Goal: Information Seeking & Learning: Learn about a topic

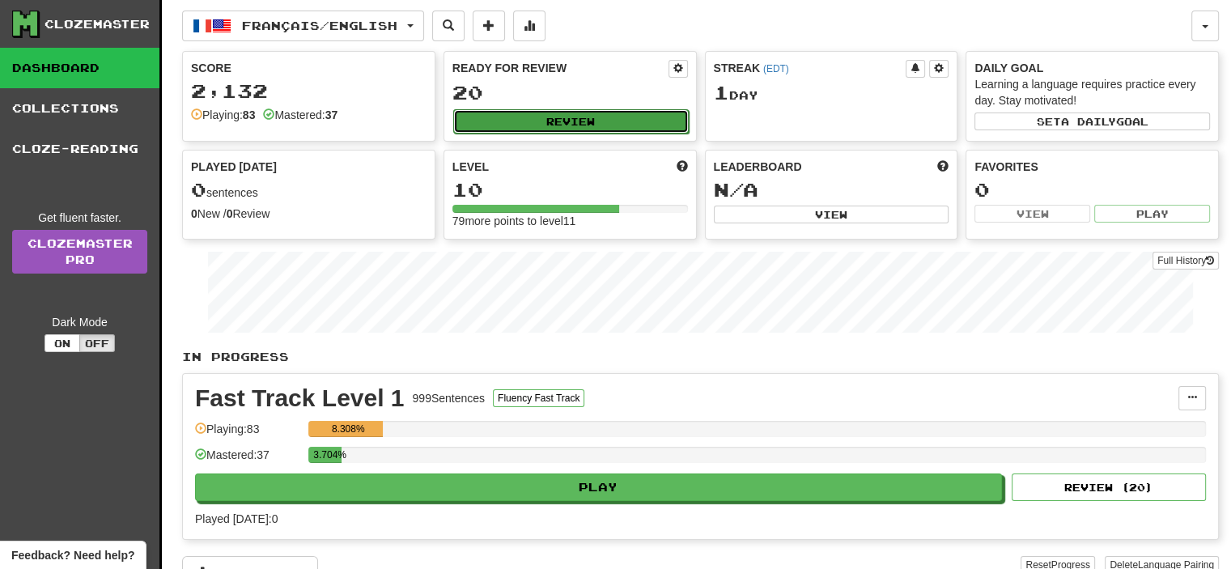
click at [545, 127] on button "Review" at bounding box center [570, 121] width 235 height 24
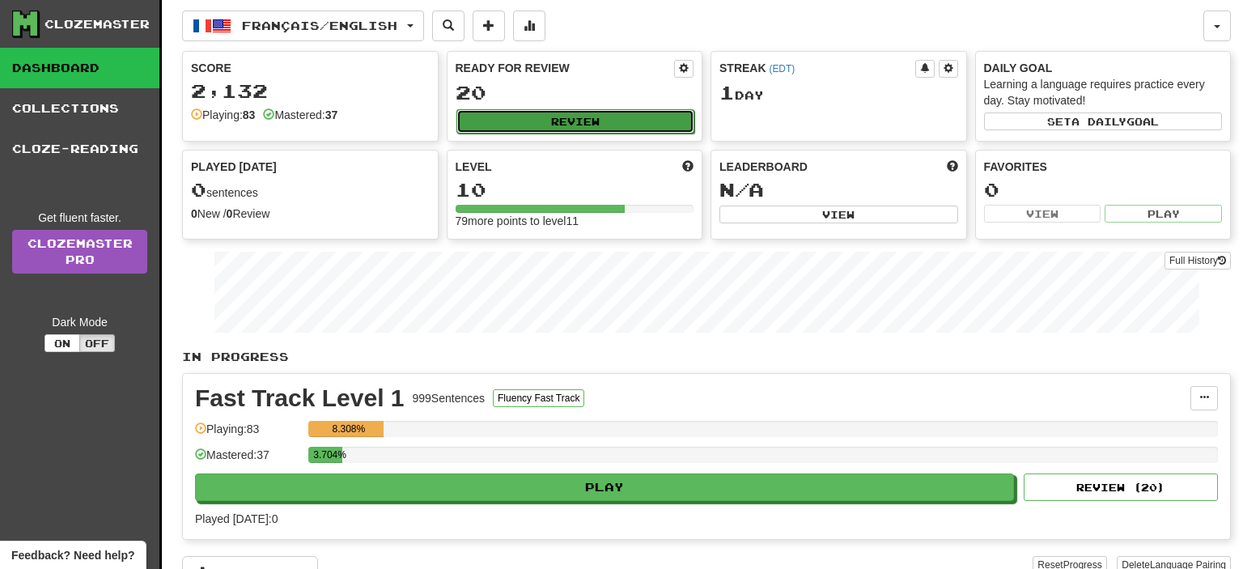
select select "**"
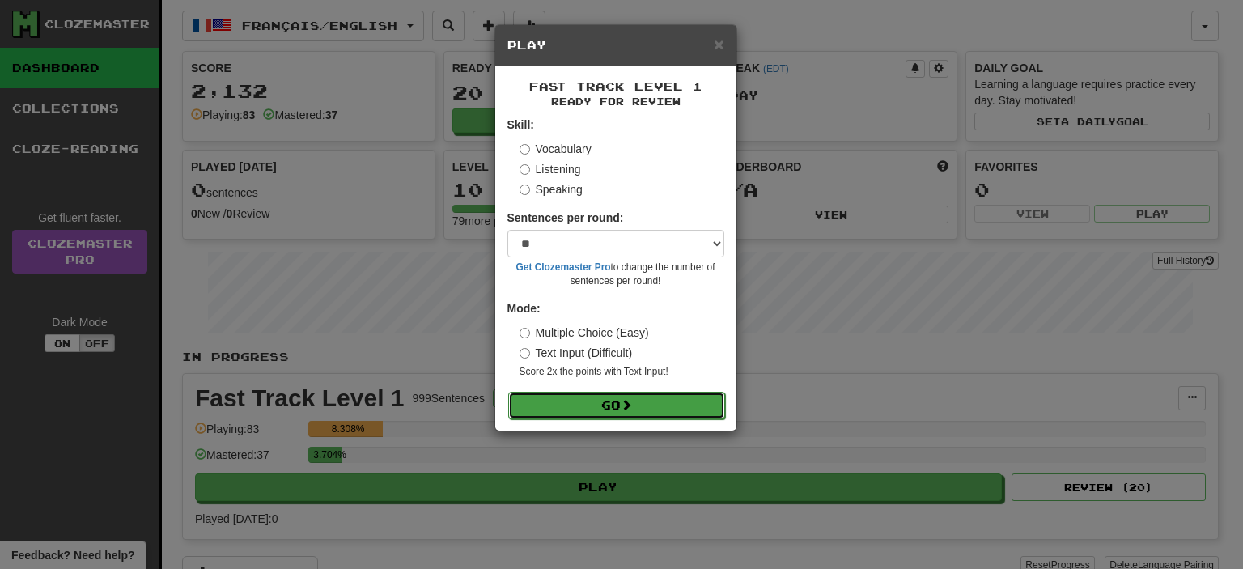
click at [586, 391] on form "Skill: Vocabulary Listening Speaking Sentences per round: * ** ** ** ** ** *** …" at bounding box center [615, 268] width 217 height 302
click at [636, 405] on button "Go" at bounding box center [616, 406] width 217 height 28
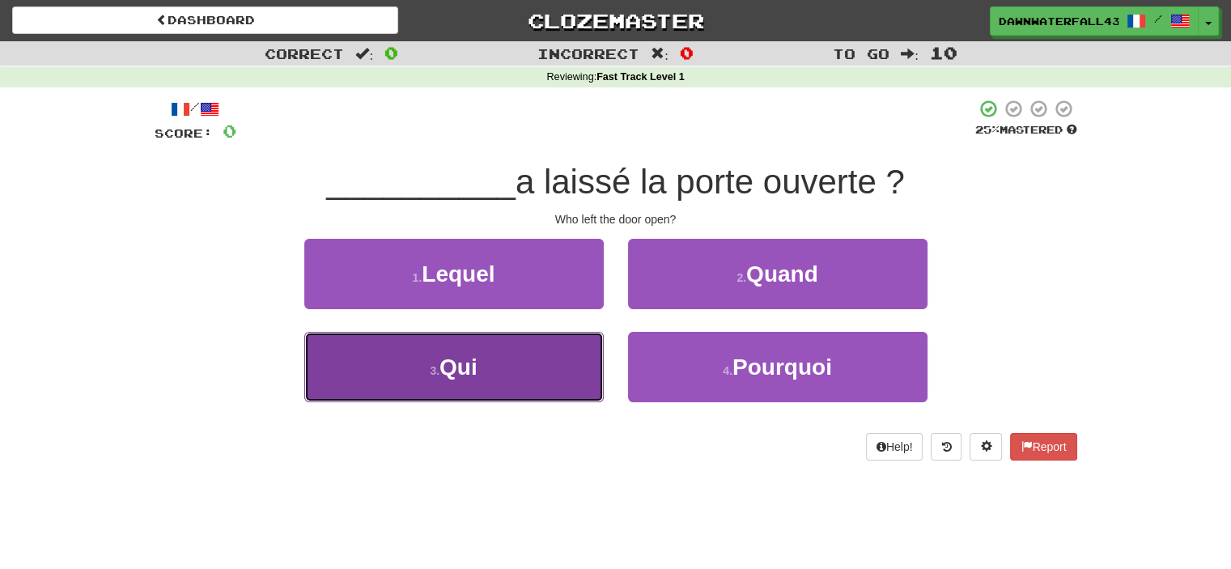
click at [578, 393] on button "3 . Qui" at bounding box center [453, 367] width 299 height 70
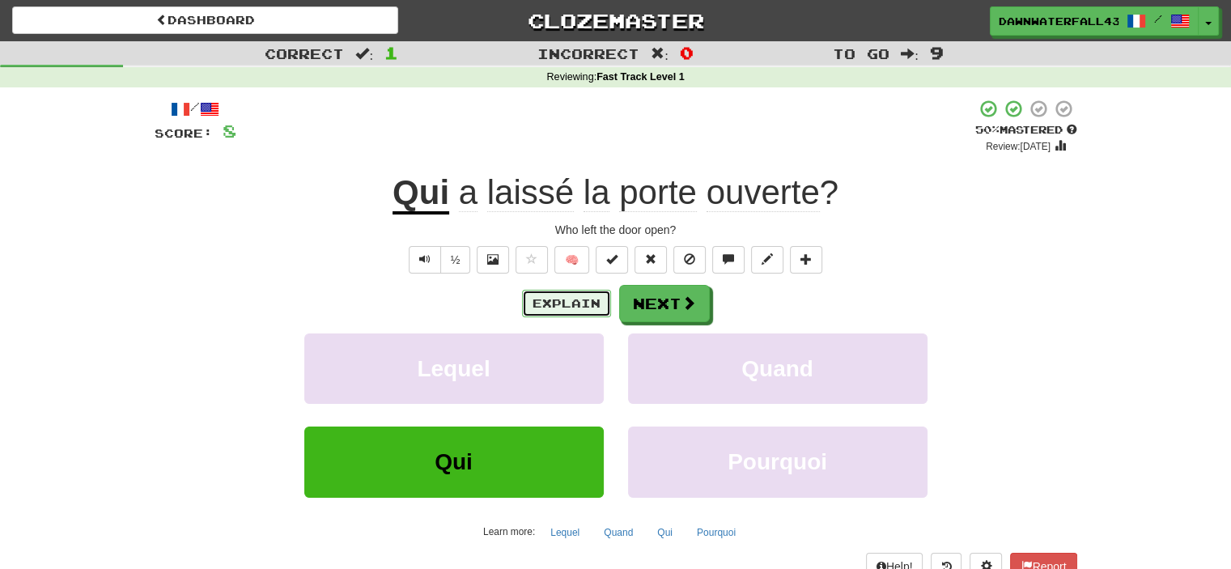
click at [546, 299] on button "Explain" at bounding box center [566, 304] width 89 height 28
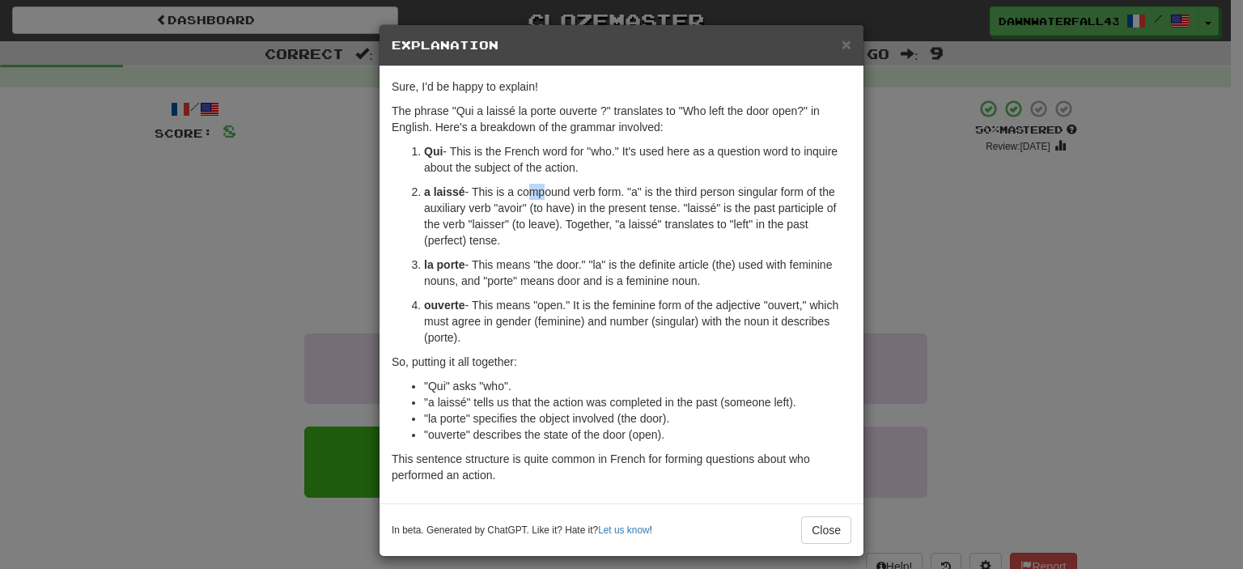
drag, startPoint x: 519, startPoint y: 188, endPoint x: 553, endPoint y: 187, distance: 33.2
click at [541, 188] on p "a laissé - This is a compound verb form. "a" is the third person singular form …" at bounding box center [637, 216] width 427 height 65
drag, startPoint x: 562, startPoint y: 187, endPoint x: 586, endPoint y: 187, distance: 24.3
click at [586, 187] on p "a laissé - This is a compound verb form. "a" is the third person singular form …" at bounding box center [637, 216] width 427 height 65
click at [642, 184] on p "a laissé - This is a compound verb form. "a" is the third person singular form …" at bounding box center [637, 216] width 427 height 65
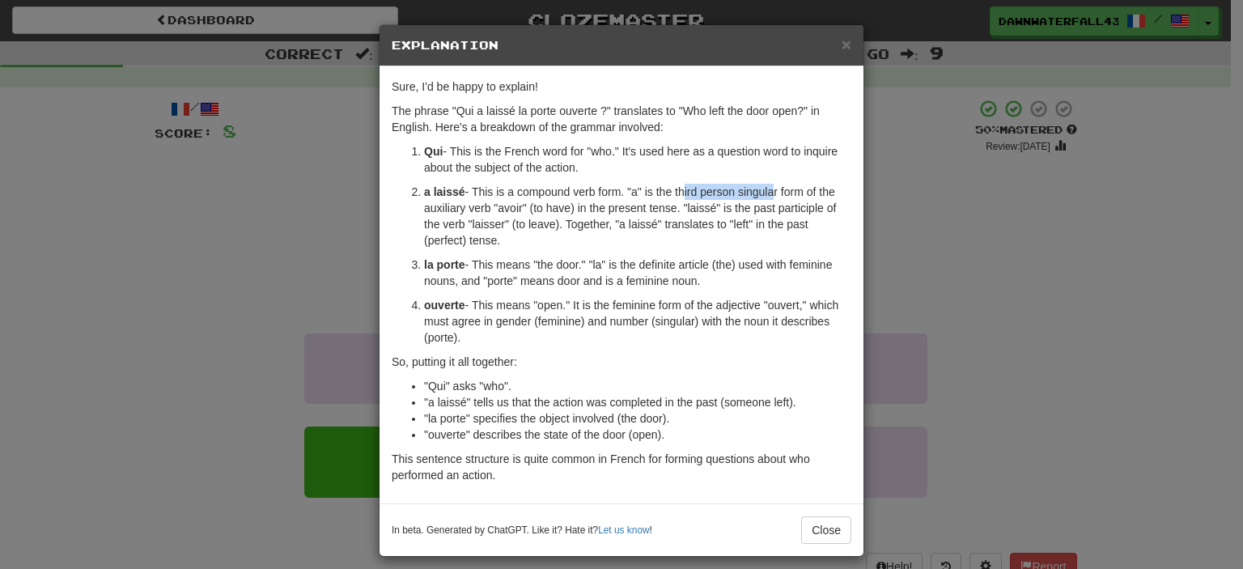
drag, startPoint x: 684, startPoint y: 189, endPoint x: 766, endPoint y: 197, distance: 82.9
click at [766, 197] on p "a laissé - This is a compound verb form. "a" is the third person singular form …" at bounding box center [637, 216] width 427 height 65
drag, startPoint x: 508, startPoint y: 206, endPoint x: 545, endPoint y: 206, distance: 37.2
click at [545, 206] on p "a laissé - This is a compound verb form. "a" is the third person singular form …" at bounding box center [637, 216] width 427 height 65
click at [662, 190] on p "a laissé - This is a compound verb form. "a" is the third person singular form …" at bounding box center [637, 216] width 427 height 65
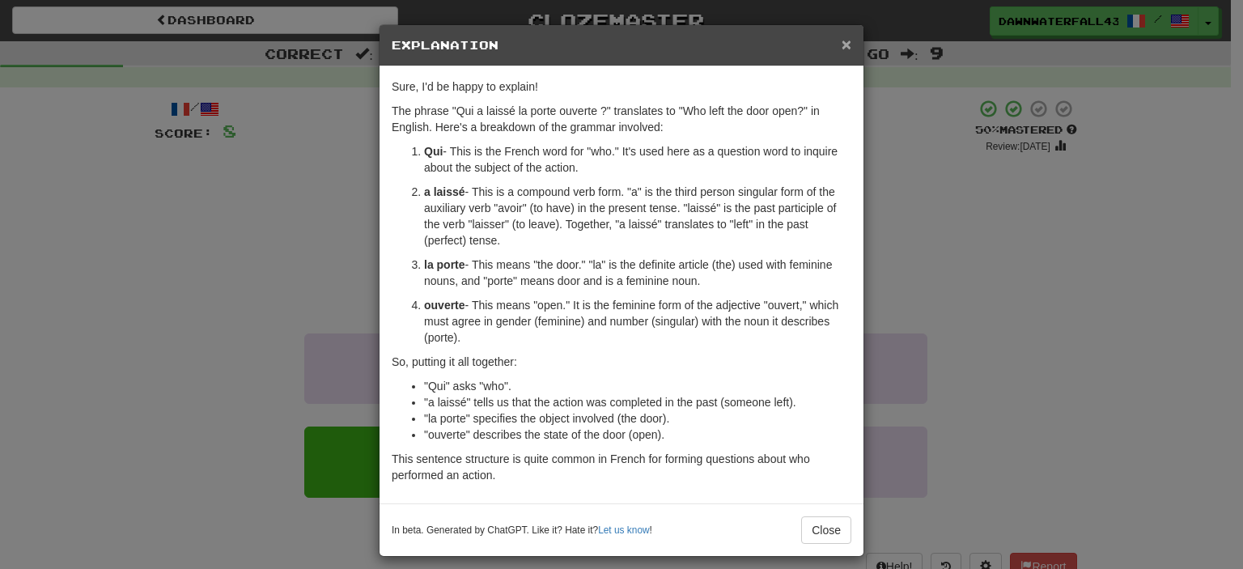
click at [842, 43] on span "×" at bounding box center [847, 44] width 10 height 19
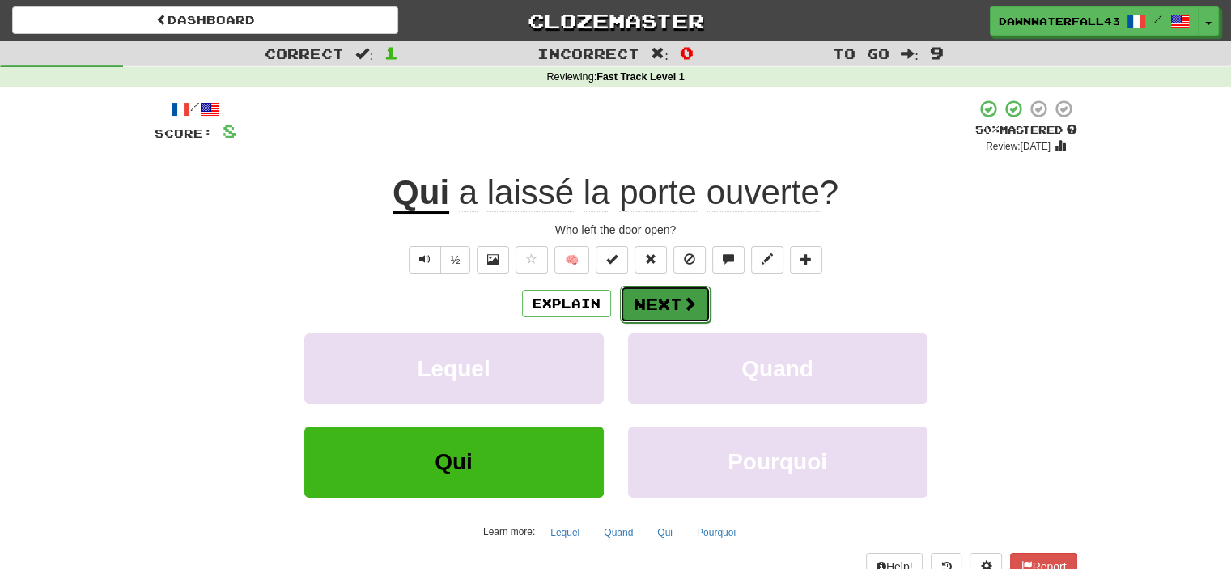
click at [699, 306] on button "Next" at bounding box center [665, 304] width 91 height 37
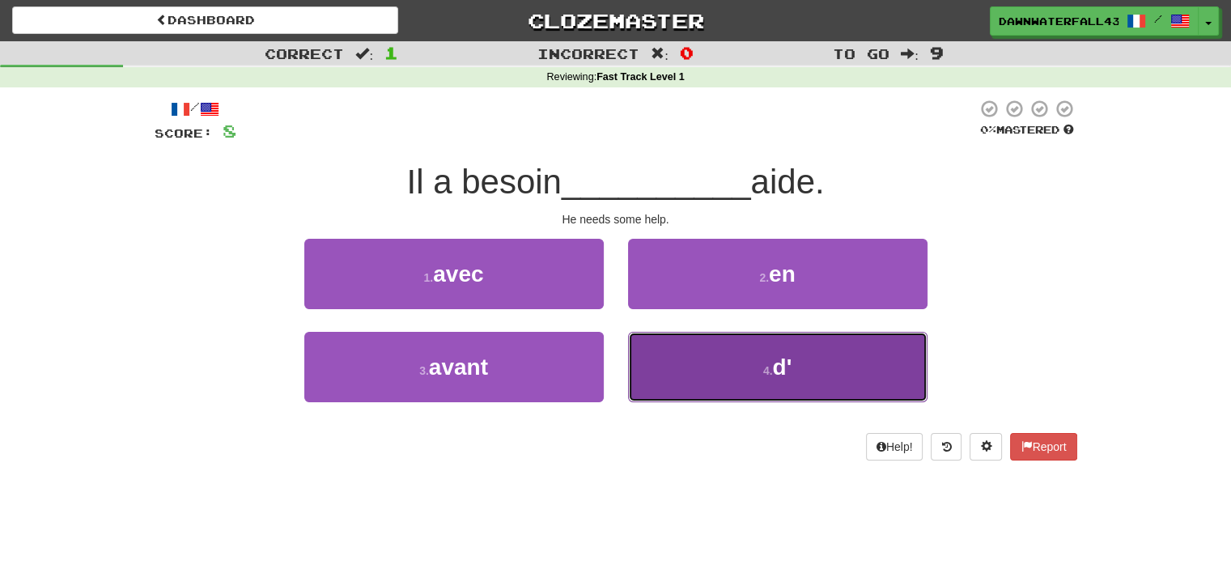
click at [663, 365] on button "4 . d'" at bounding box center [777, 367] width 299 height 70
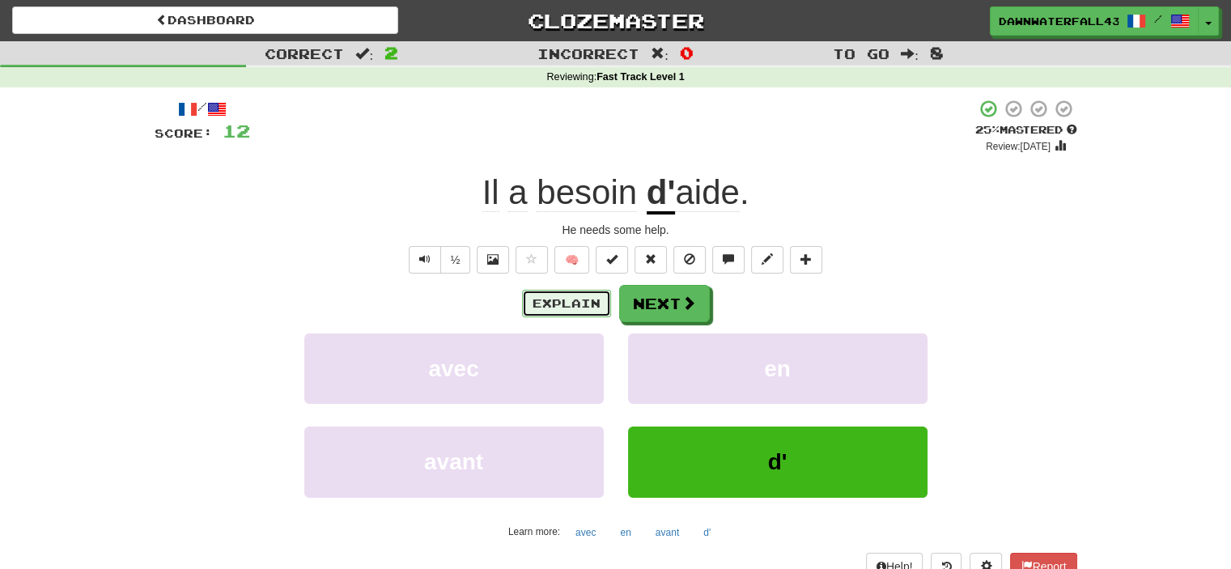
click at [547, 302] on button "Explain" at bounding box center [566, 304] width 89 height 28
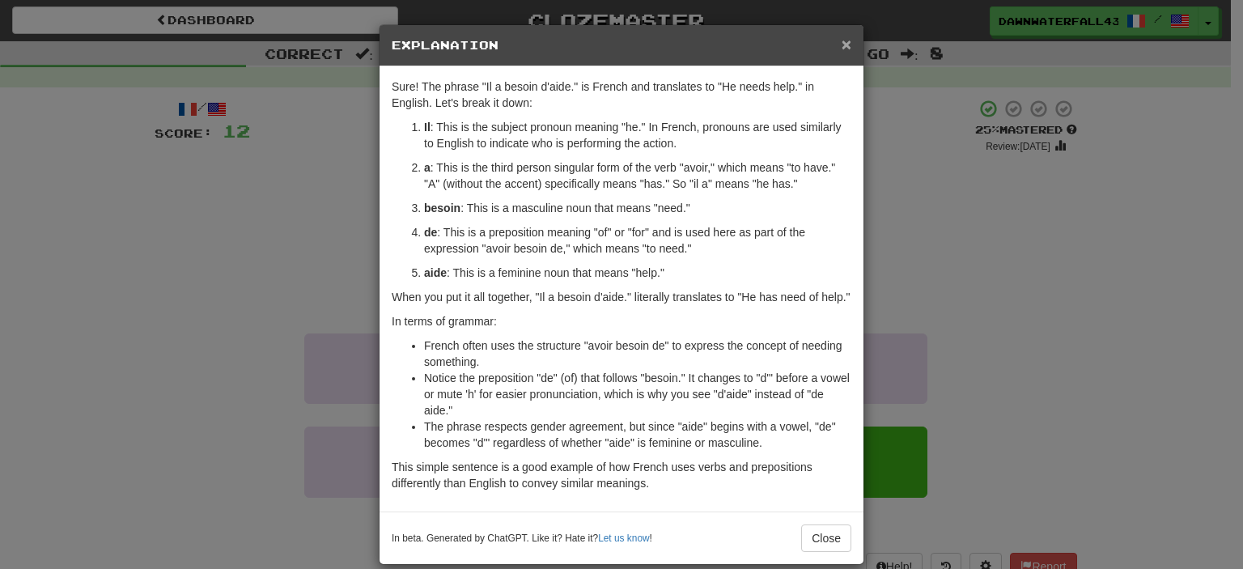
click at [842, 45] on span "×" at bounding box center [847, 44] width 10 height 19
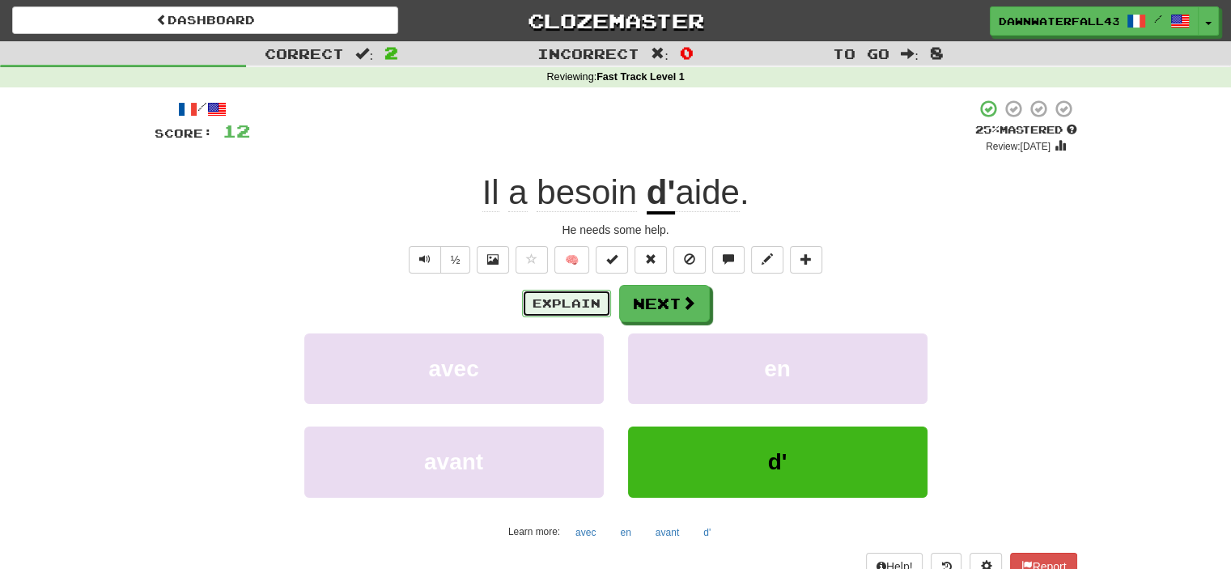
click at [546, 303] on button "Explain" at bounding box center [566, 304] width 89 height 28
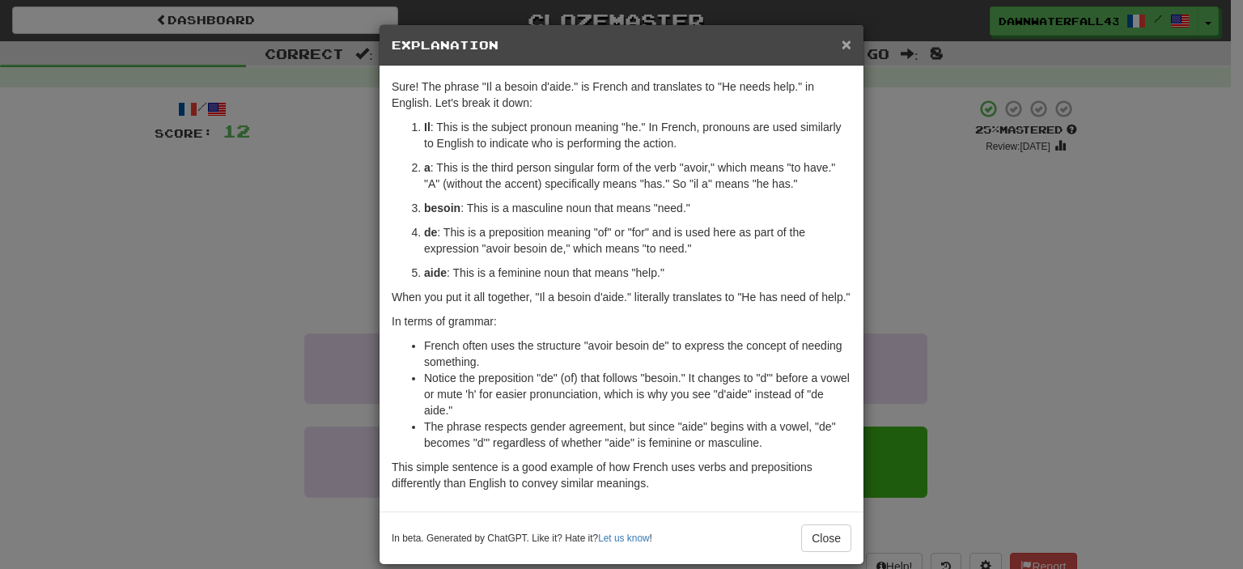
click at [842, 49] on span "×" at bounding box center [847, 44] width 10 height 19
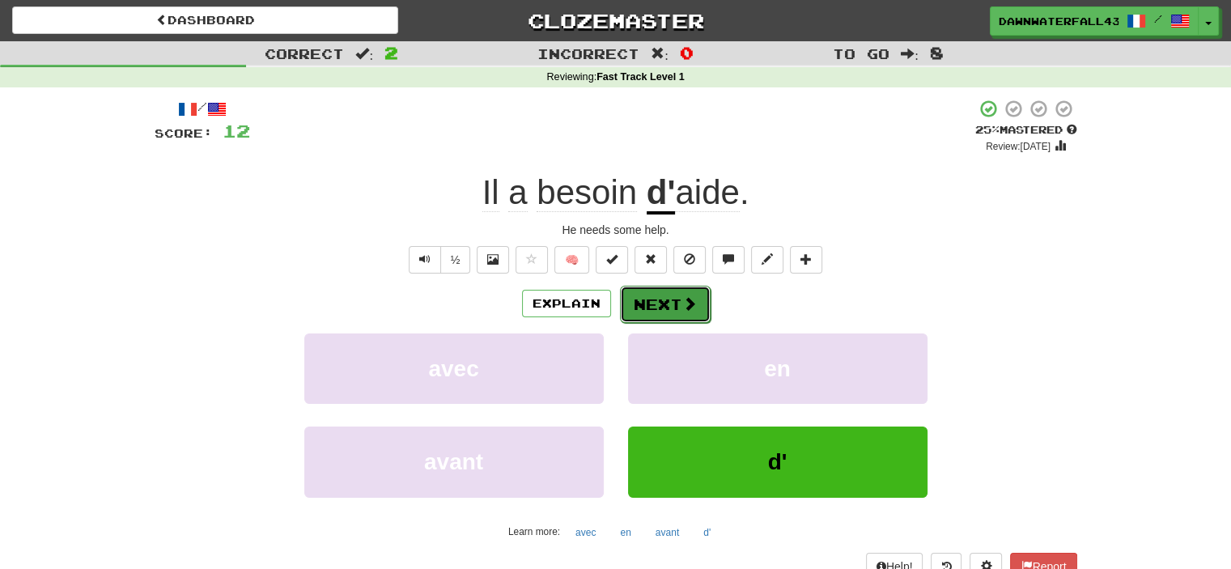
click at [689, 313] on button "Next" at bounding box center [665, 304] width 91 height 37
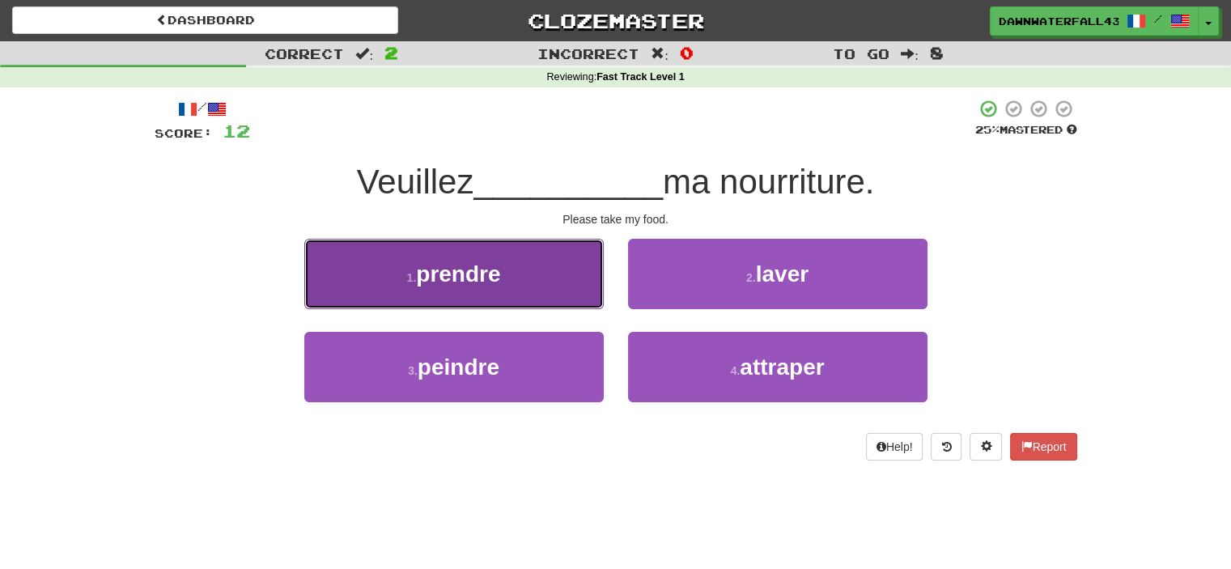
click at [584, 291] on button "1 . prendre" at bounding box center [453, 274] width 299 height 70
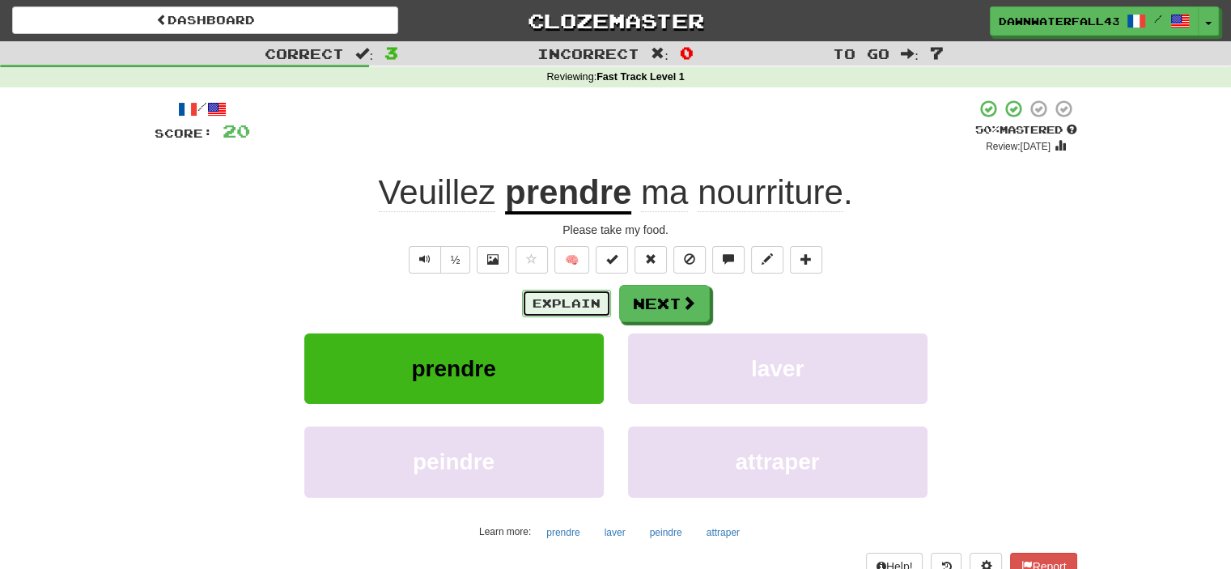
click at [562, 313] on button "Explain" at bounding box center [566, 304] width 89 height 28
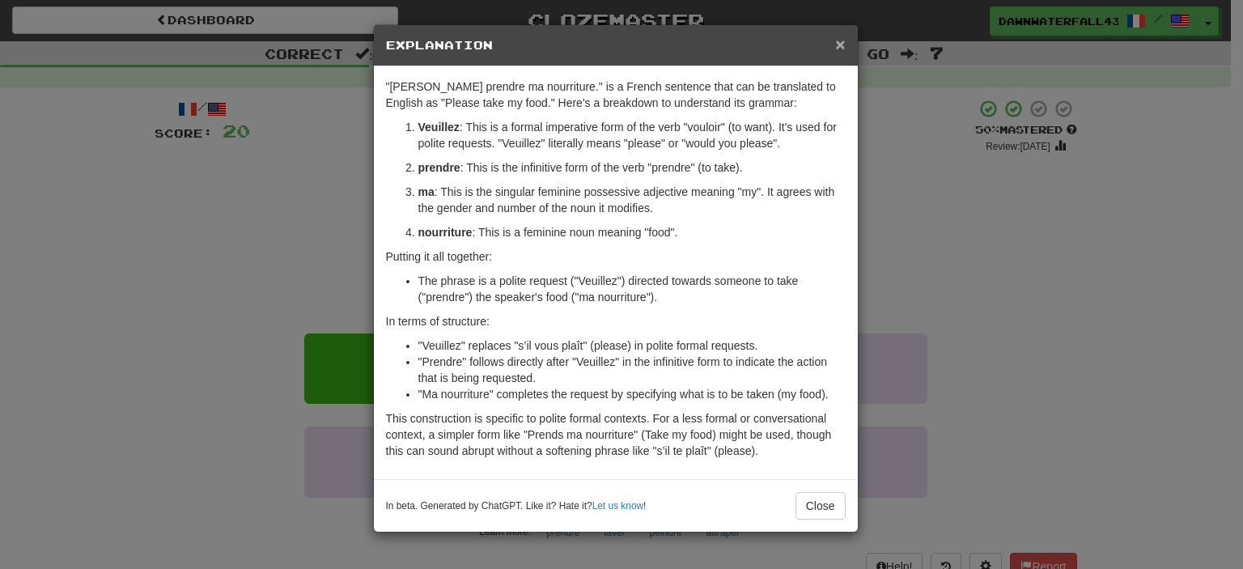
click at [840, 45] on span "×" at bounding box center [840, 44] width 10 height 19
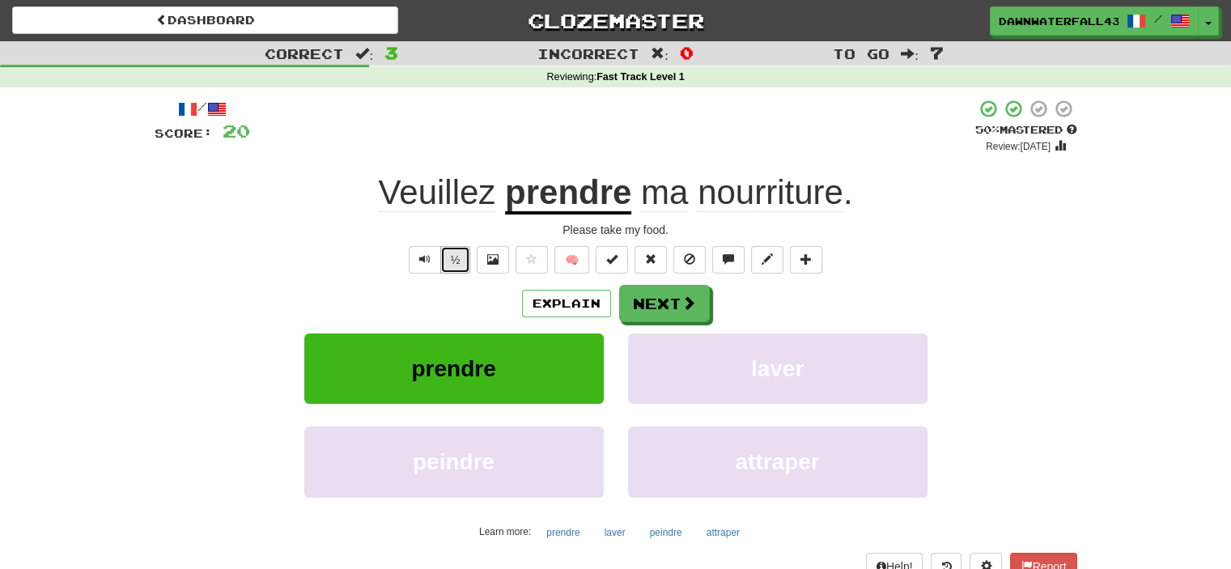
click at [450, 257] on button "½" at bounding box center [455, 260] width 31 height 28
click at [418, 263] on button "Text-to-speech controls" at bounding box center [425, 260] width 32 height 28
click at [550, 295] on button "Explain" at bounding box center [566, 304] width 89 height 28
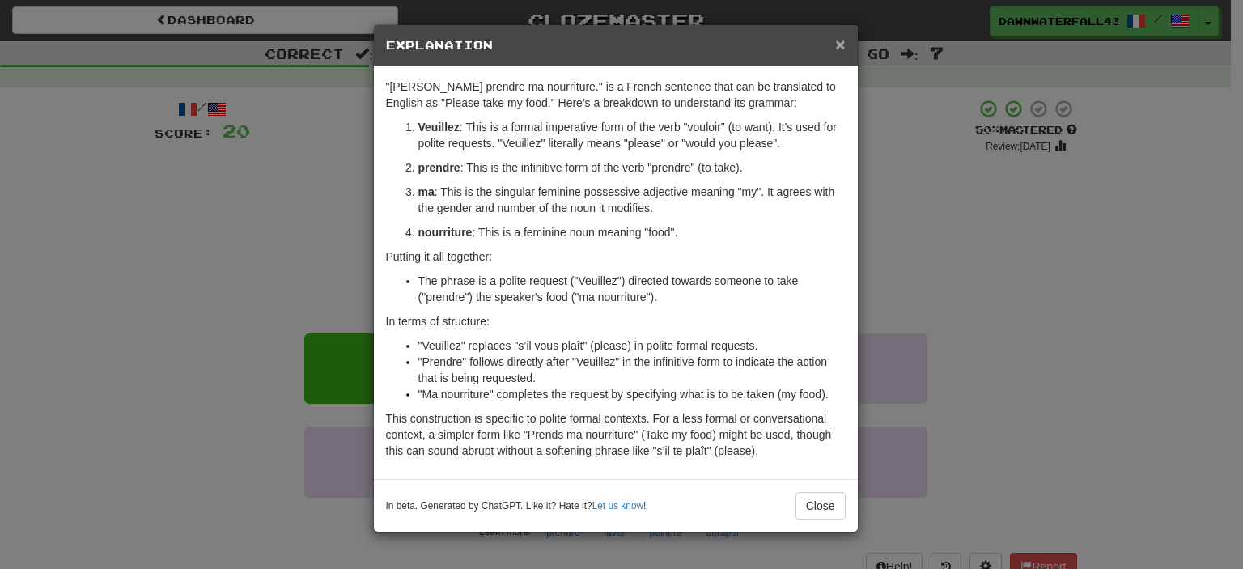
click at [842, 45] on span "×" at bounding box center [840, 44] width 10 height 19
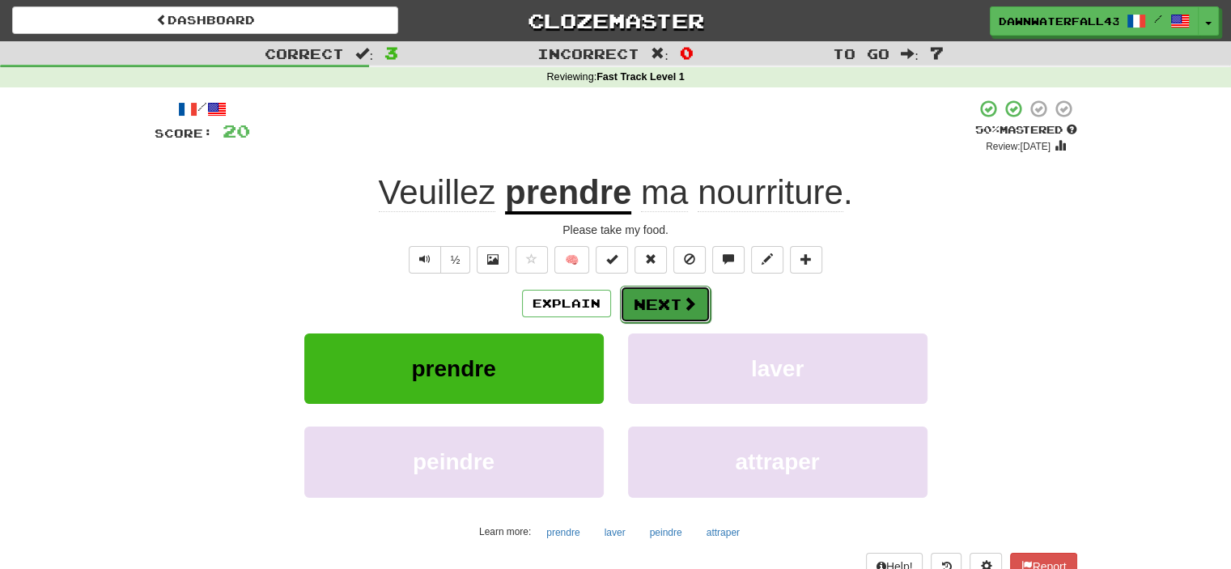
click at [676, 305] on button "Next" at bounding box center [665, 304] width 91 height 37
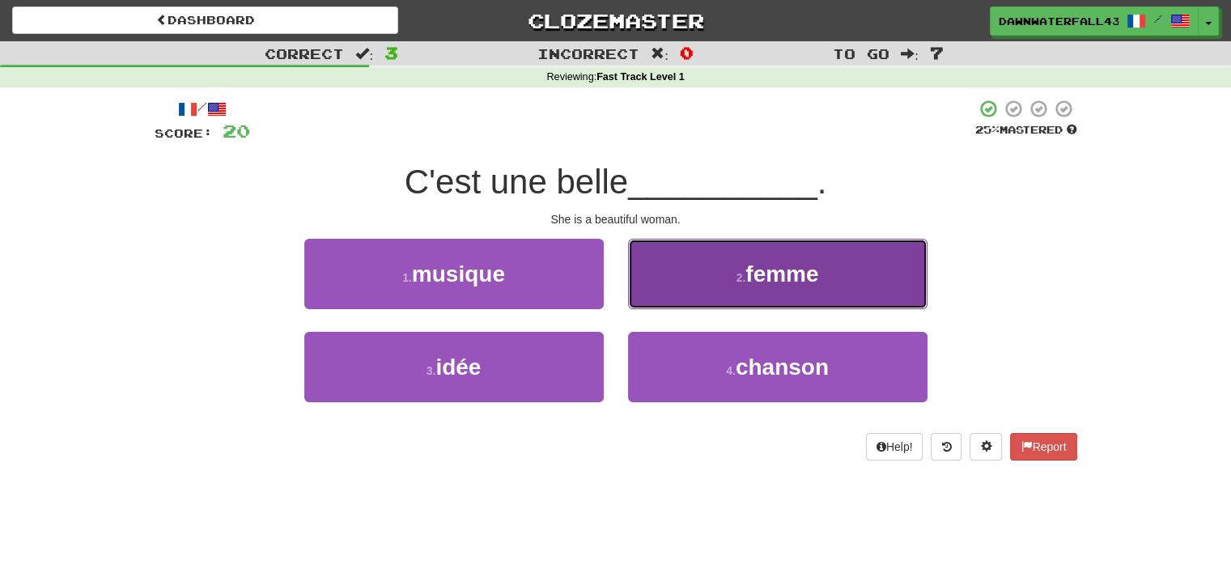
click at [672, 295] on button "2 . femme" at bounding box center [777, 274] width 299 height 70
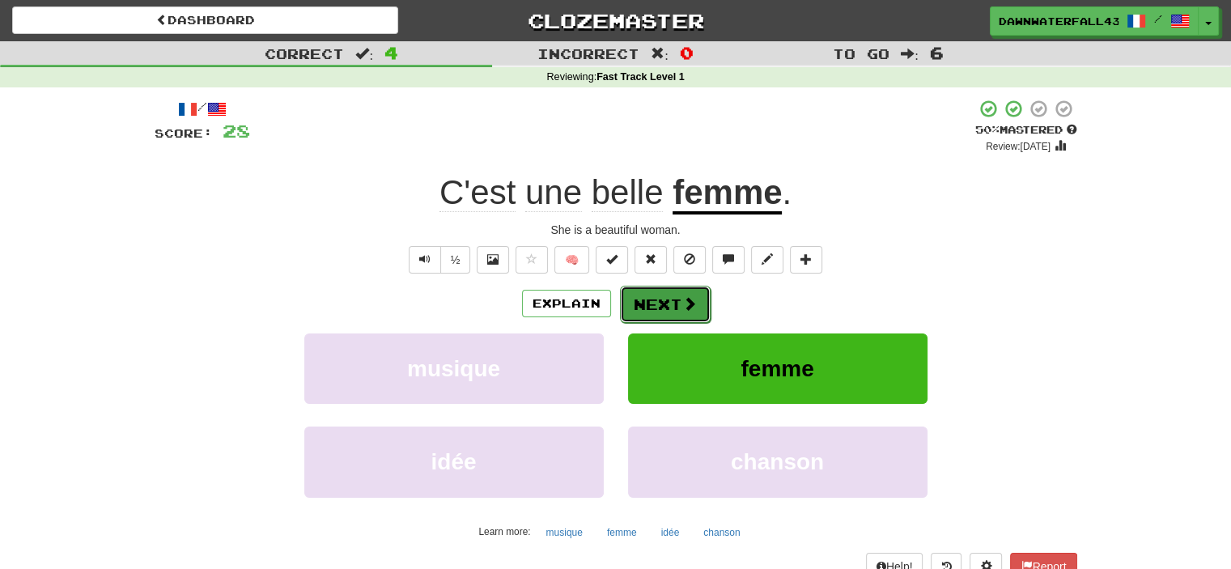
click at [653, 296] on button "Next" at bounding box center [665, 304] width 91 height 37
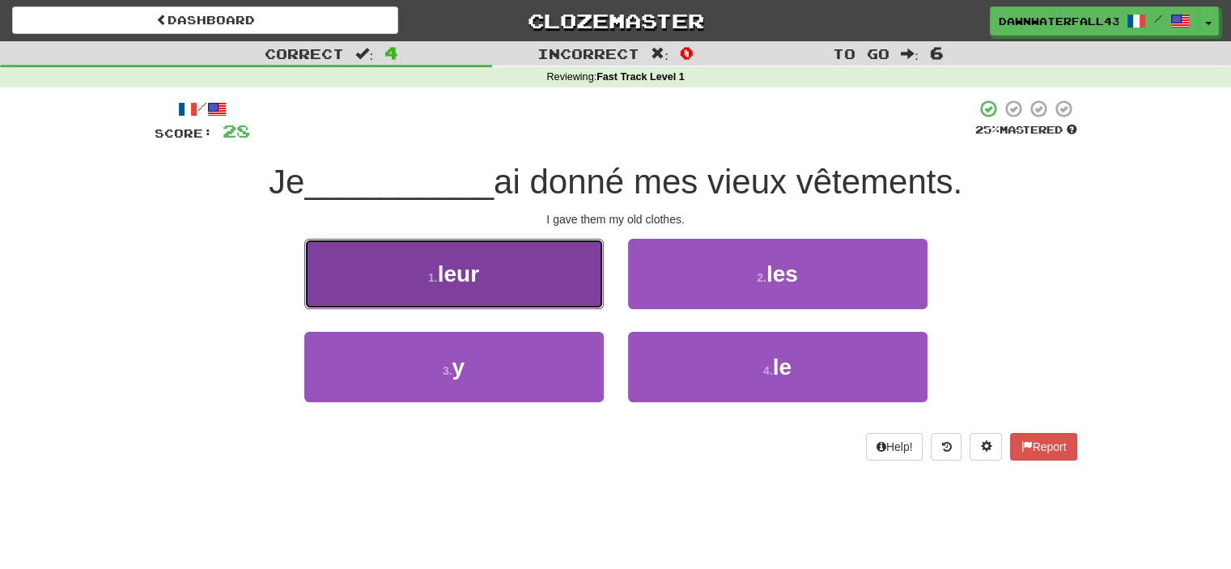
click at [570, 307] on button "1 . leur" at bounding box center [453, 274] width 299 height 70
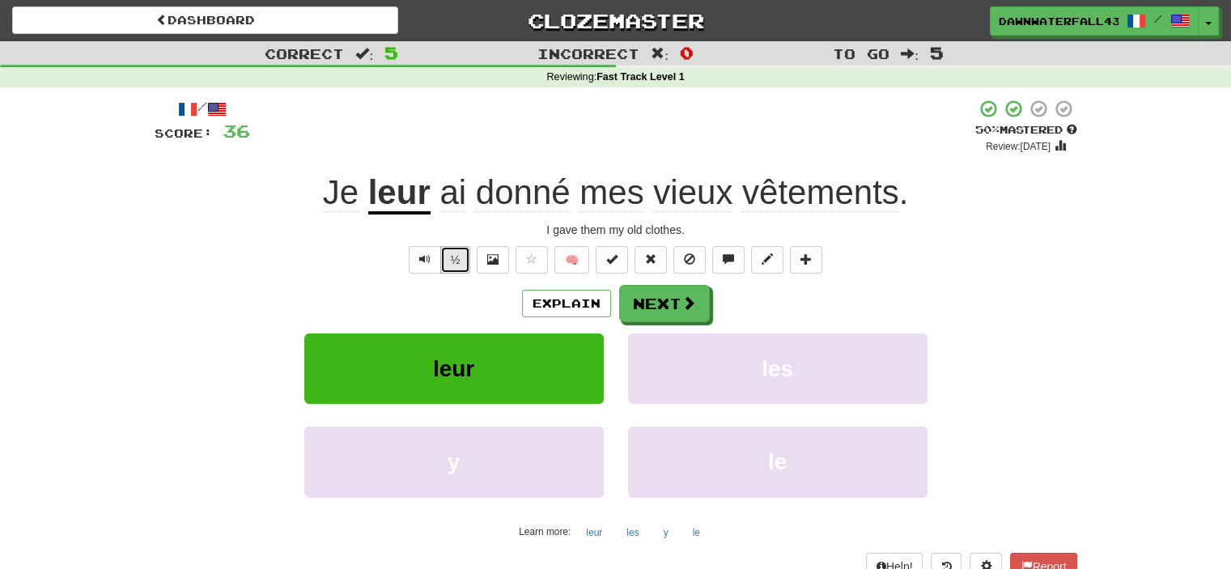
click at [456, 269] on button "½" at bounding box center [455, 260] width 31 height 28
click at [443, 258] on button "½" at bounding box center [455, 260] width 31 height 28
click at [564, 308] on button "Explain" at bounding box center [566, 304] width 89 height 28
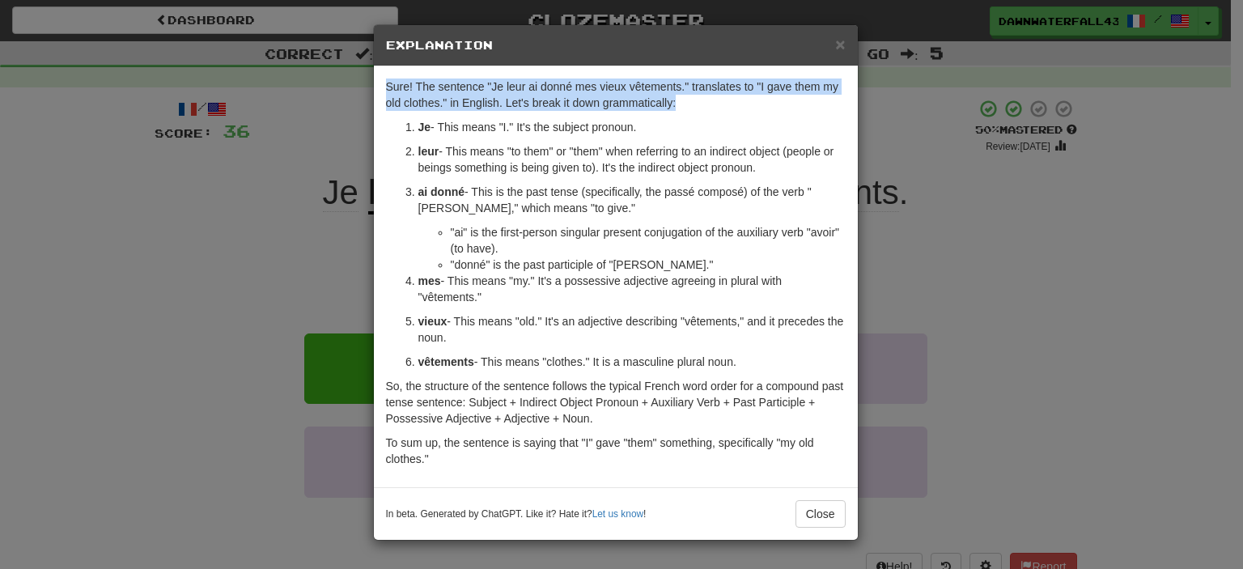
drag, startPoint x: 782, startPoint y: 41, endPoint x: 846, endPoint y: 109, distance: 92.8
click at [846, 109] on div "× Explanation Sure! The sentence "Je leur ai donné mes vieux vêtements." transl…" at bounding box center [616, 282] width 486 height 516
click at [842, 42] on span "×" at bounding box center [840, 44] width 10 height 19
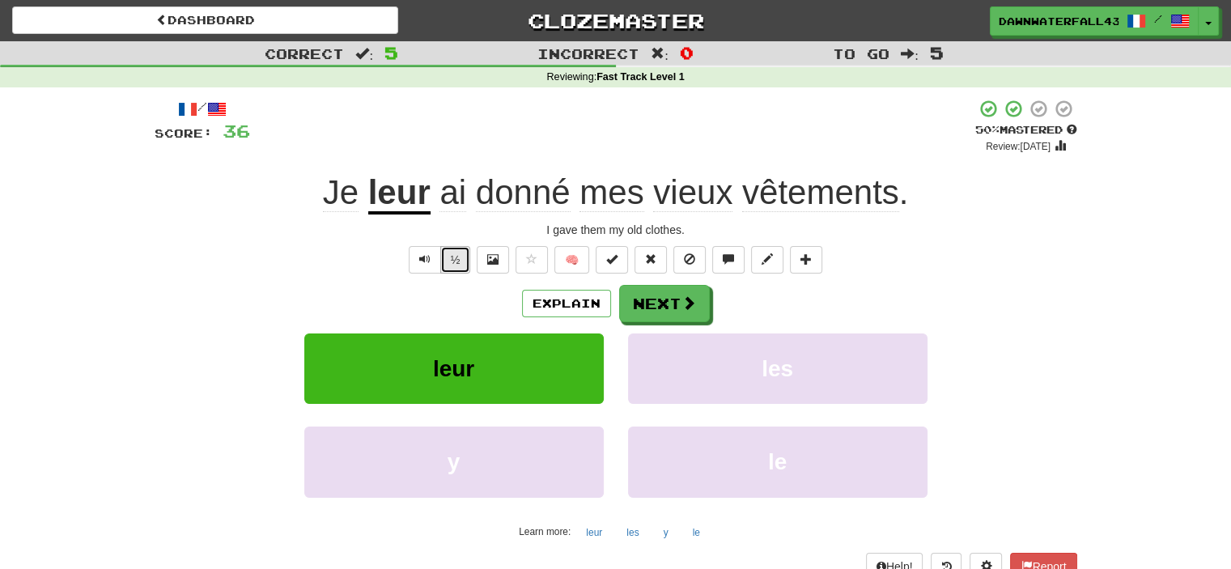
click at [459, 248] on button "½" at bounding box center [455, 260] width 31 height 28
click at [534, 310] on button "Explain" at bounding box center [566, 304] width 89 height 28
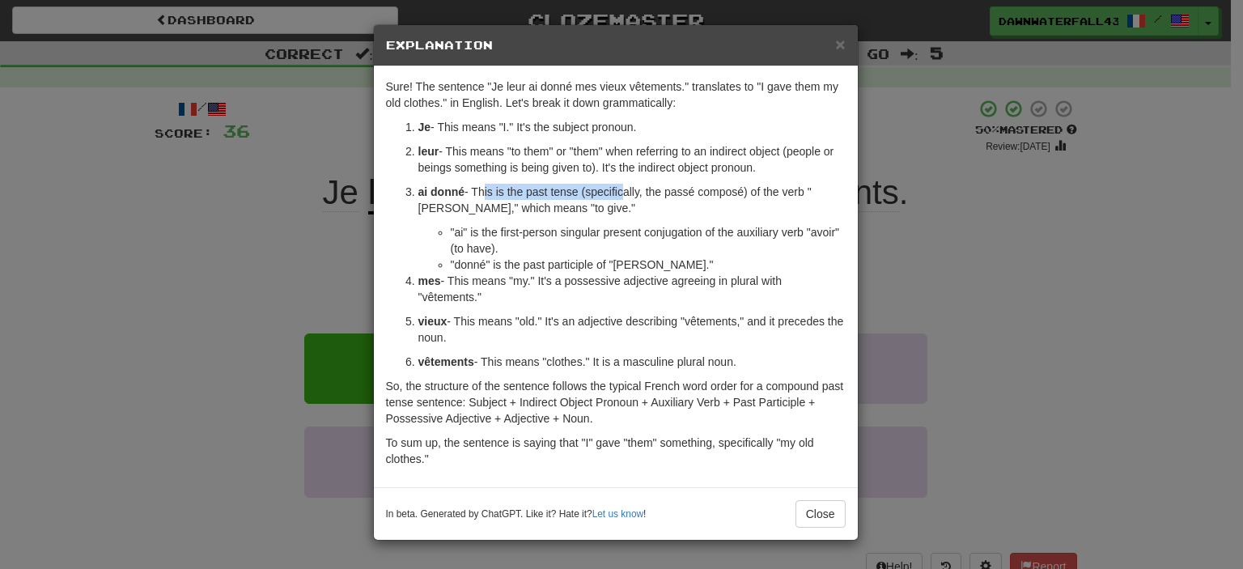
drag, startPoint x: 482, startPoint y: 188, endPoint x: 620, endPoint y: 189, distance: 137.6
click at [620, 189] on p "ai donné - This is the past tense (specifically, the passé composé) of the verb…" at bounding box center [631, 200] width 427 height 32
click at [667, 186] on p "ai donné - This is the past tense (specifically, the passé composé) of the verb…" at bounding box center [631, 200] width 427 height 32
click at [599, 205] on p "ai donné - This is the past tense (specifically, the passé composé) of the verb…" at bounding box center [631, 200] width 427 height 32
click at [842, 45] on span "×" at bounding box center [840, 44] width 10 height 19
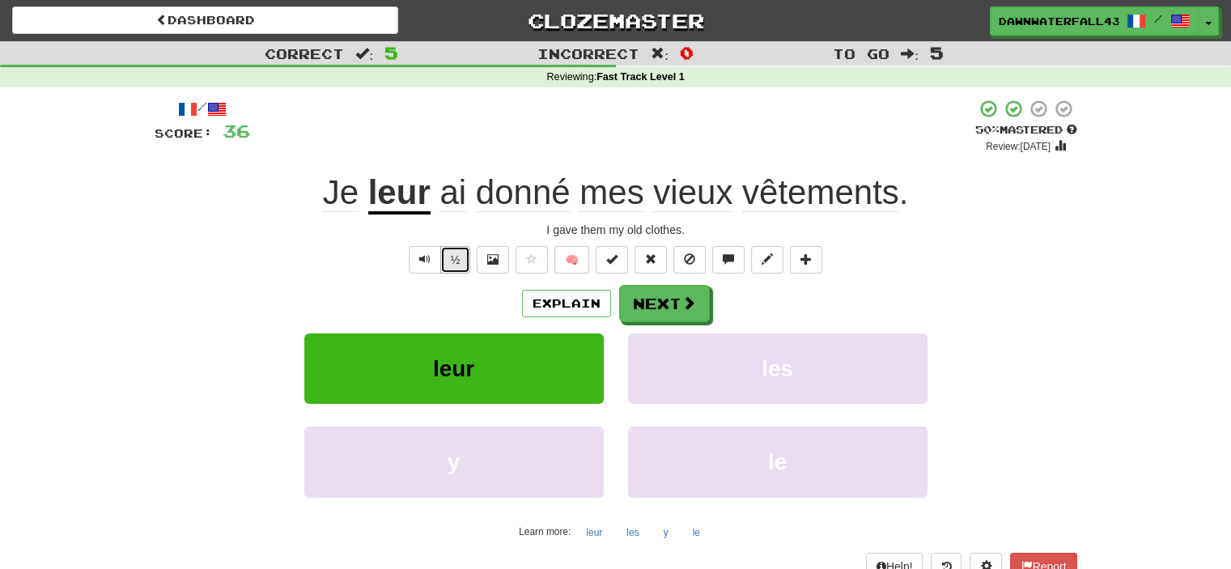
click at [463, 263] on button "½" at bounding box center [455, 260] width 31 height 28
click at [429, 261] on span "Text-to-speech controls" at bounding box center [424, 258] width 11 height 11
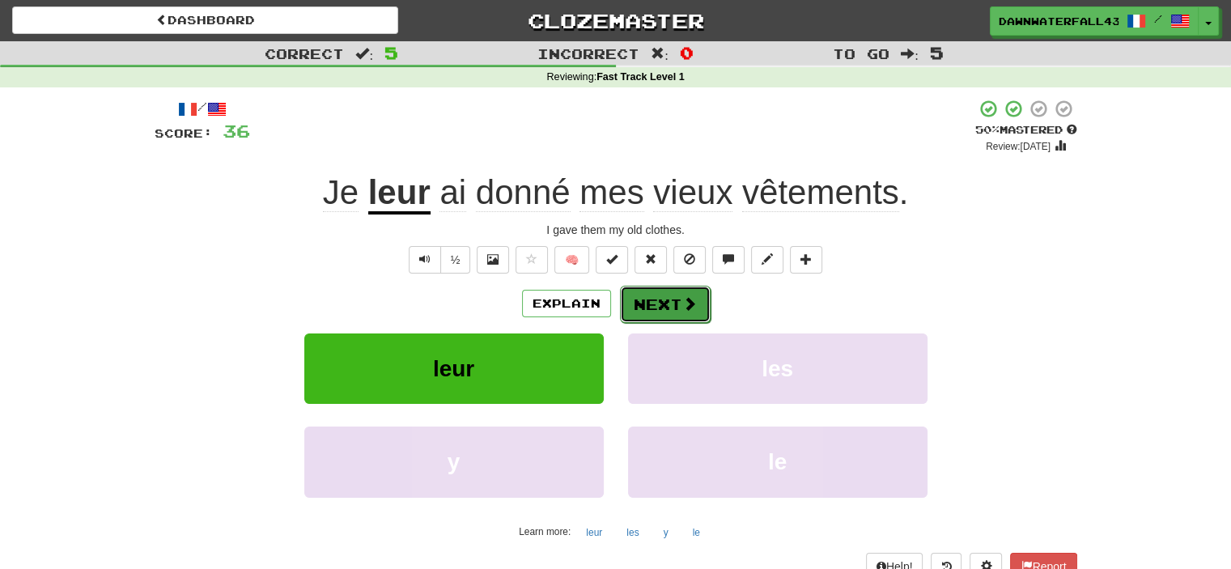
click at [654, 304] on button "Next" at bounding box center [665, 304] width 91 height 37
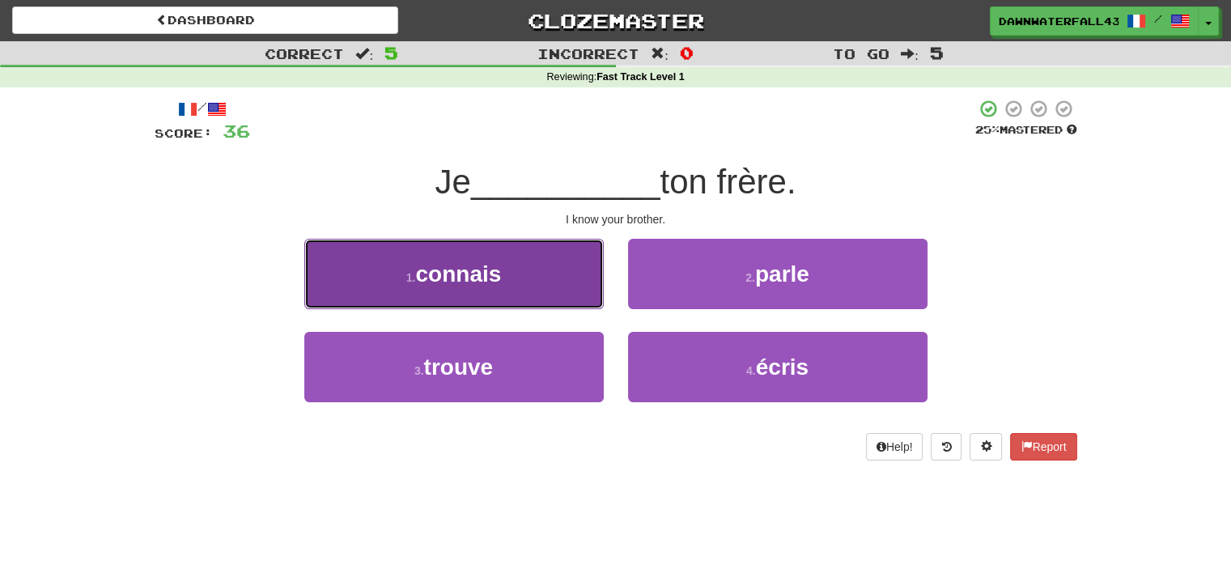
click at [593, 303] on button "1 . connais" at bounding box center [453, 274] width 299 height 70
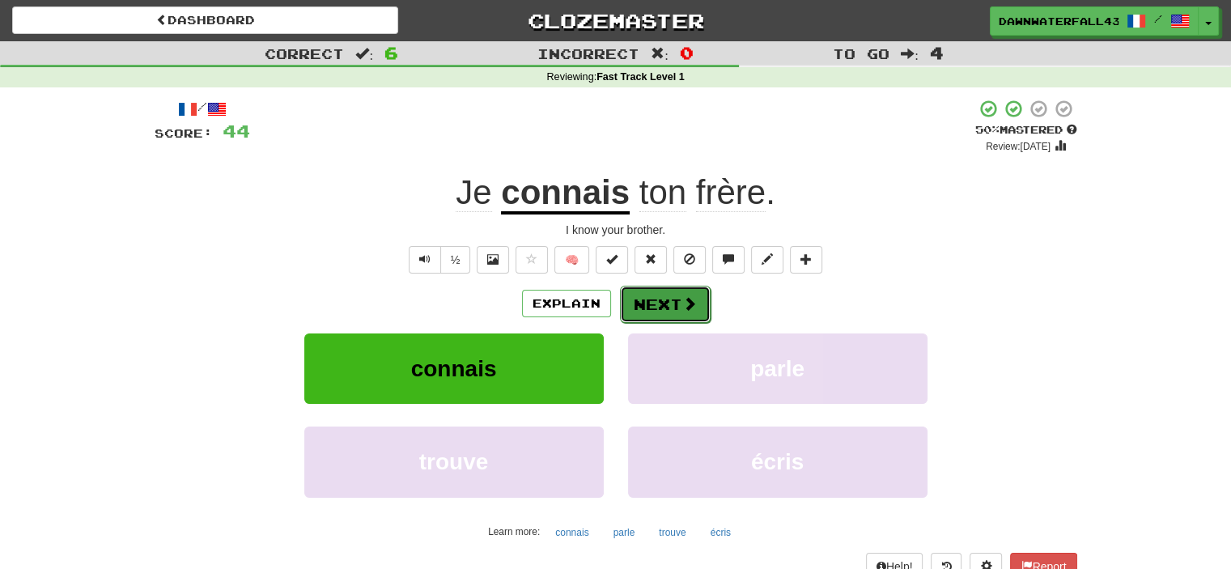
click at [701, 300] on button "Next" at bounding box center [665, 304] width 91 height 37
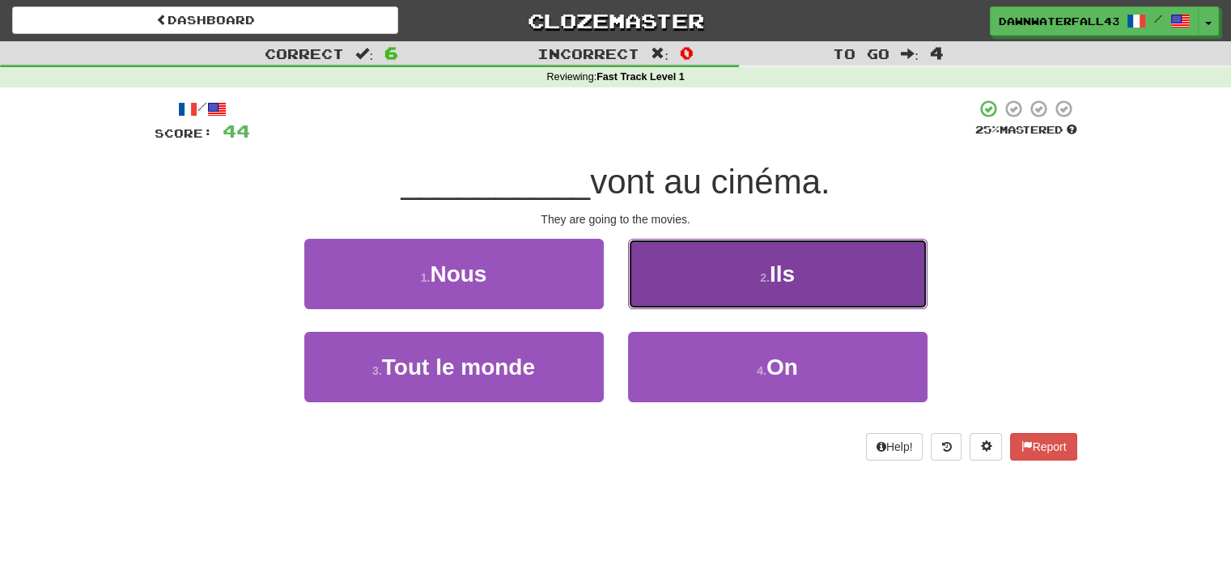
click at [667, 307] on button "2 . Ils" at bounding box center [777, 274] width 299 height 70
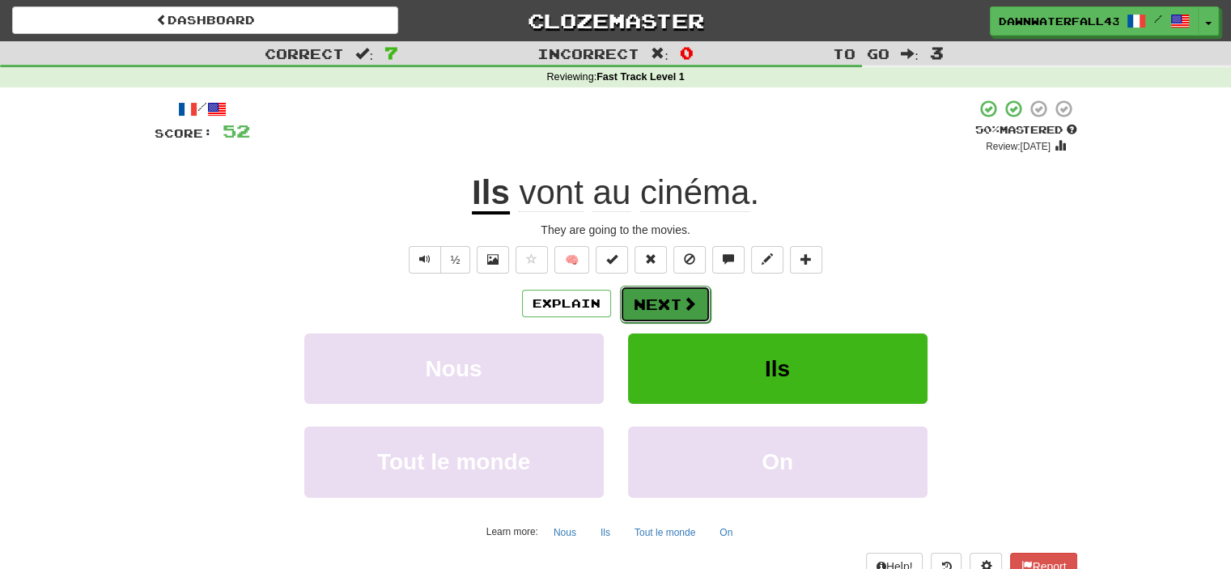
click at [682, 309] on span at bounding box center [689, 303] width 15 height 15
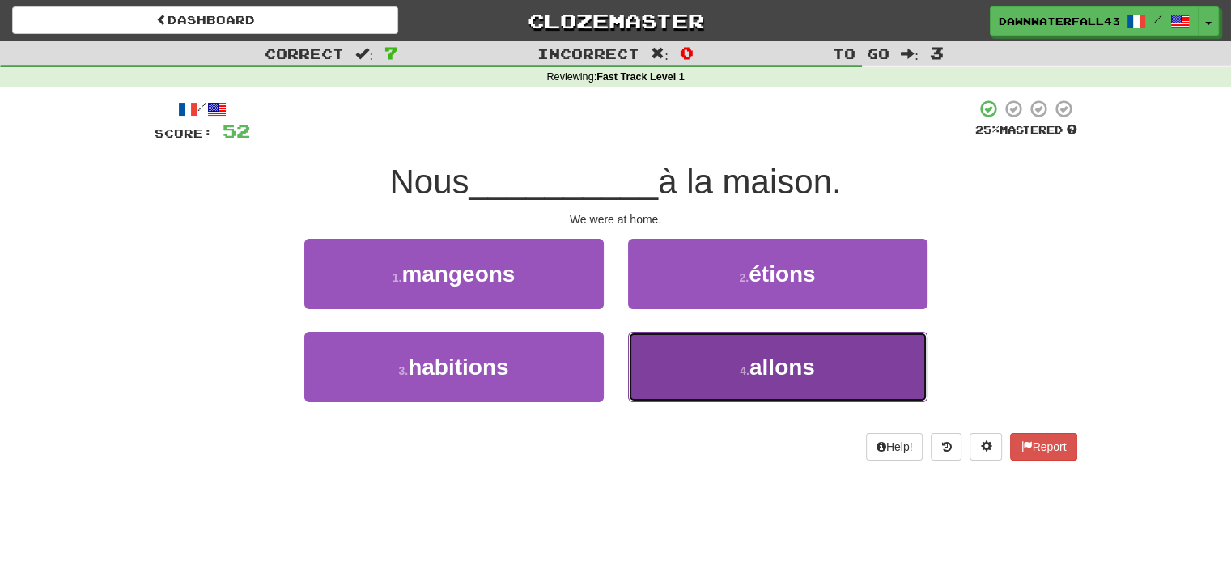
click at [638, 343] on button "4 . allons" at bounding box center [777, 367] width 299 height 70
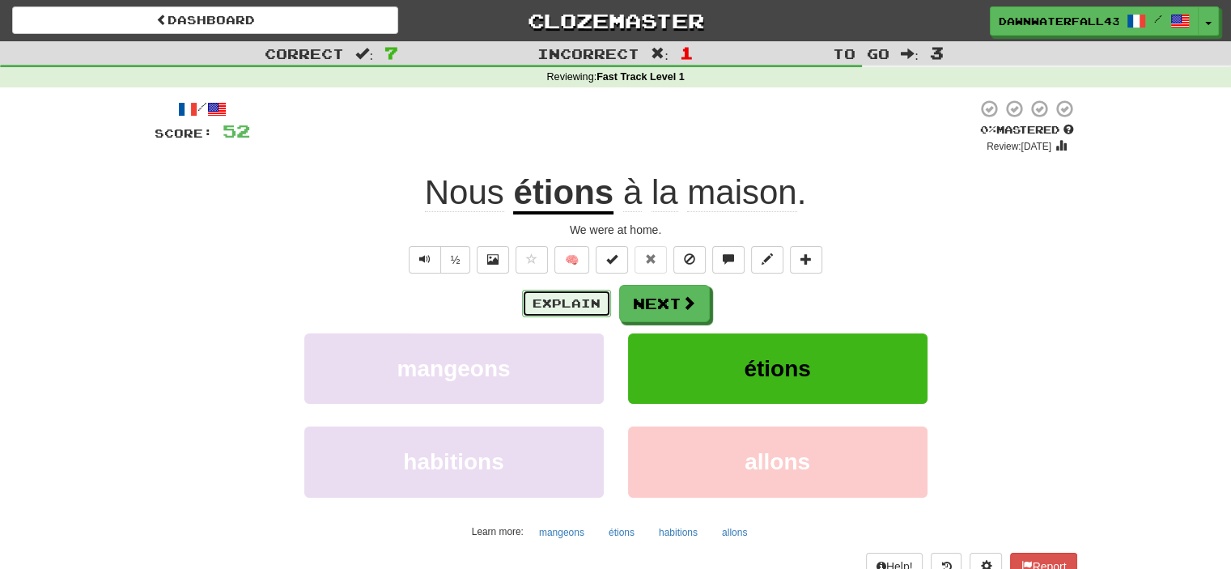
click at [570, 309] on button "Explain" at bounding box center [566, 304] width 89 height 28
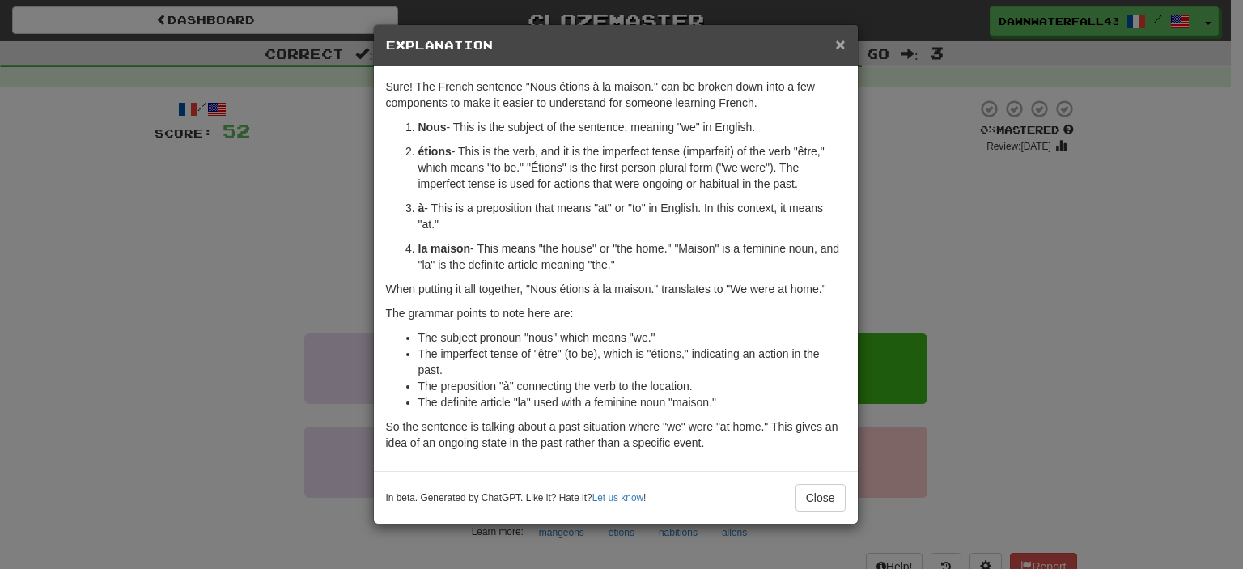
click at [838, 39] on span "×" at bounding box center [840, 44] width 10 height 19
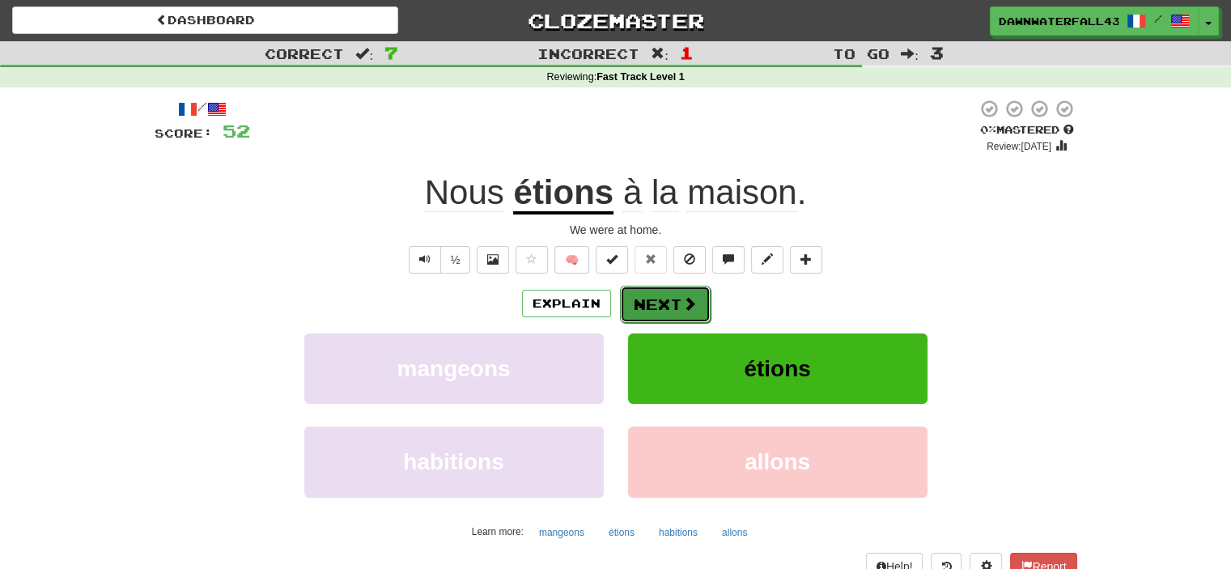
click at [688, 307] on span at bounding box center [689, 303] width 15 height 15
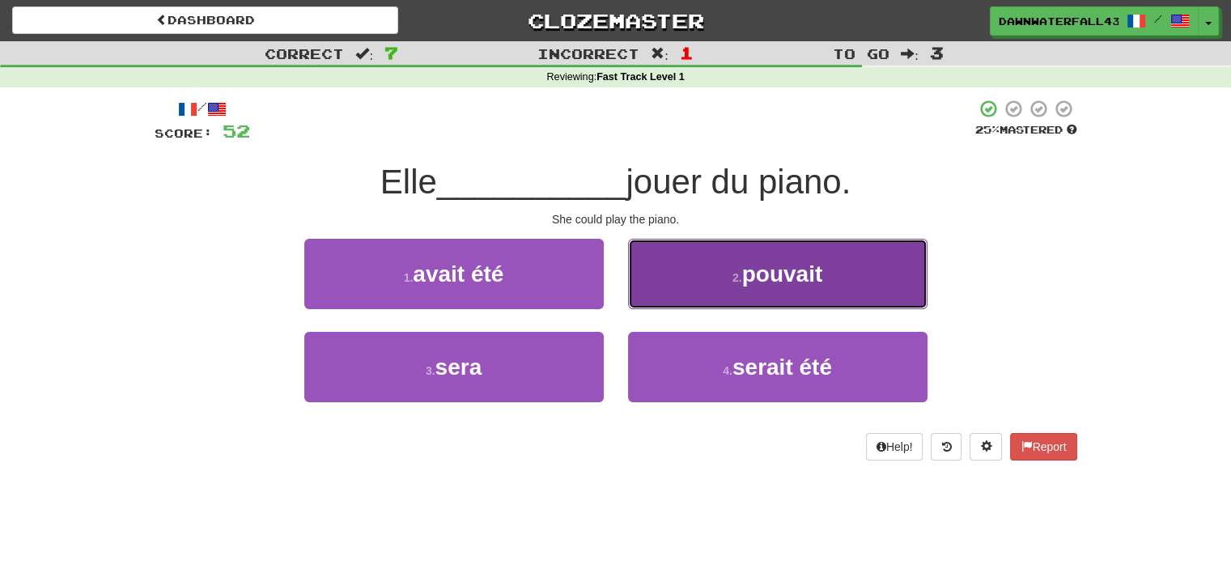
click at [664, 308] on button "2 . pouvait" at bounding box center [777, 274] width 299 height 70
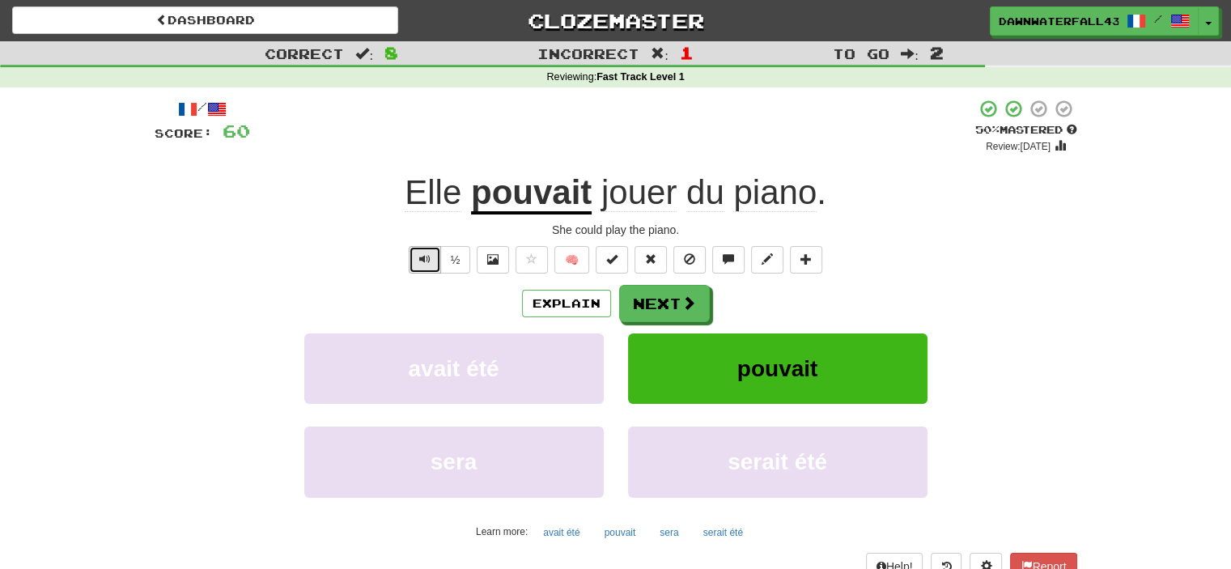
click at [428, 266] on button "Text-to-speech controls" at bounding box center [425, 260] width 32 height 28
click at [427, 261] on span "Text-to-speech controls" at bounding box center [424, 258] width 11 height 11
click at [541, 307] on button "Explain" at bounding box center [566, 304] width 89 height 28
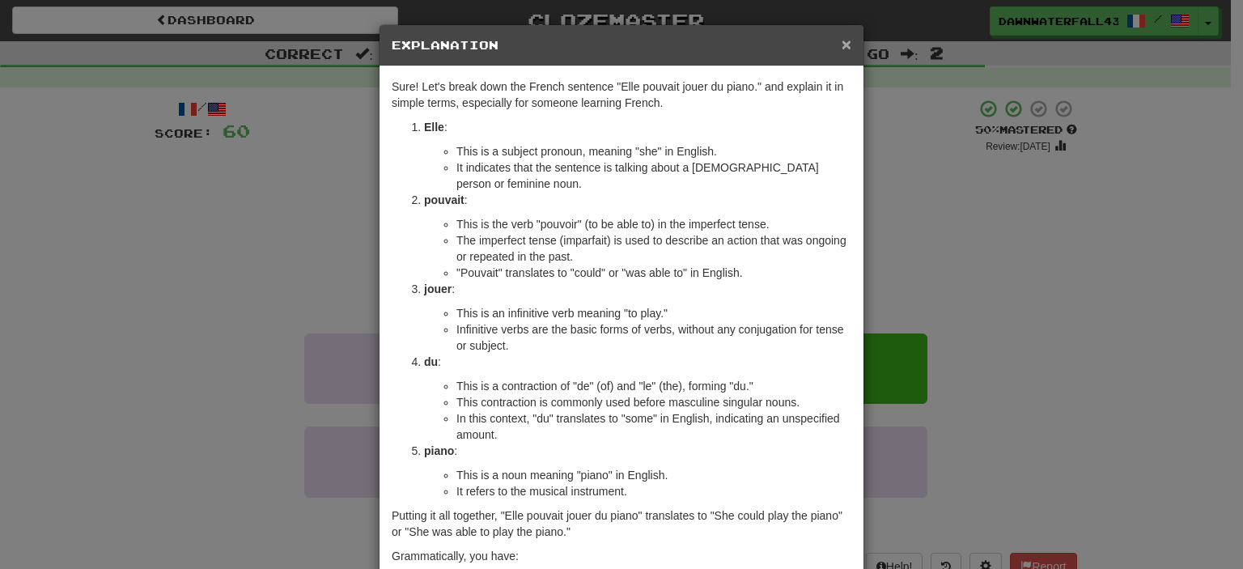
click at [842, 42] on span "×" at bounding box center [847, 44] width 10 height 19
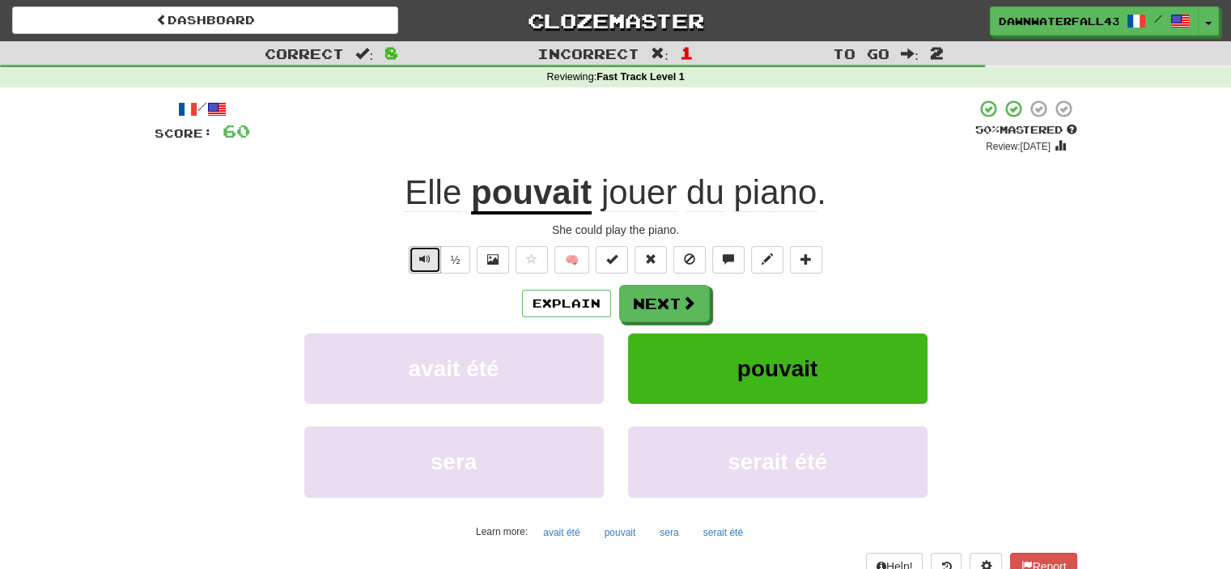
click at [426, 260] on span "Text-to-speech controls" at bounding box center [424, 258] width 11 height 11
click at [531, 299] on button "Explain" at bounding box center [566, 304] width 89 height 28
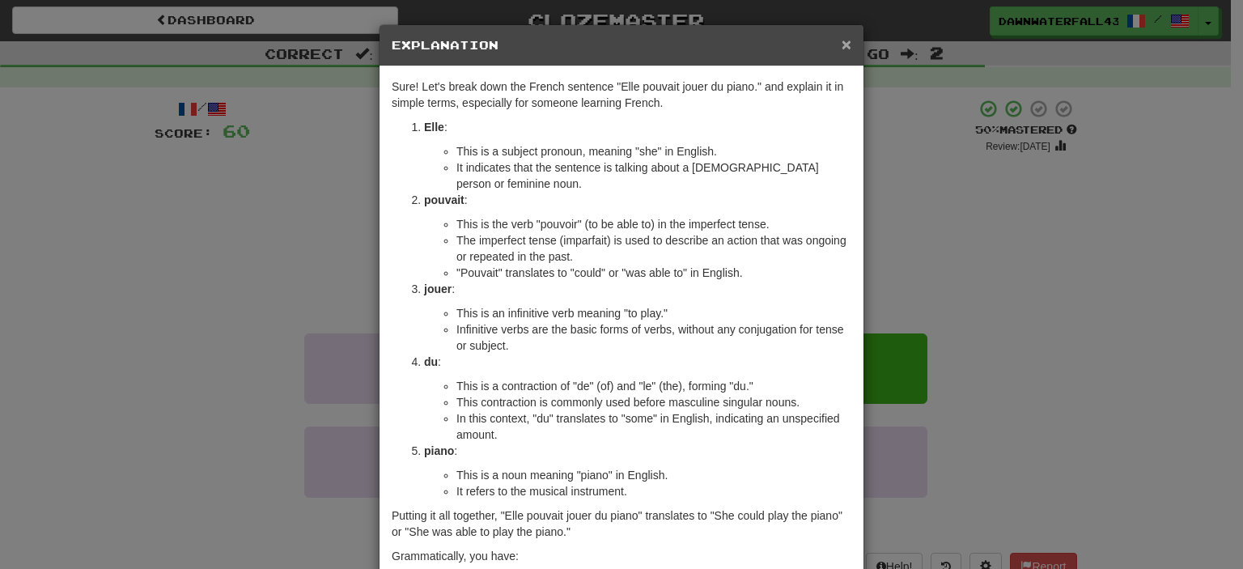
click at [842, 43] on span "×" at bounding box center [847, 44] width 10 height 19
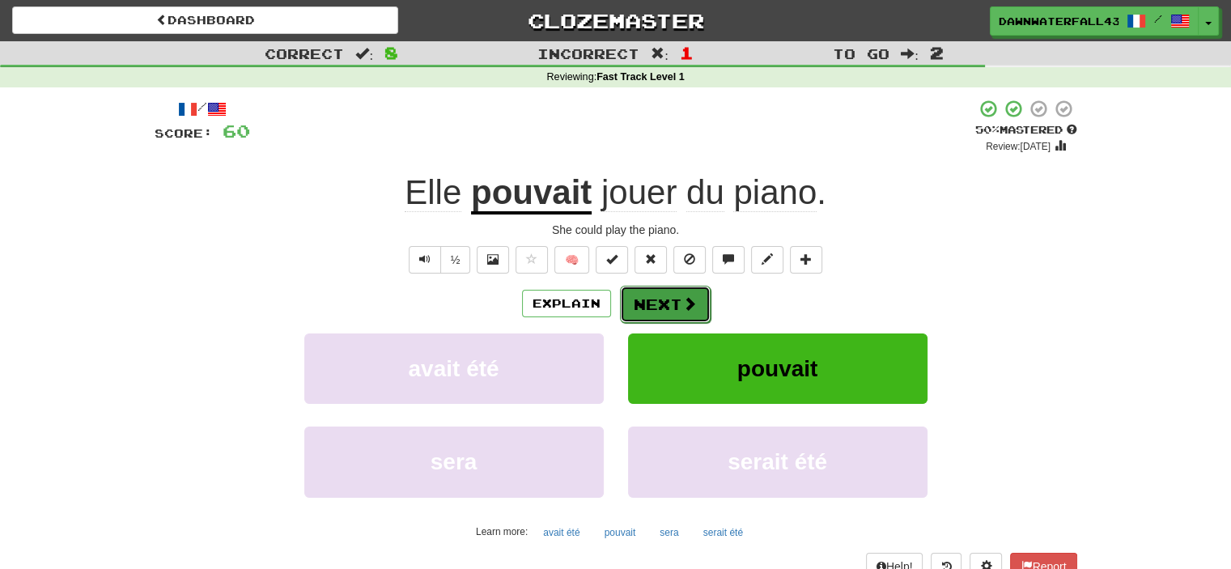
click at [679, 295] on button "Next" at bounding box center [665, 304] width 91 height 37
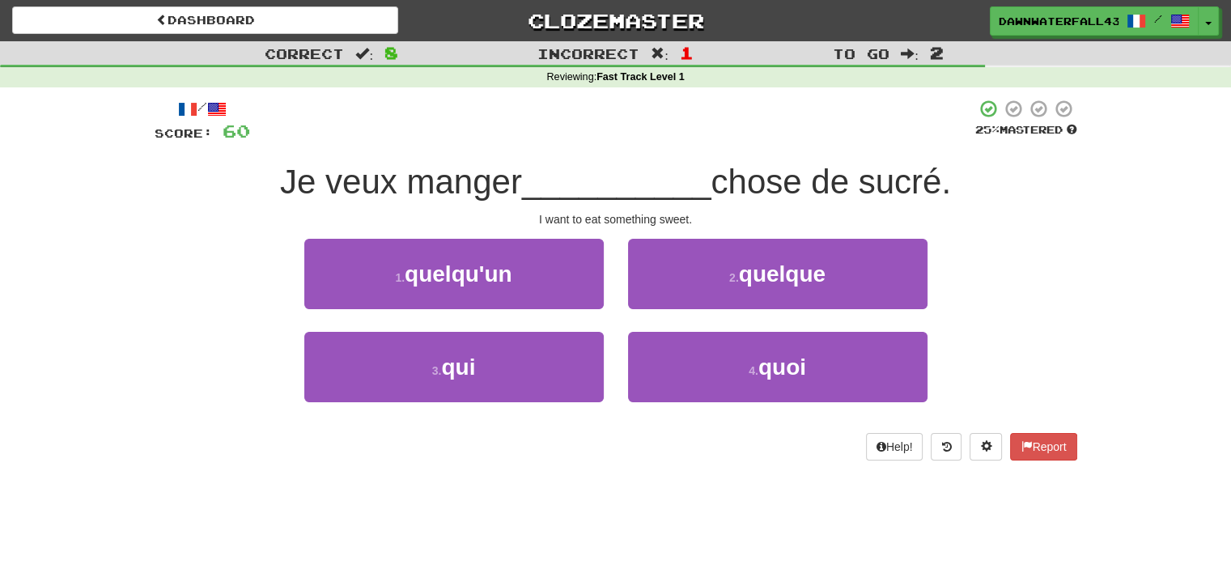
click at [676, 312] on div "2 . quelque" at bounding box center [778, 285] width 324 height 93
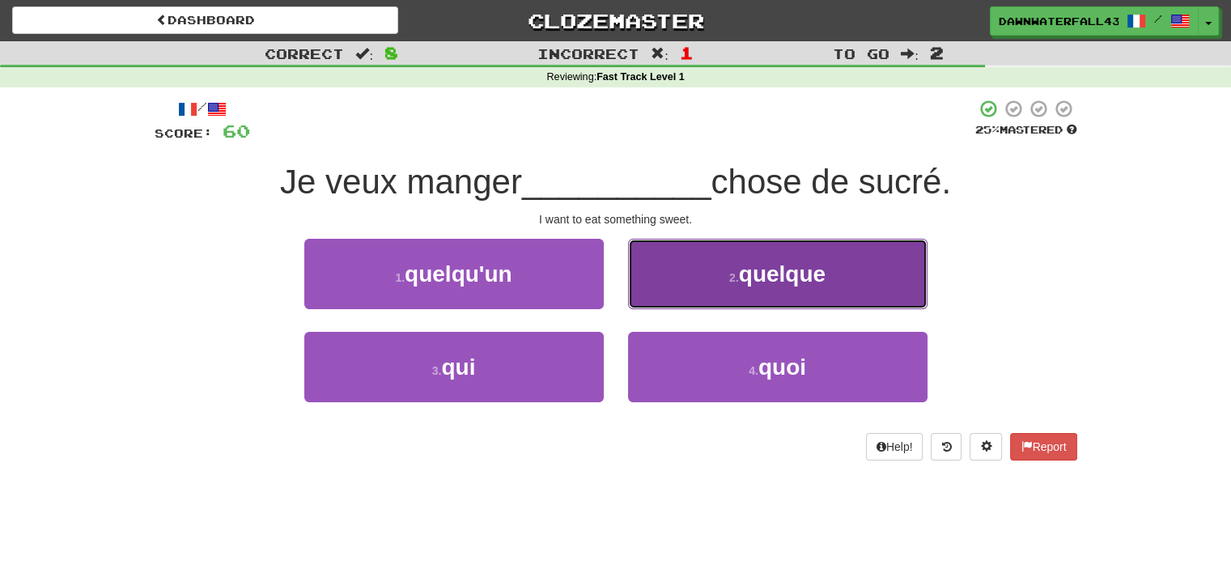
click at [693, 294] on button "2 . quelque" at bounding box center [777, 274] width 299 height 70
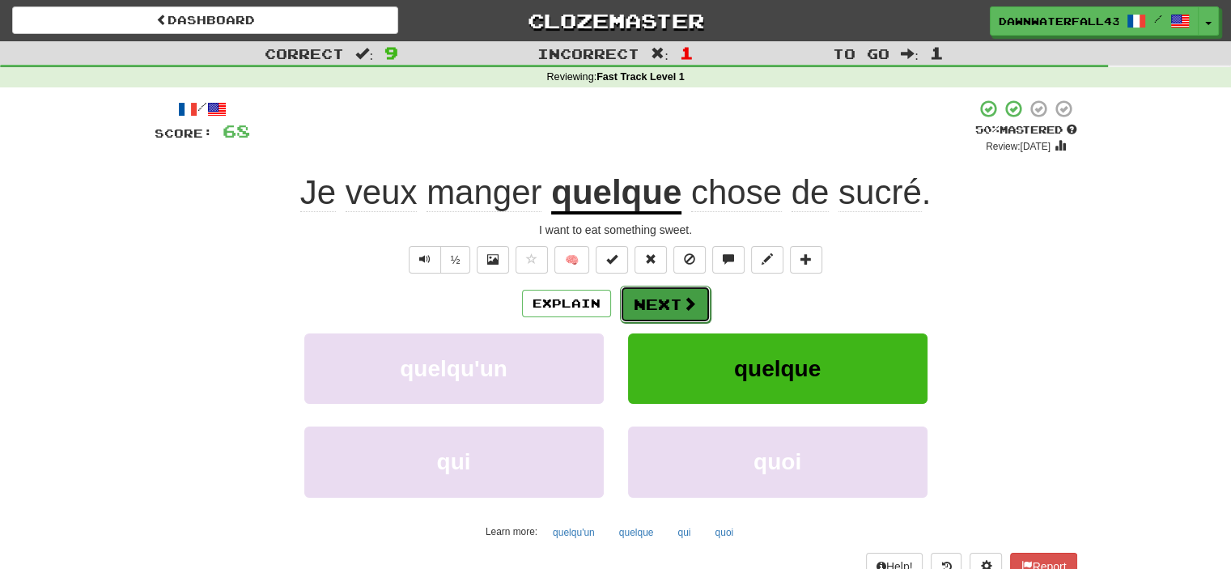
click at [682, 308] on span at bounding box center [689, 303] width 15 height 15
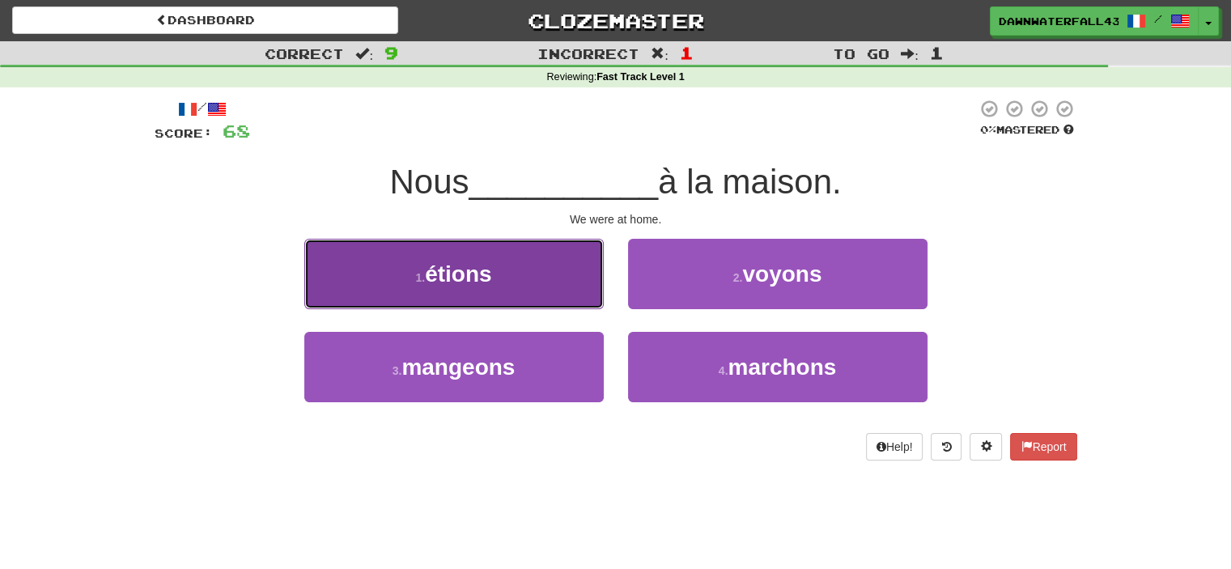
click at [585, 303] on button "1 . étions" at bounding box center [453, 274] width 299 height 70
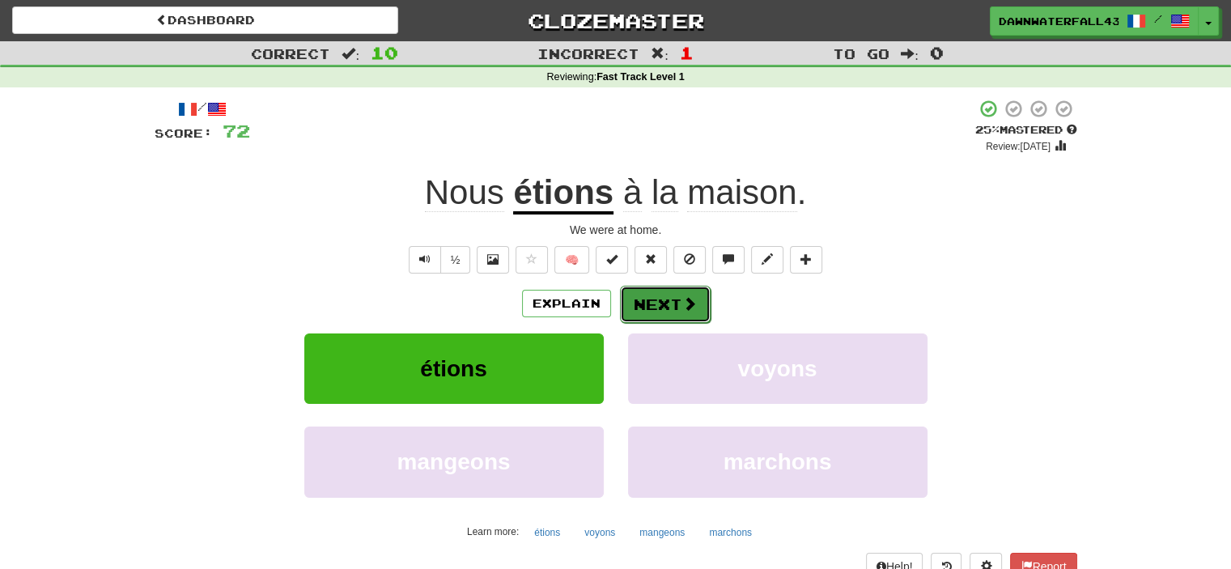
click at [693, 307] on span at bounding box center [689, 303] width 15 height 15
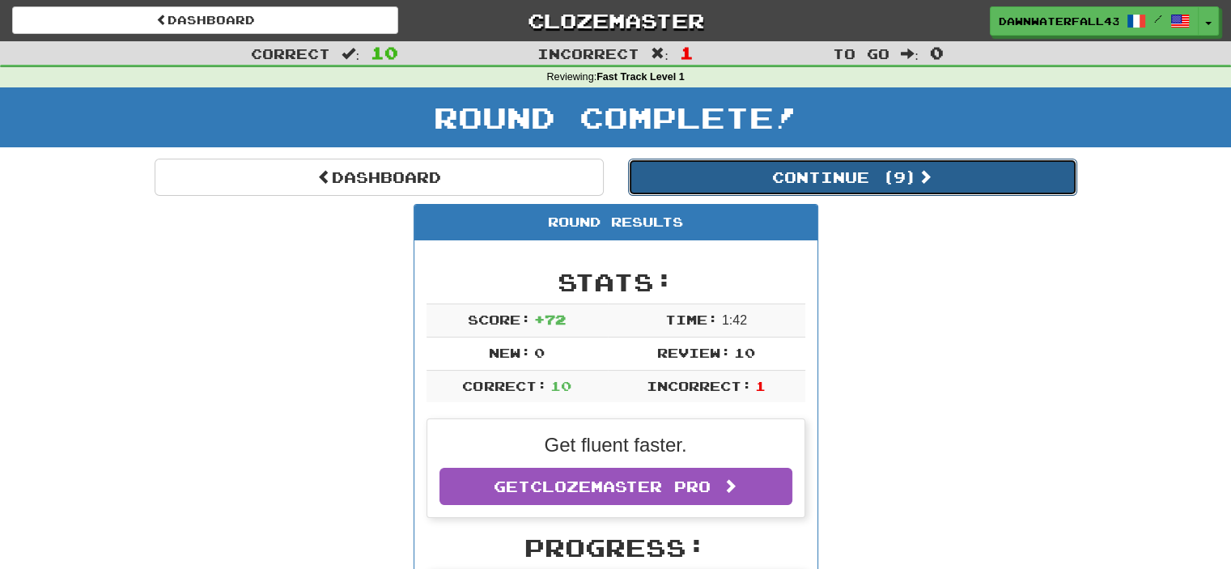
click at [784, 182] on button "Continue ( 9 )" at bounding box center [852, 177] width 449 height 37
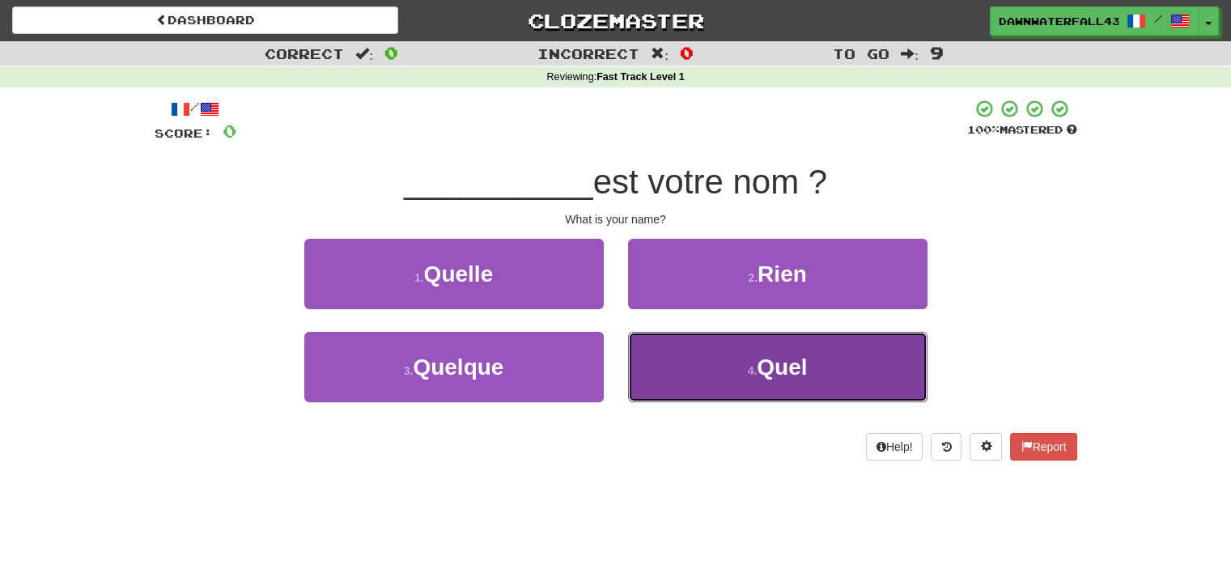
click at [761, 377] on span "Quel" at bounding box center [782, 366] width 50 height 25
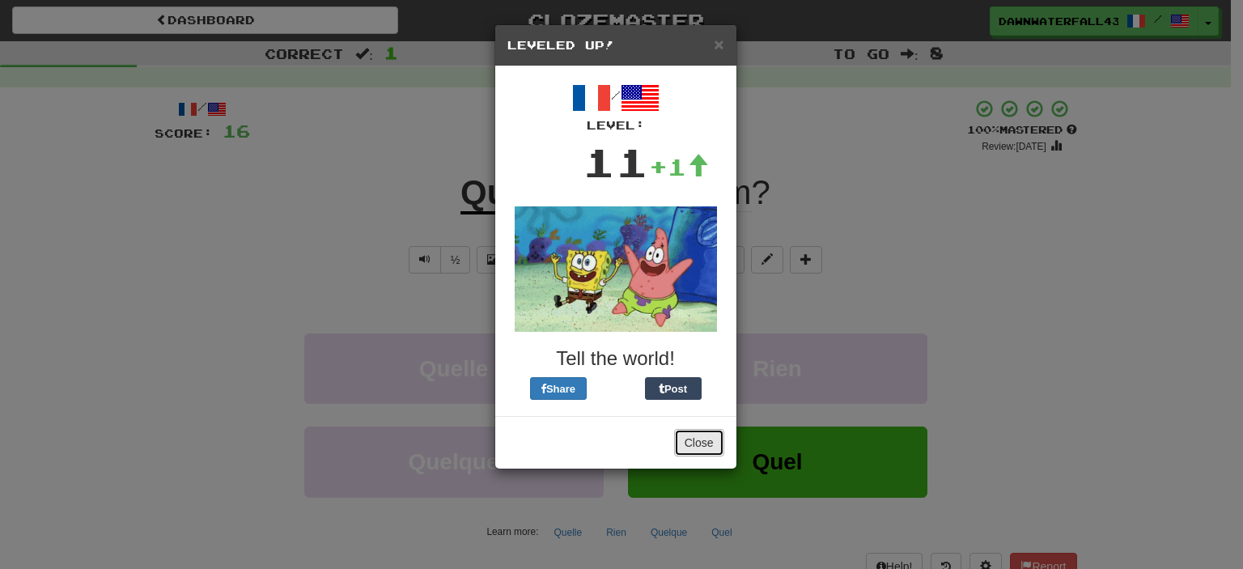
click at [714, 437] on button "Close" at bounding box center [699, 443] width 50 height 28
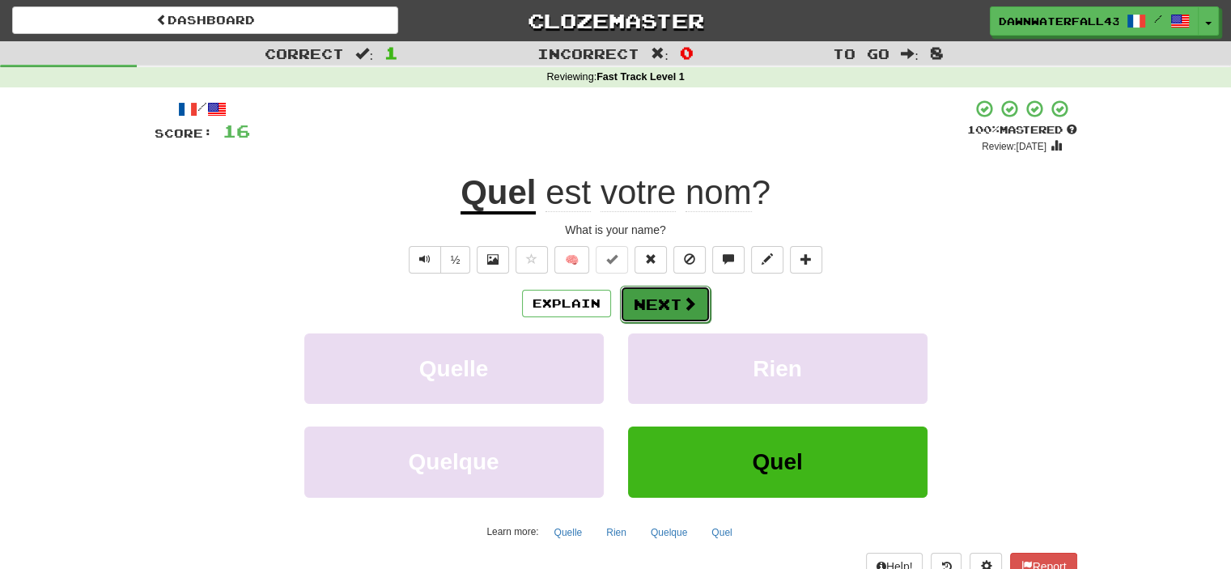
click at [638, 309] on button "Next" at bounding box center [665, 304] width 91 height 37
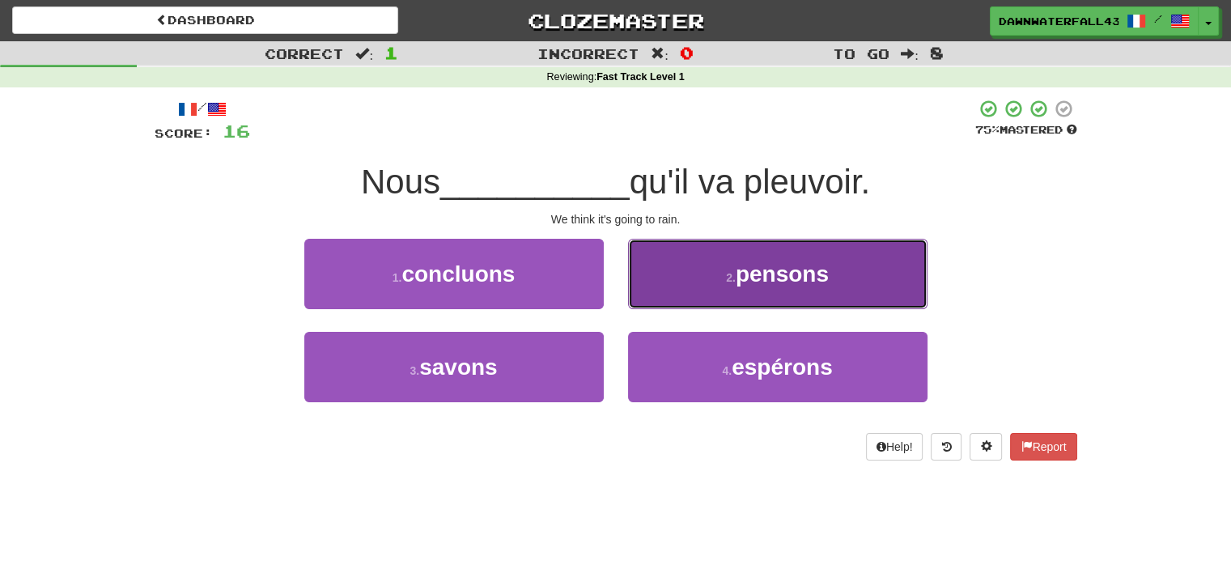
click at [638, 308] on button "2 . pensons" at bounding box center [777, 274] width 299 height 70
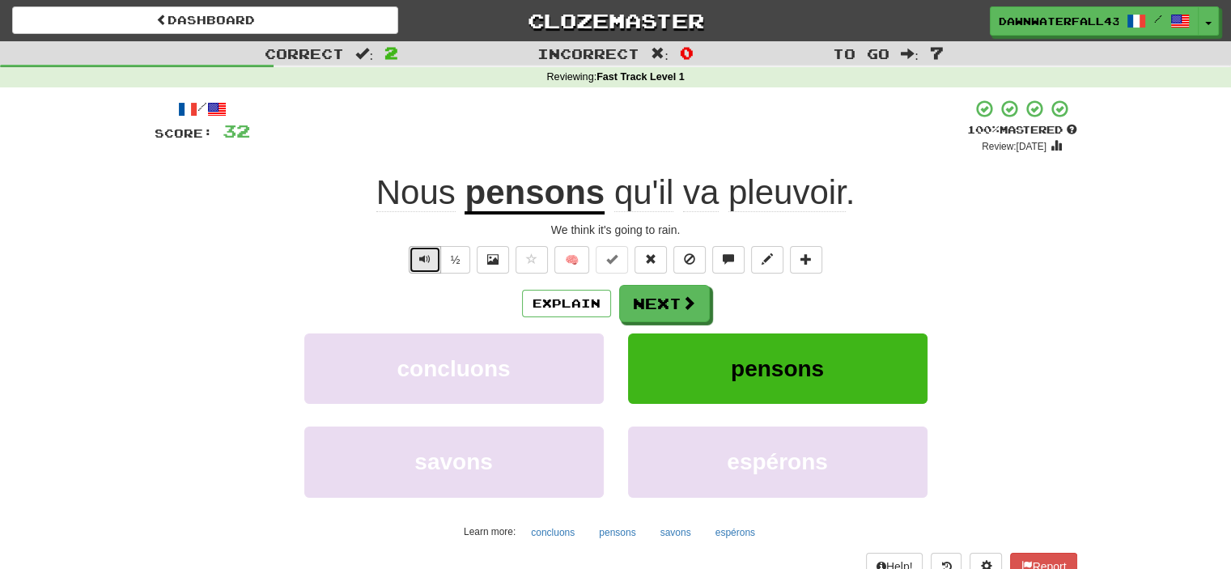
click at [435, 257] on button "Text-to-speech controls" at bounding box center [425, 260] width 32 height 28
click at [569, 299] on button "Explain" at bounding box center [566, 304] width 89 height 28
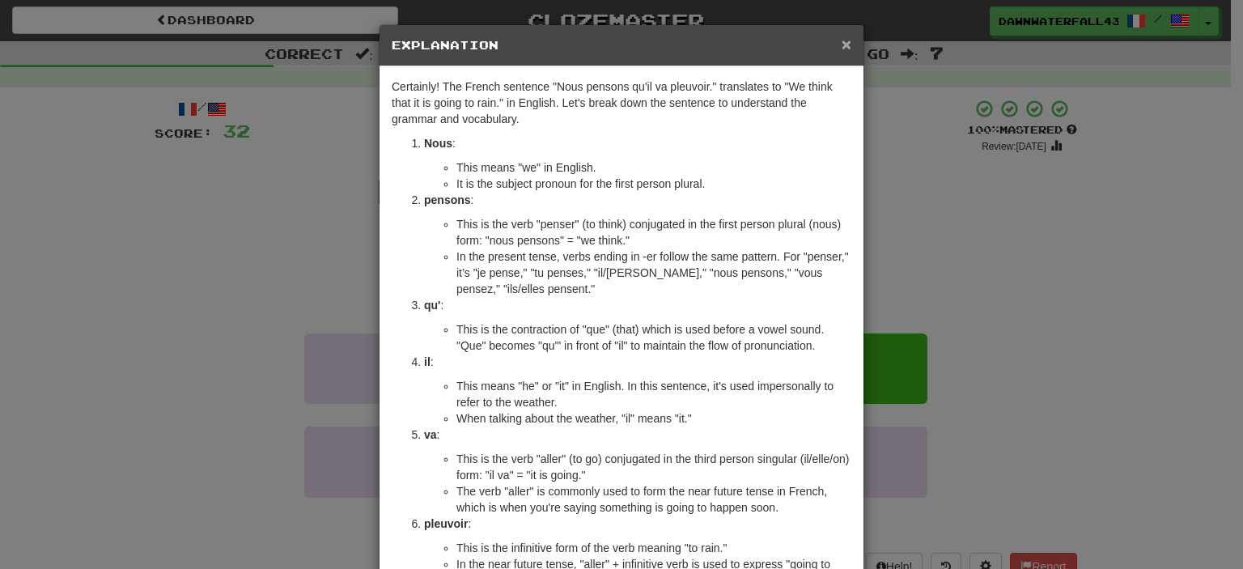
click at [844, 39] on span "×" at bounding box center [847, 44] width 10 height 19
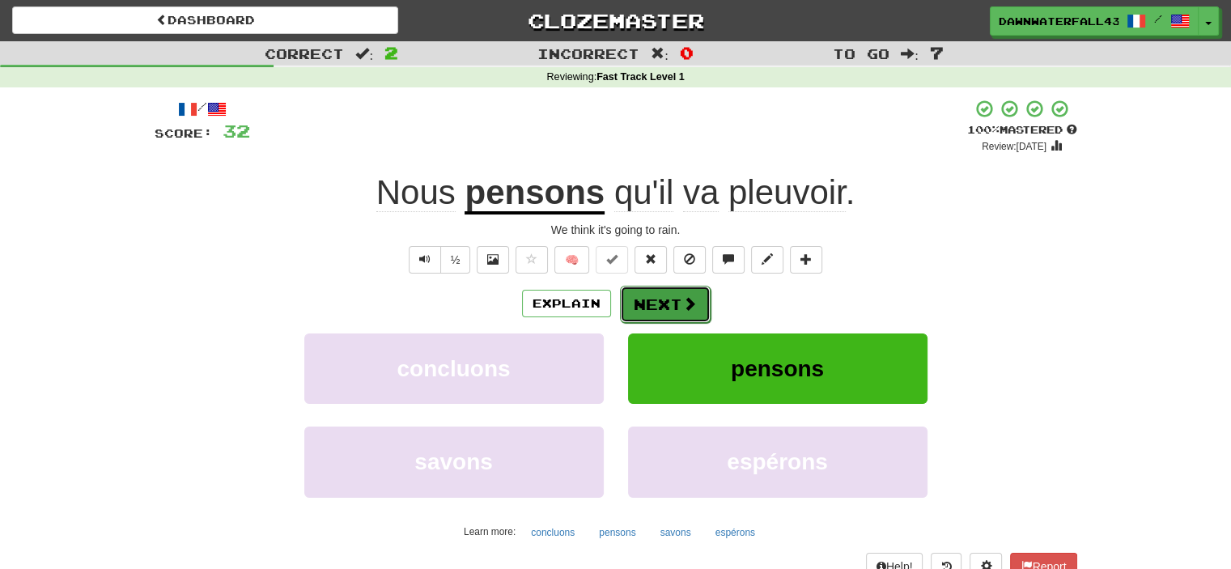
click at [691, 306] on span at bounding box center [689, 303] width 15 height 15
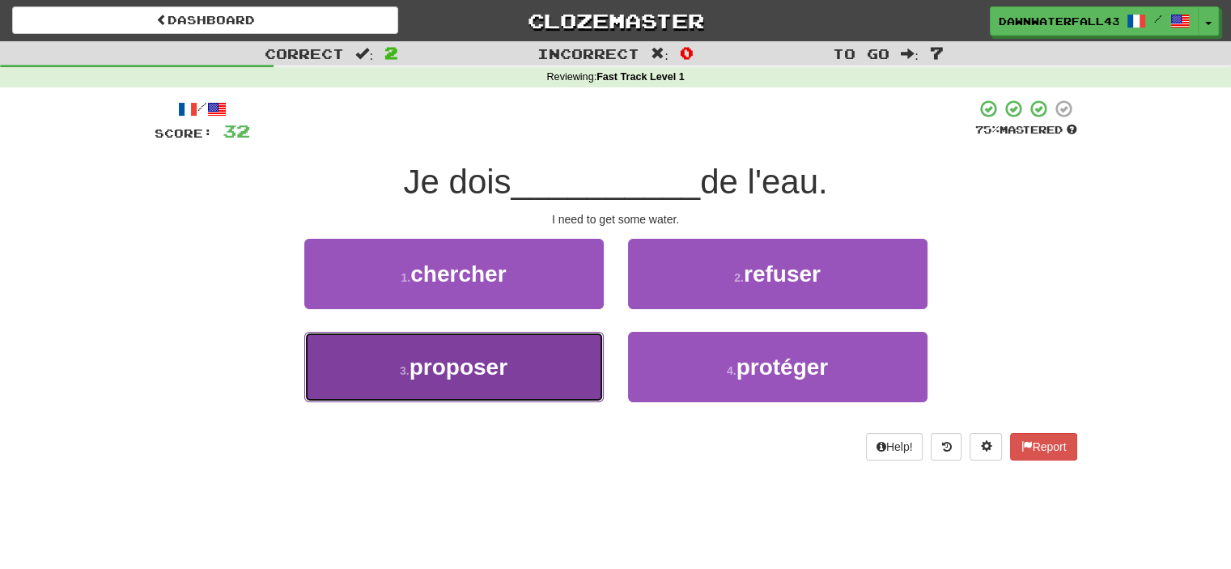
click at [593, 343] on button "3 . proposer" at bounding box center [453, 367] width 299 height 70
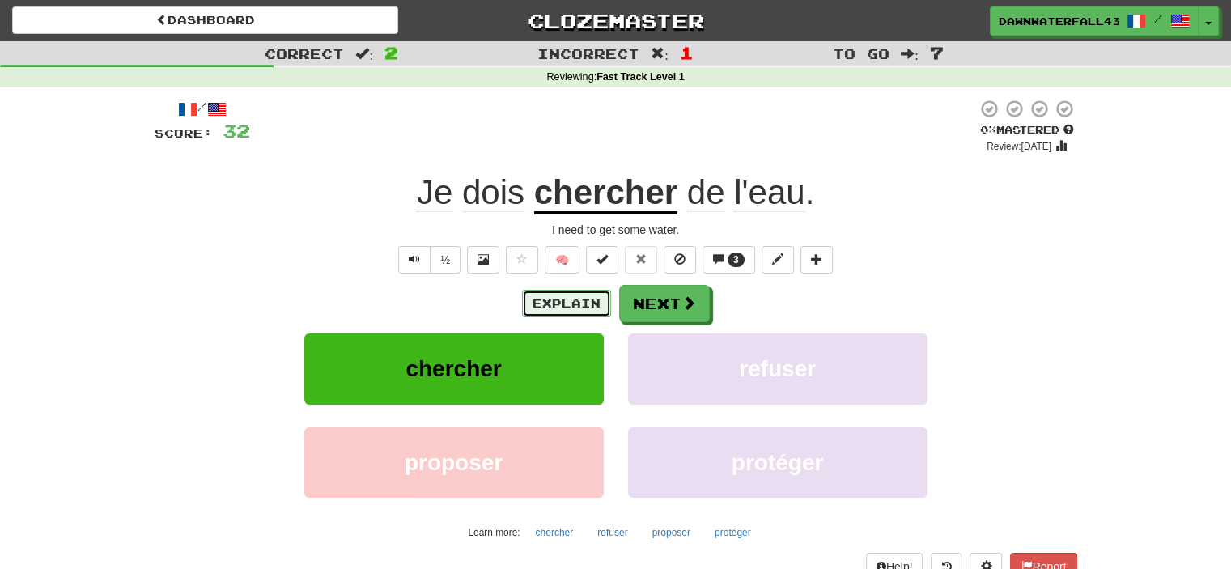
click at [573, 304] on button "Explain" at bounding box center [566, 304] width 89 height 28
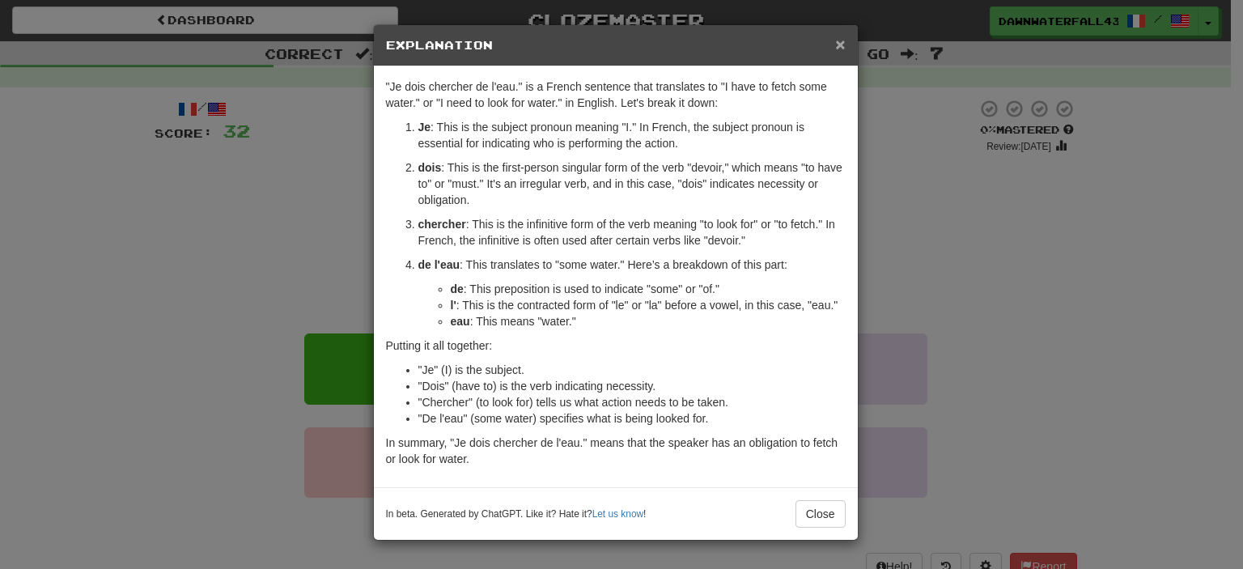
click at [839, 43] on span "×" at bounding box center [840, 44] width 10 height 19
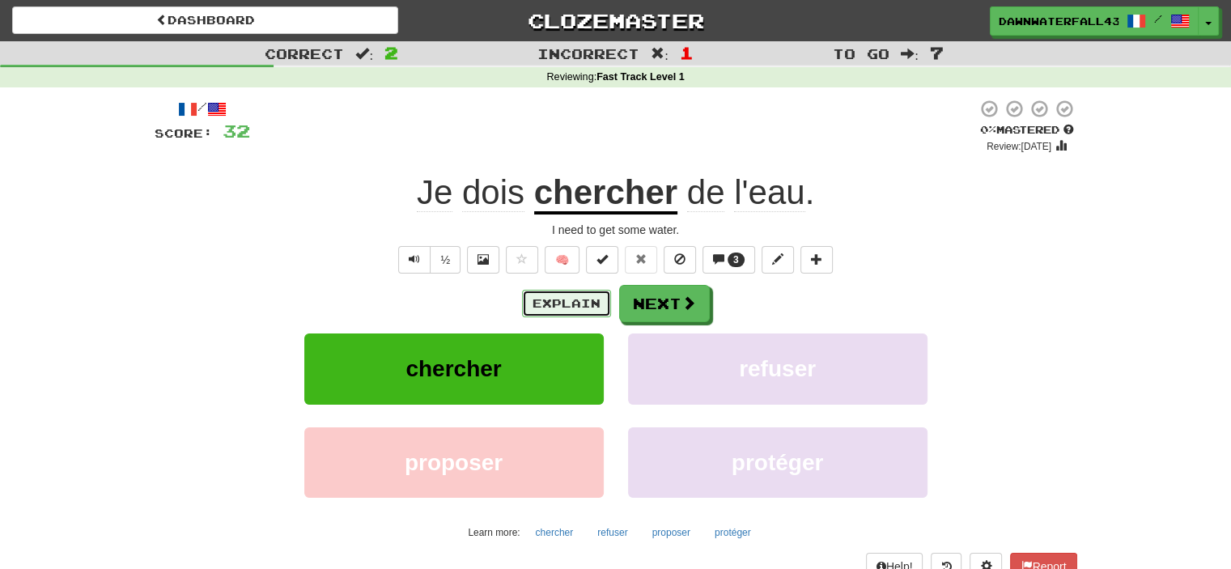
click at [541, 297] on button "Explain" at bounding box center [566, 304] width 89 height 28
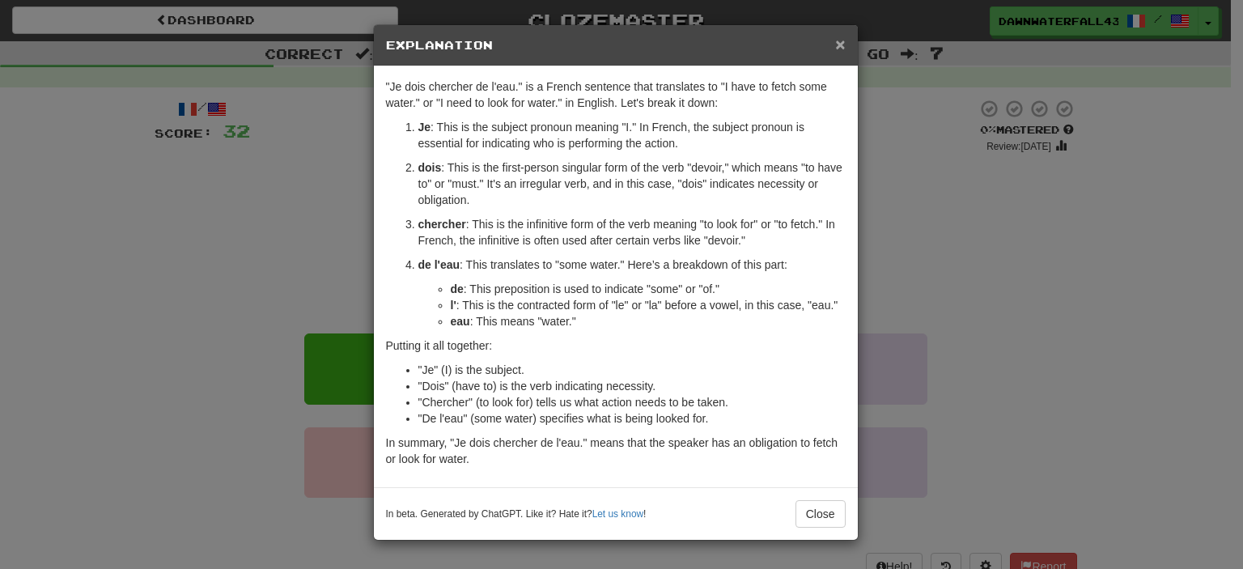
click at [842, 43] on span "×" at bounding box center [840, 44] width 10 height 19
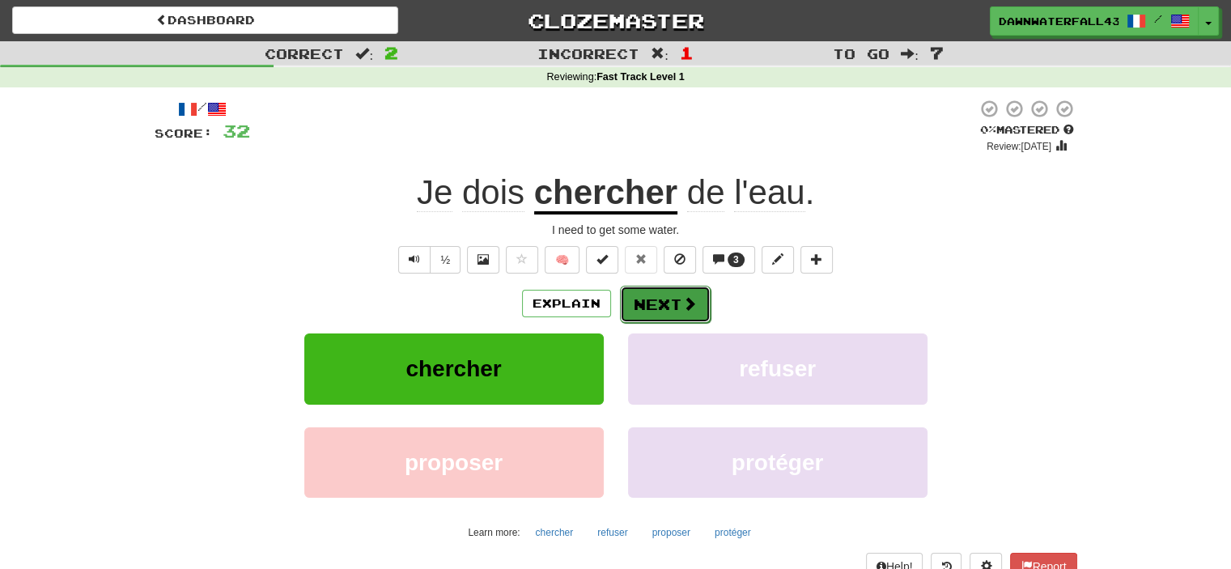
click at [660, 299] on button "Next" at bounding box center [665, 304] width 91 height 37
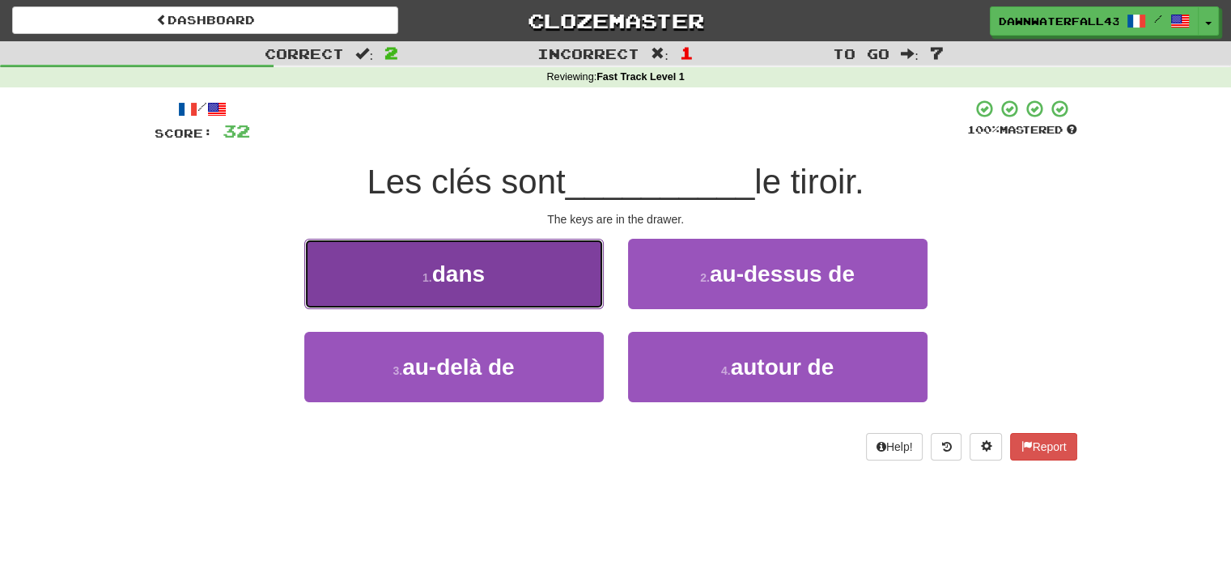
click at [576, 289] on button "1 . dans" at bounding box center [453, 274] width 299 height 70
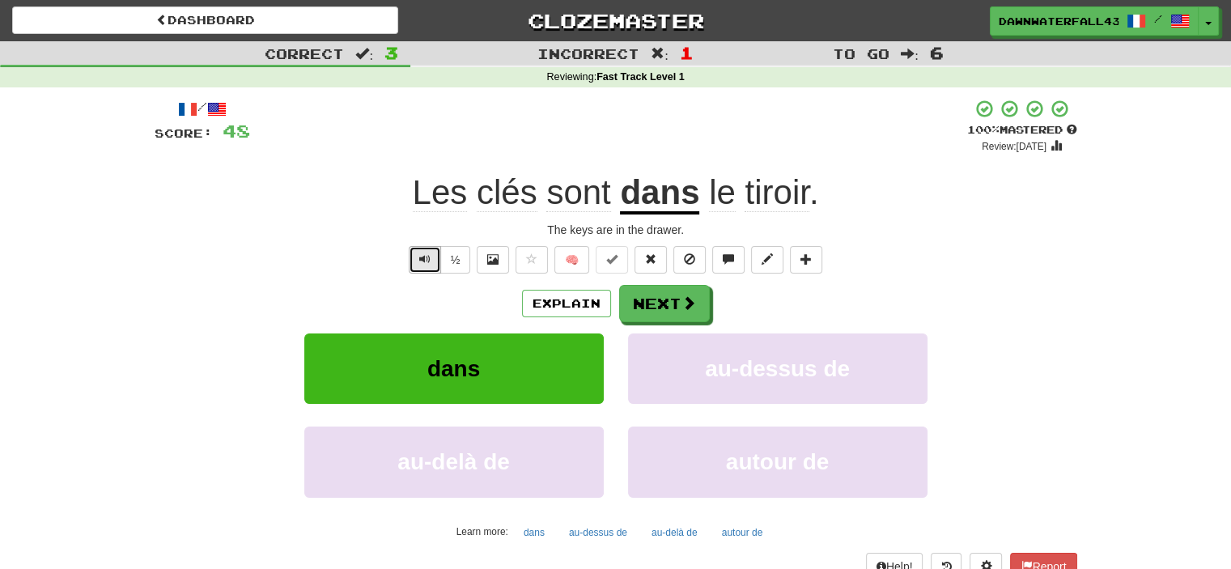
click at [435, 263] on button "Text-to-speech controls" at bounding box center [425, 260] width 32 height 28
click at [647, 308] on button "Next" at bounding box center [665, 304] width 91 height 37
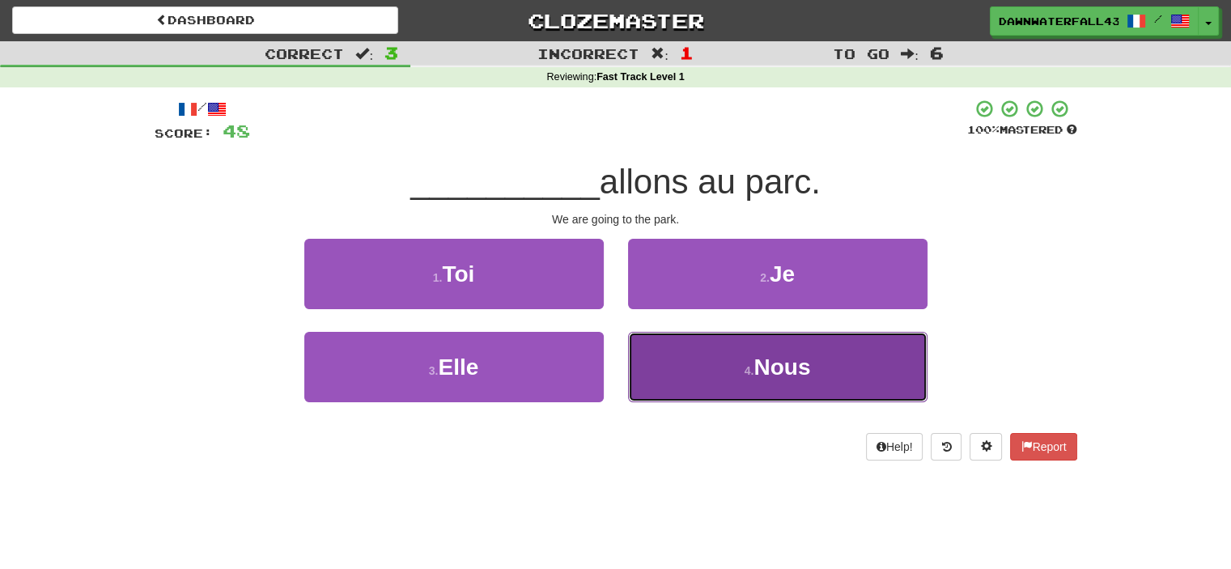
click at [654, 358] on button "4 . Nous" at bounding box center [777, 367] width 299 height 70
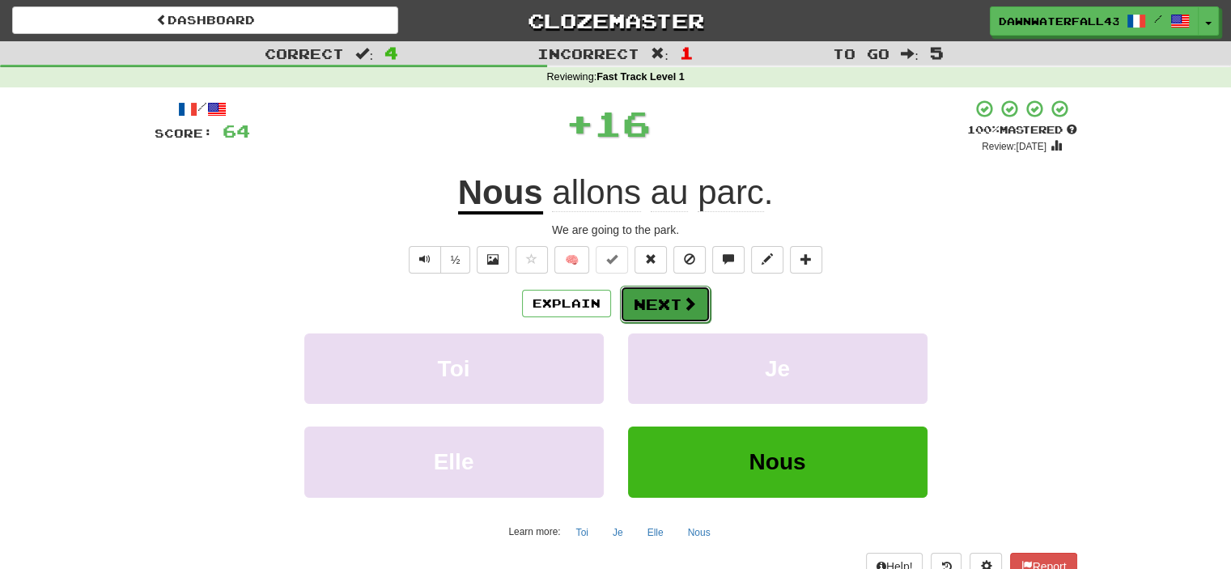
click at [668, 318] on button "Next" at bounding box center [665, 304] width 91 height 37
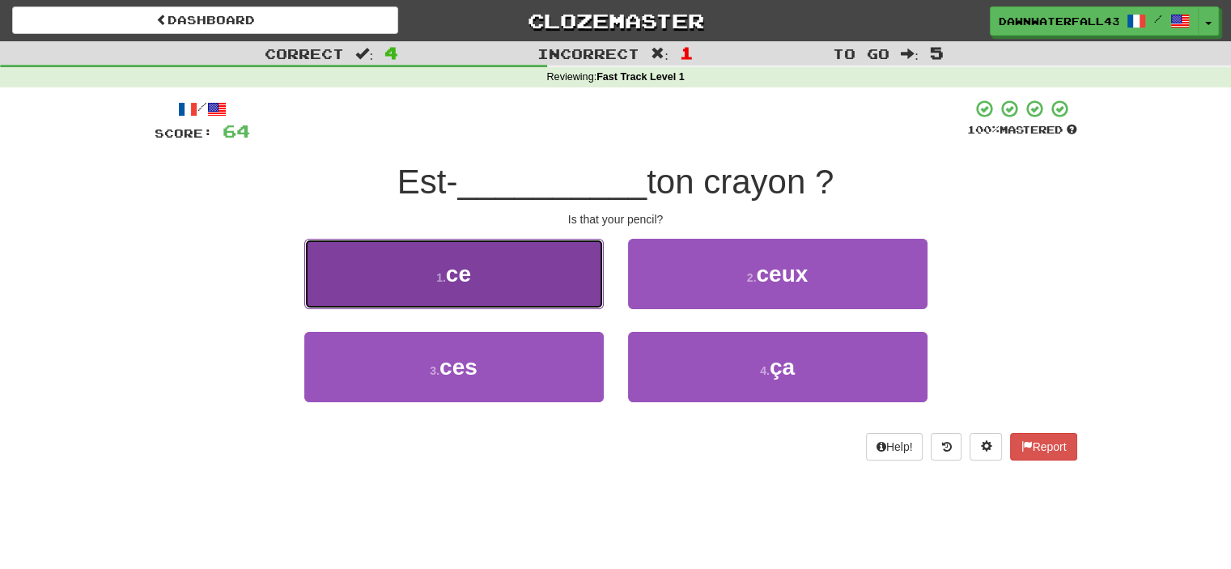
click at [571, 292] on button "1 . ce" at bounding box center [453, 274] width 299 height 70
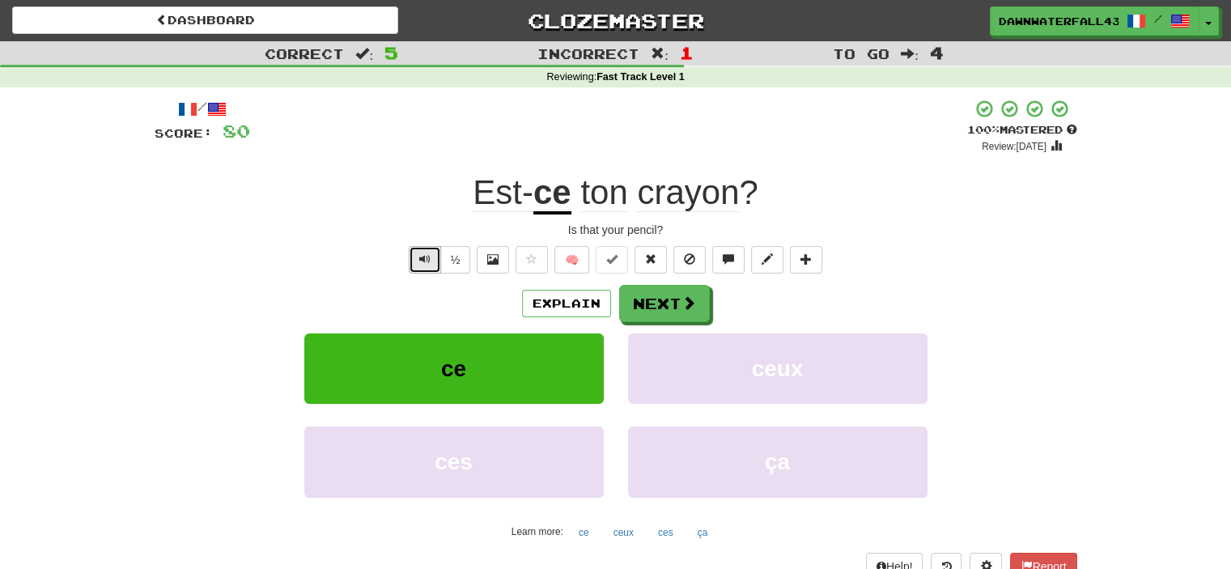
click at [430, 258] on button "Text-to-speech controls" at bounding box center [425, 260] width 32 height 28
click at [645, 294] on button "Next" at bounding box center [665, 304] width 91 height 37
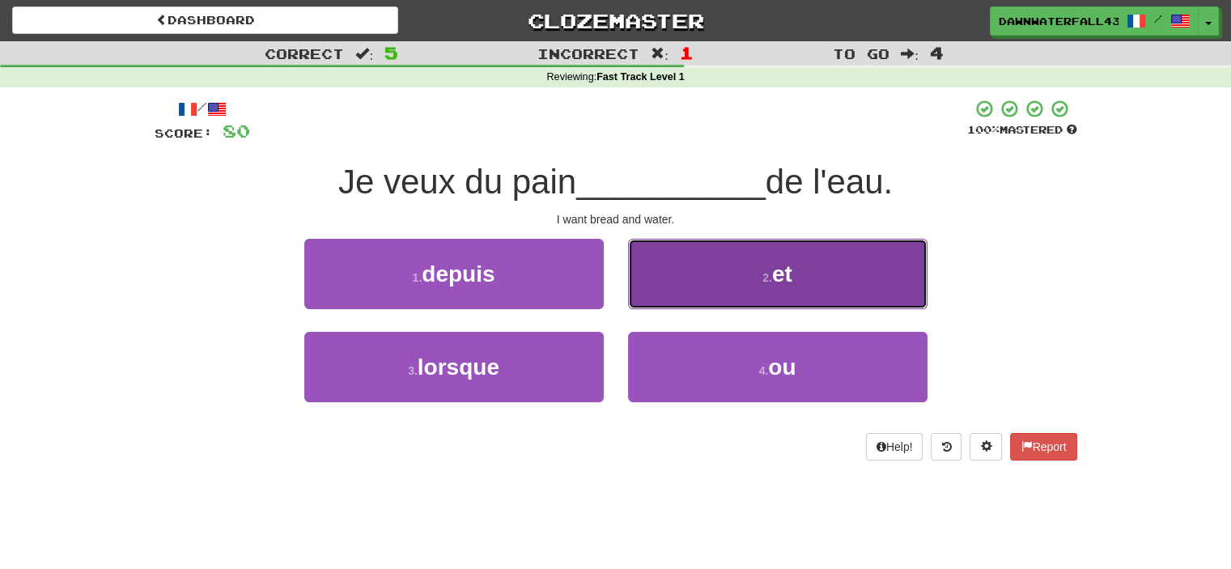
click at [722, 287] on button "2 . et" at bounding box center [777, 274] width 299 height 70
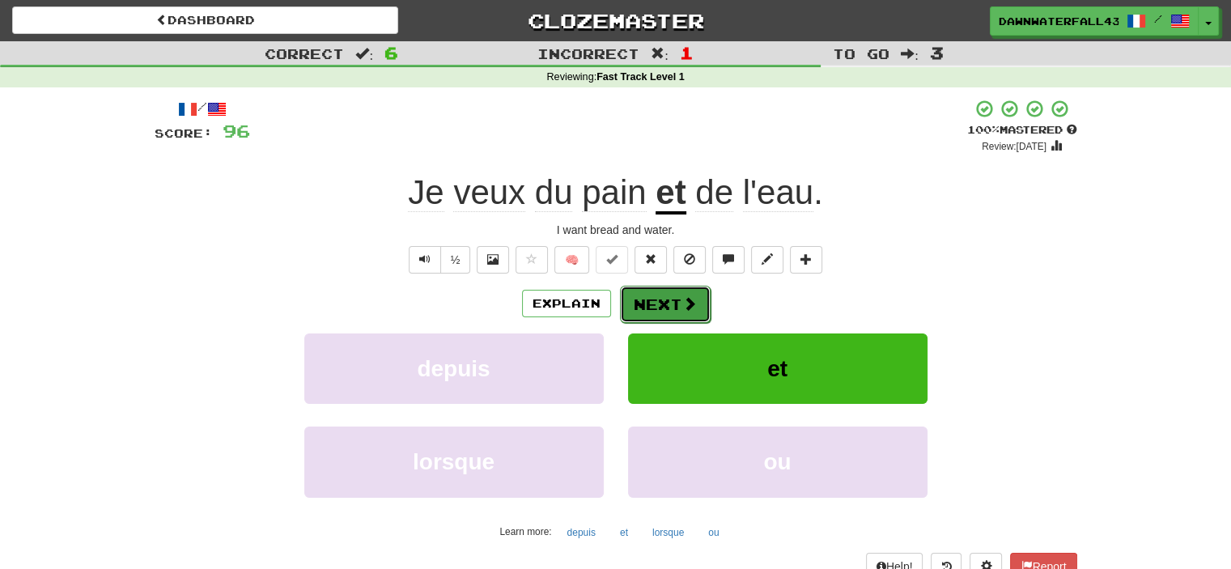
click at [685, 303] on span at bounding box center [689, 303] width 15 height 15
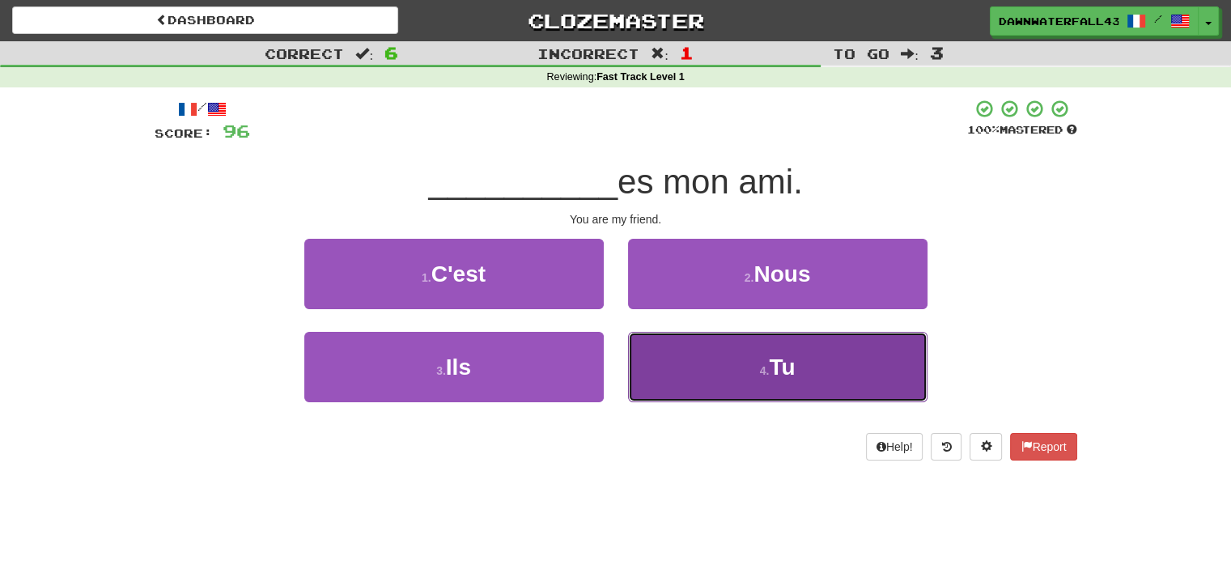
click at [666, 346] on button "4 . Tu" at bounding box center [777, 367] width 299 height 70
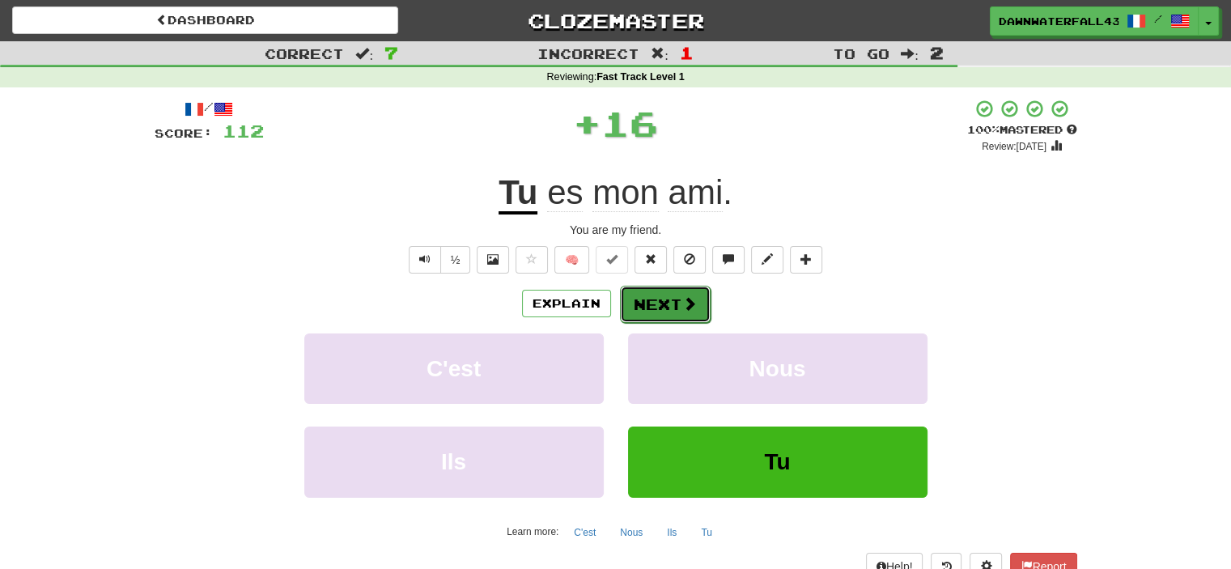
click at [672, 304] on button "Next" at bounding box center [665, 304] width 91 height 37
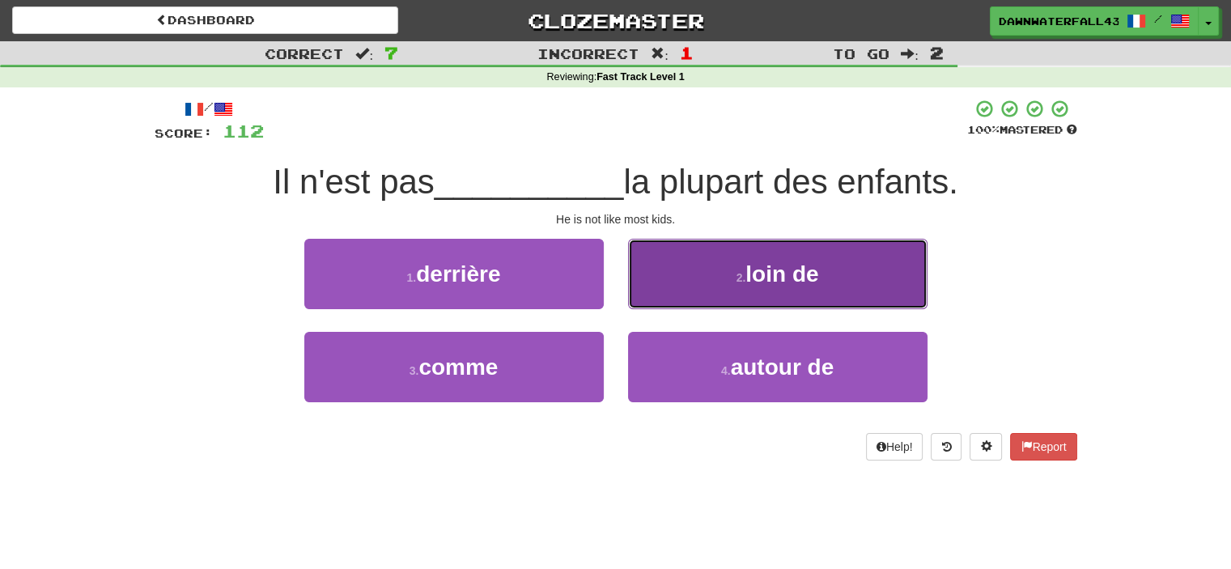
click at [649, 307] on button "2 . loin de" at bounding box center [777, 274] width 299 height 70
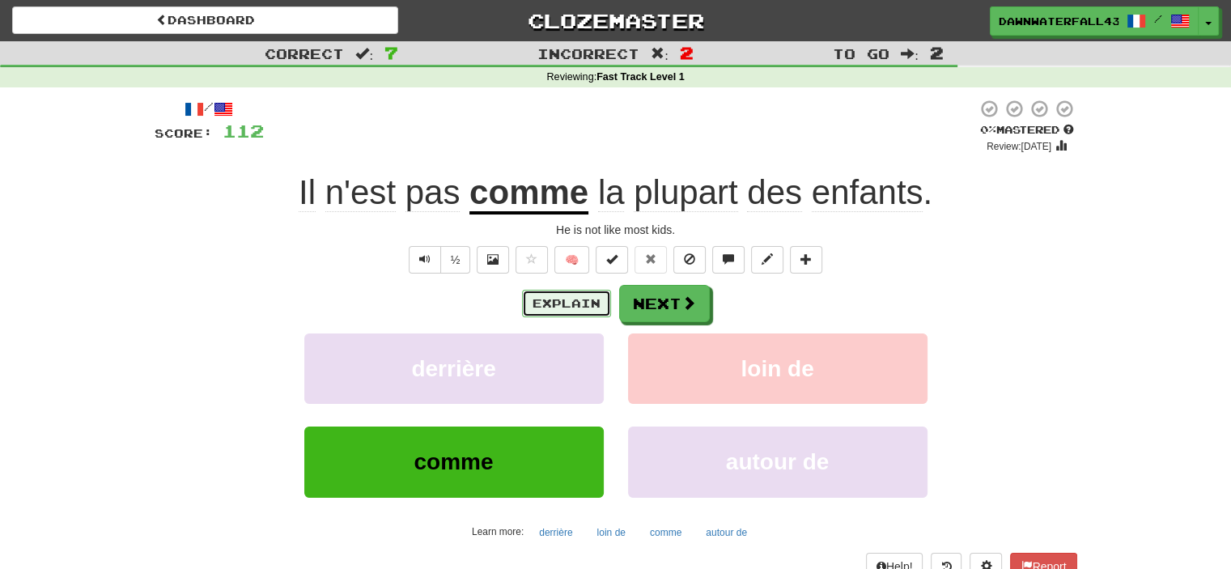
click at [543, 310] on button "Explain" at bounding box center [566, 304] width 89 height 28
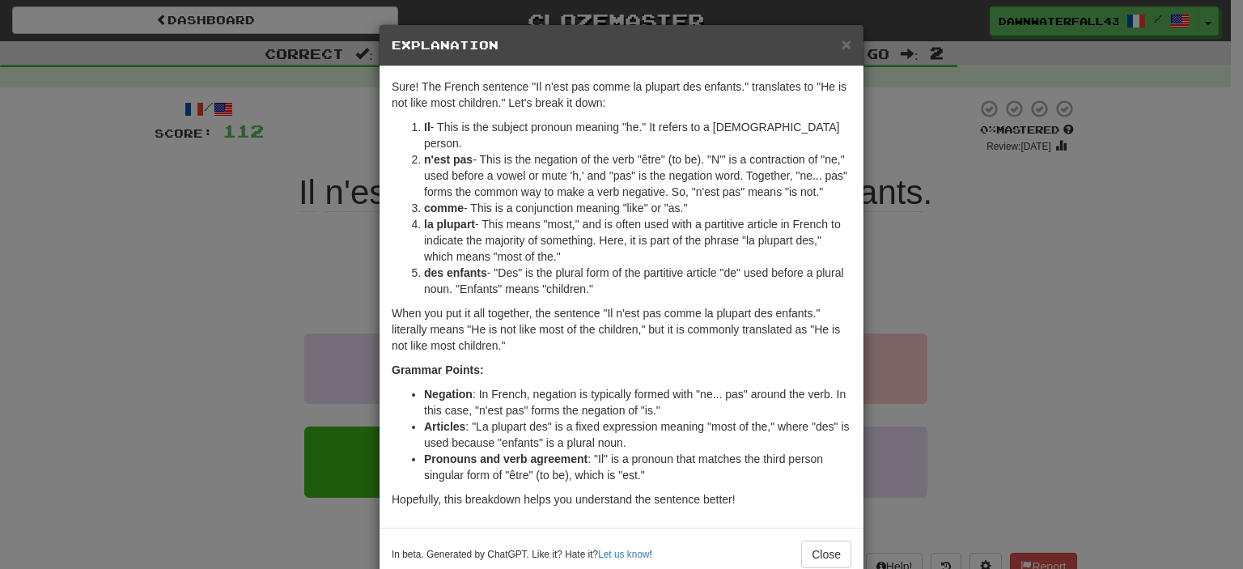
click at [851, 41] on div "× Explanation" at bounding box center [622, 45] width 484 height 41
click at [842, 41] on span "×" at bounding box center [847, 44] width 10 height 19
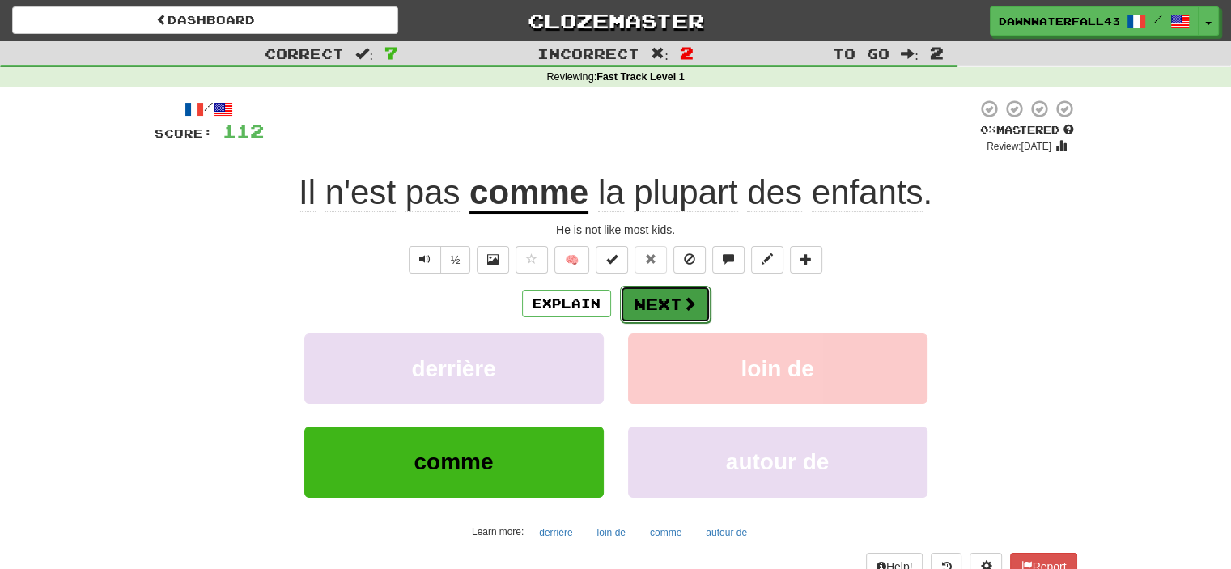
click at [653, 294] on button "Next" at bounding box center [665, 304] width 91 height 37
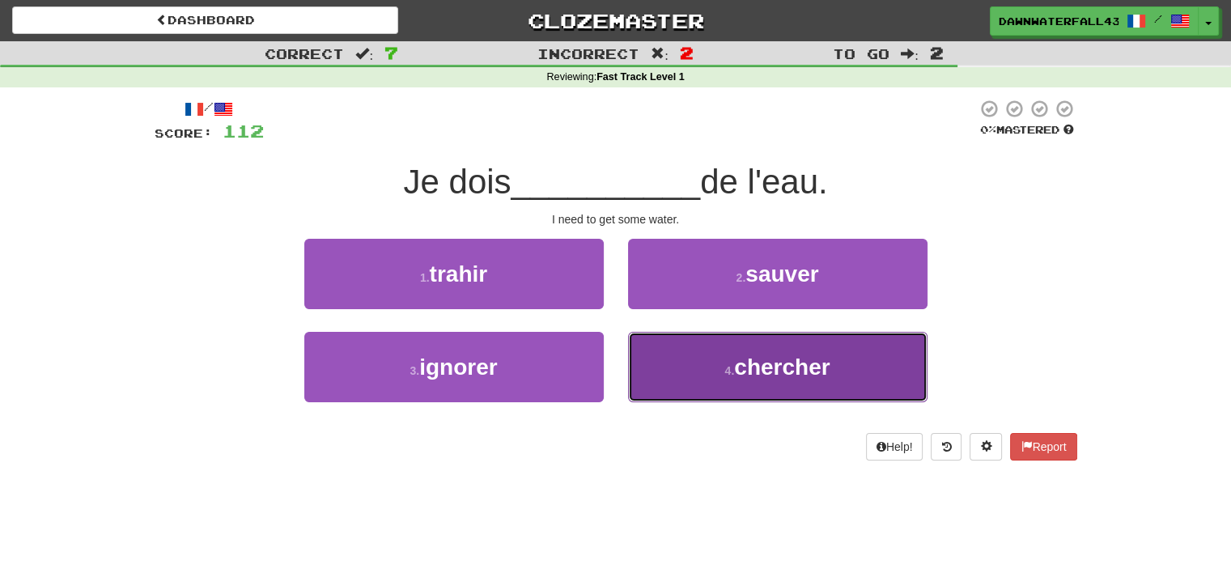
click at [675, 375] on button "4 . chercher" at bounding box center [777, 367] width 299 height 70
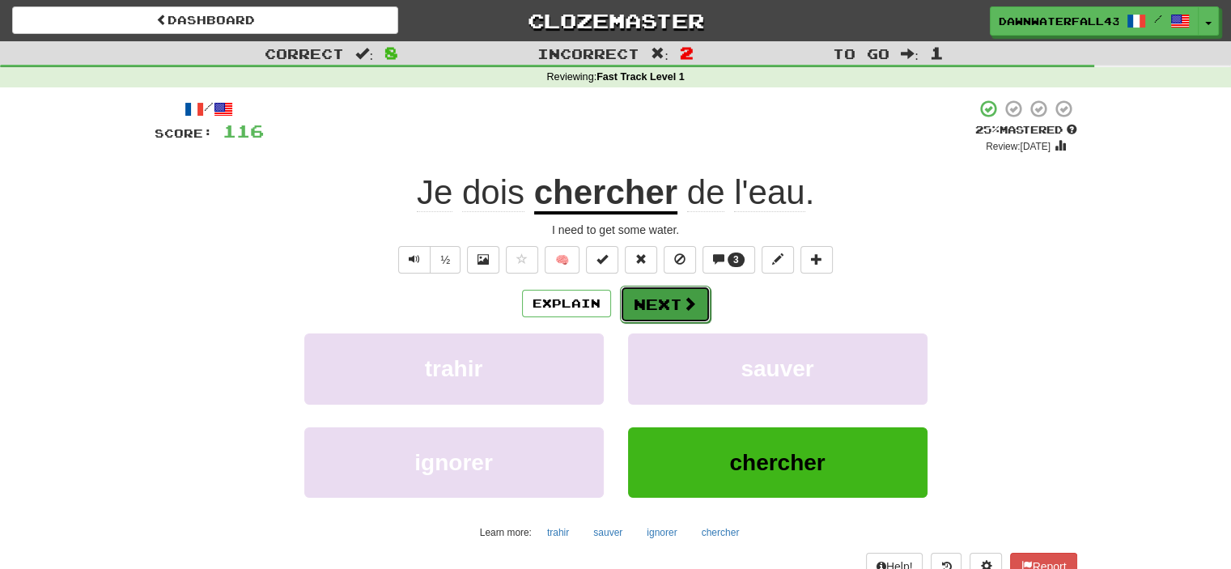
click at [651, 303] on button "Next" at bounding box center [665, 304] width 91 height 37
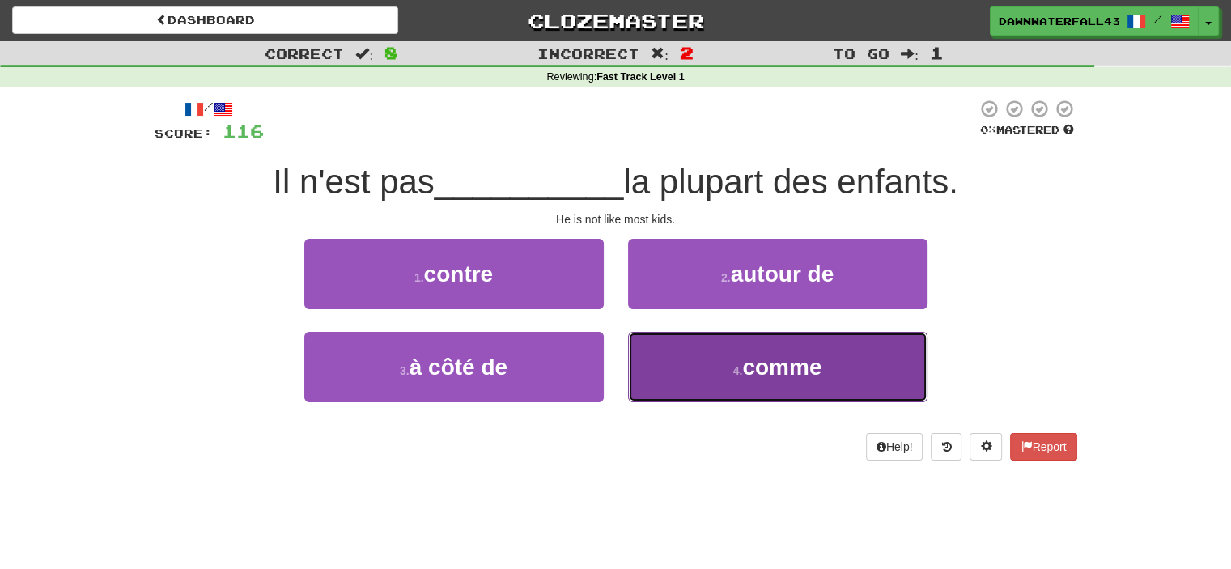
click at [680, 371] on button "4 . comme" at bounding box center [777, 367] width 299 height 70
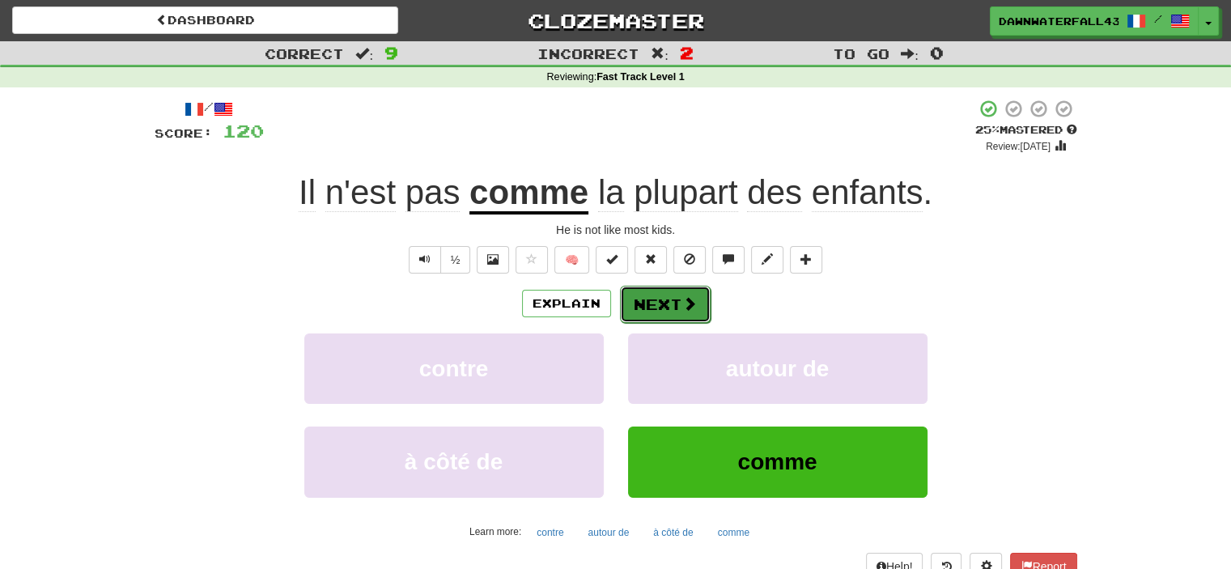
click at [640, 295] on button "Next" at bounding box center [665, 304] width 91 height 37
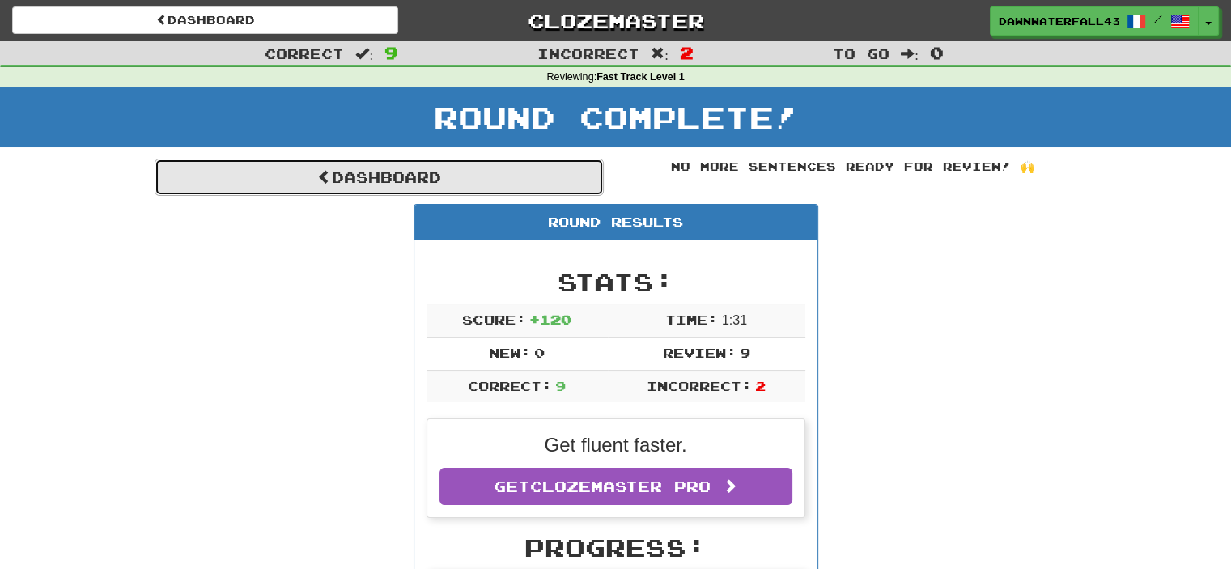
click at [323, 173] on span at bounding box center [324, 176] width 15 height 15
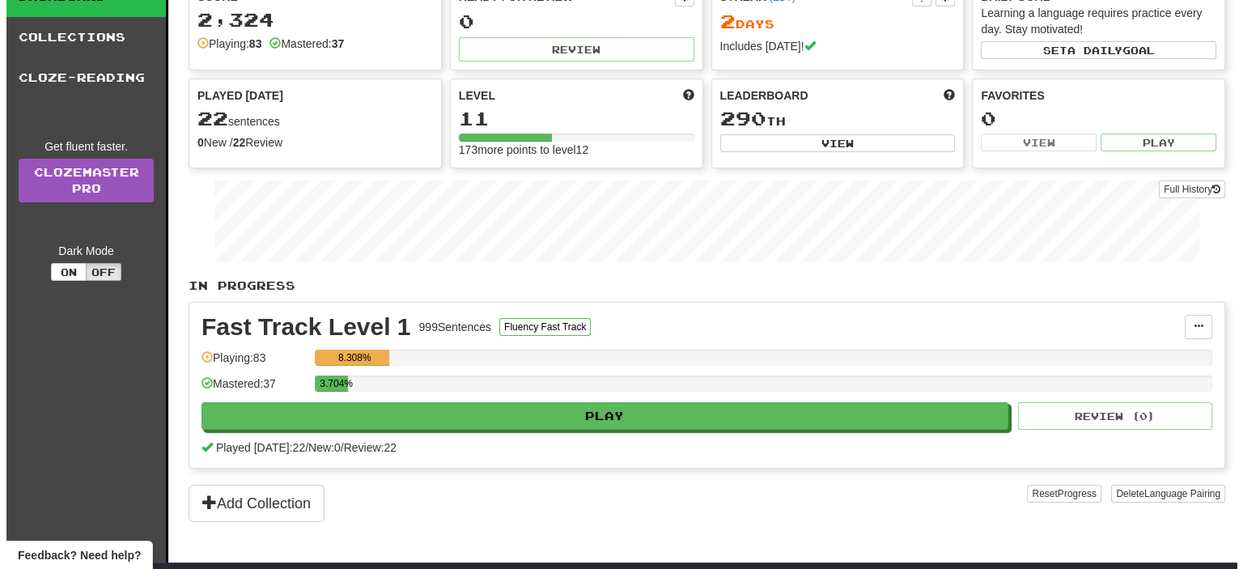
scroll to position [81, 0]
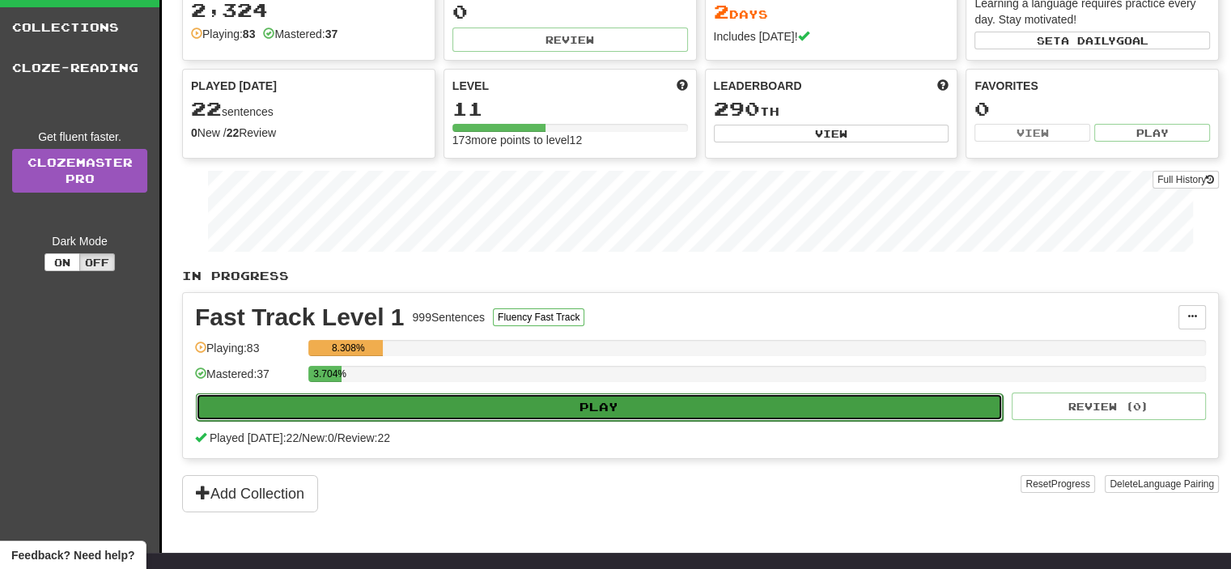
click at [519, 397] on button "Play" at bounding box center [599, 407] width 807 height 28
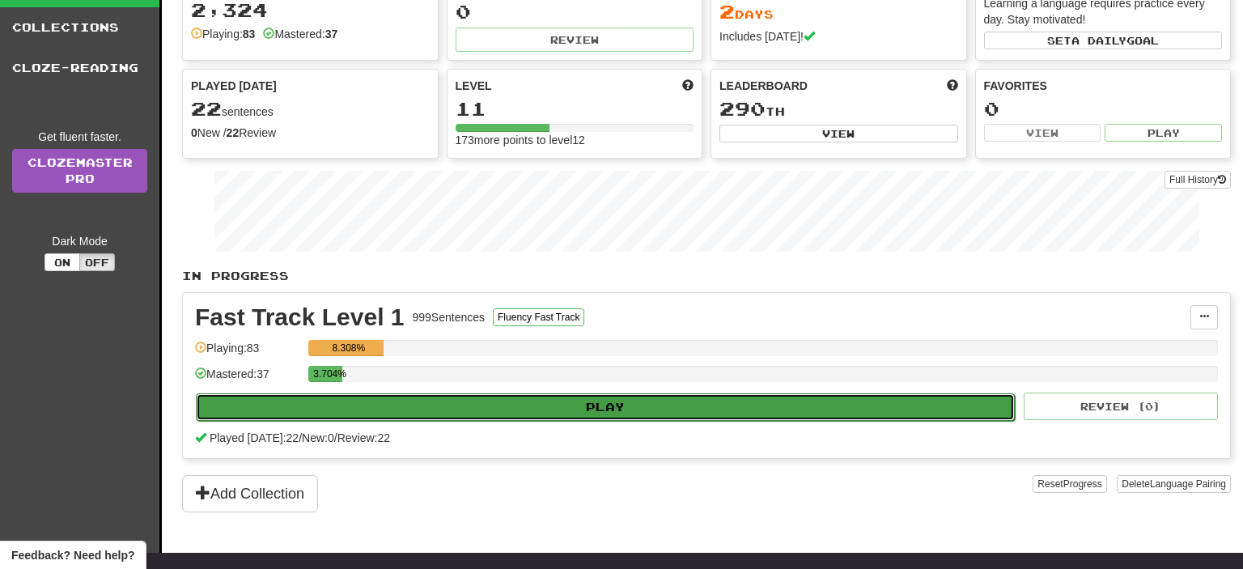
select select "**"
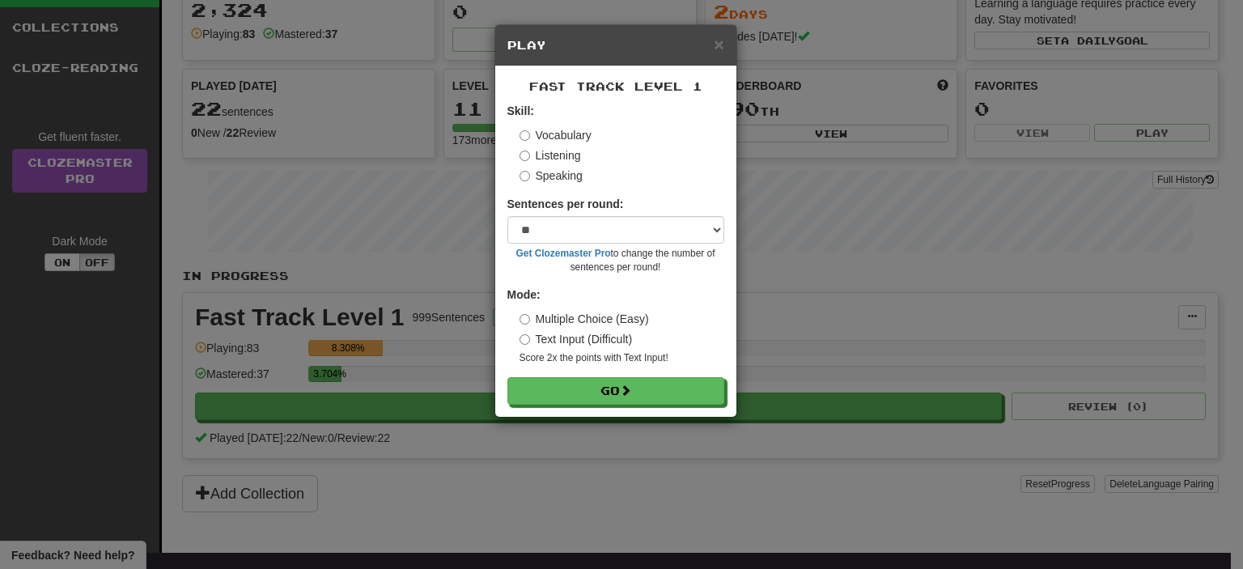
click at [549, 372] on form "Skill: Vocabulary Listening Speaking Sentences per round: * ** ** ** ** ** *** …" at bounding box center [615, 254] width 217 height 302
click at [553, 380] on button "Go" at bounding box center [616, 392] width 217 height 28
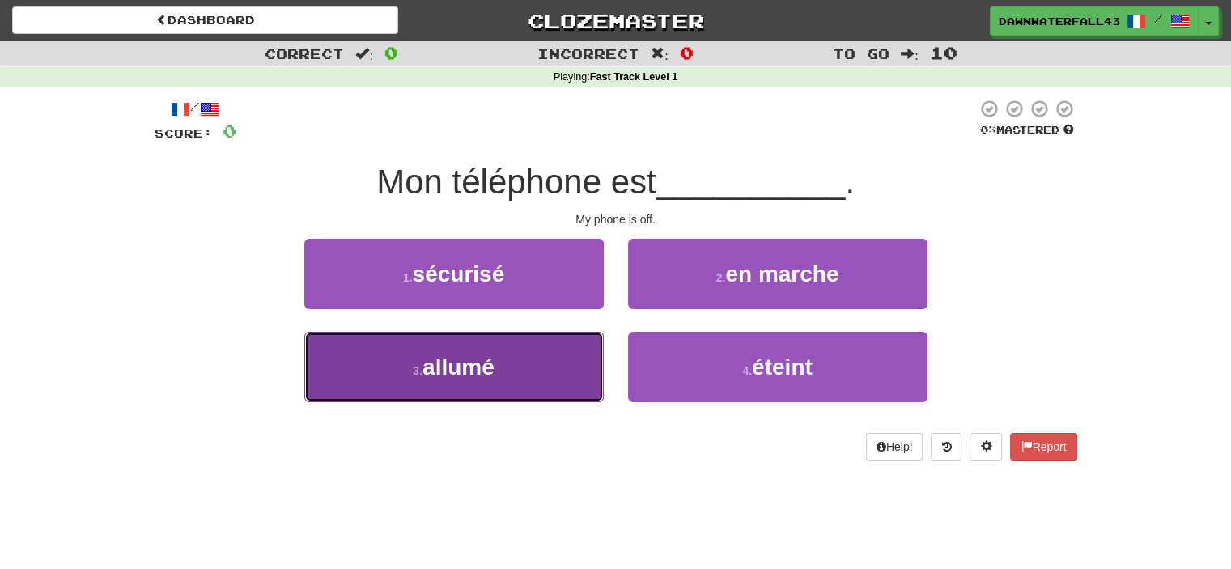
click at [489, 351] on button "3 . allumé" at bounding box center [453, 367] width 299 height 70
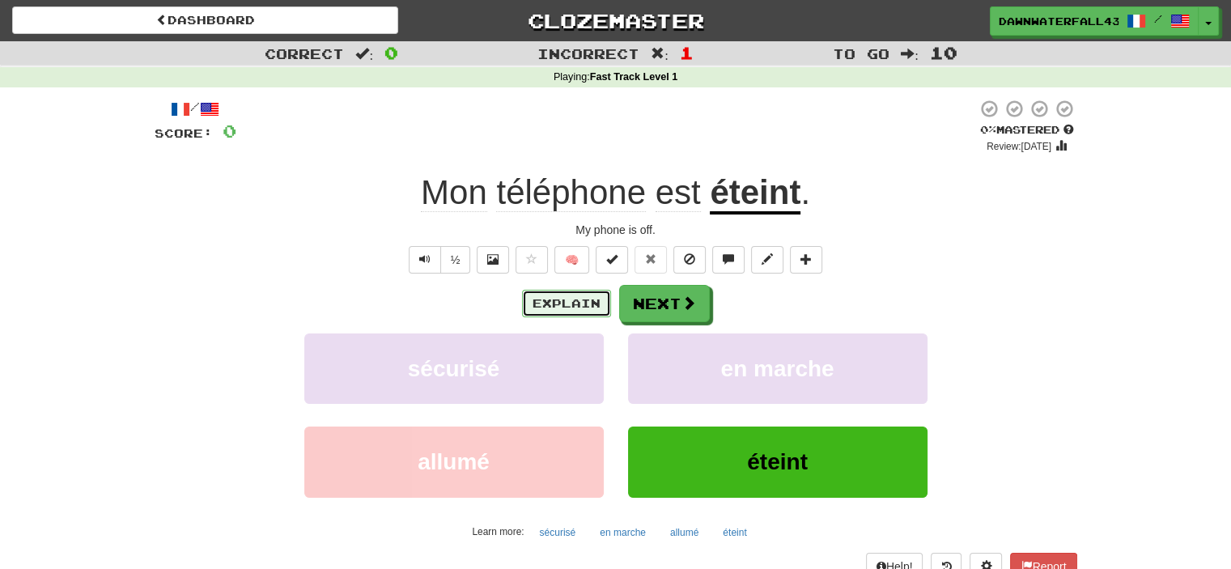
click at [567, 311] on button "Explain" at bounding box center [566, 304] width 89 height 28
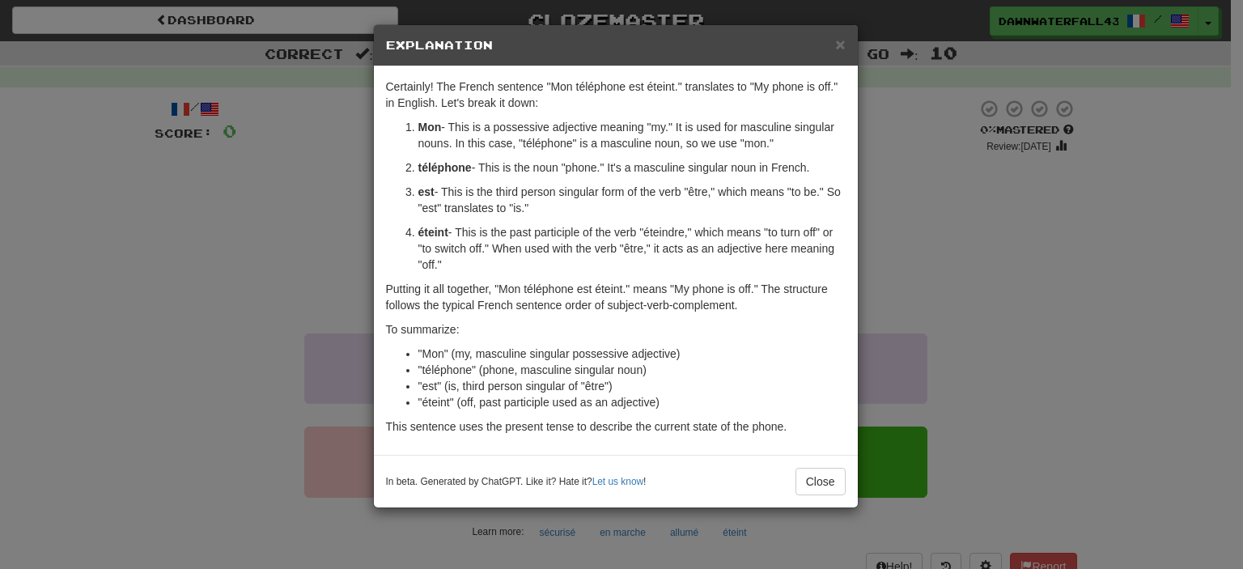
click at [750, 230] on p "éteint - This is the past participle of the verb "éteindre," which means "to tu…" at bounding box center [631, 248] width 427 height 49
click at [844, 41] on span "×" at bounding box center [840, 44] width 10 height 19
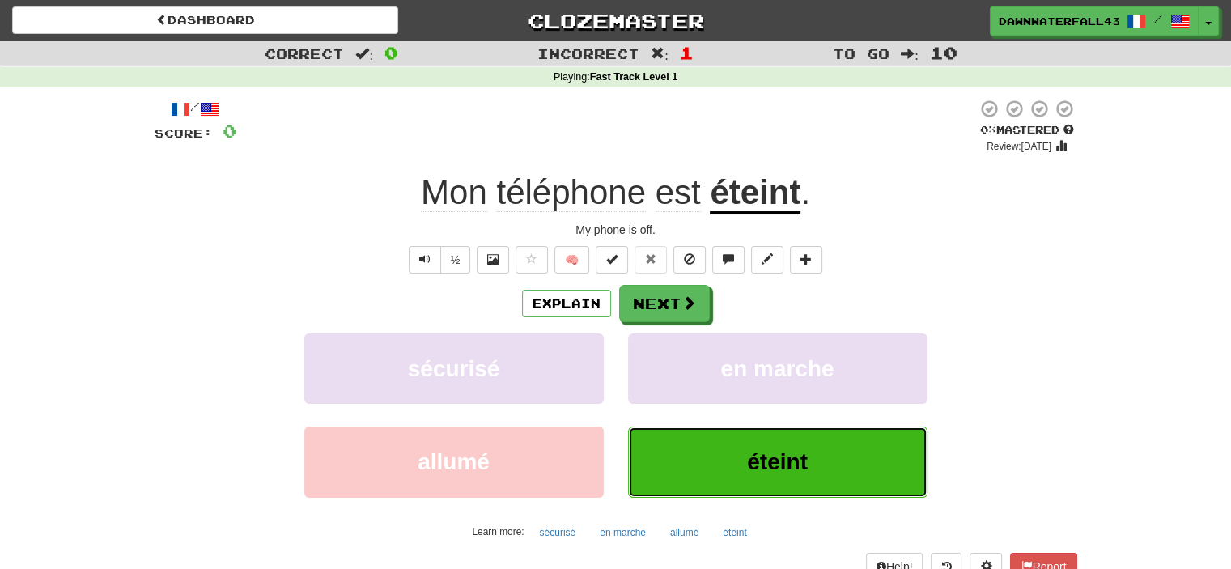
click at [738, 462] on button "éteint" at bounding box center [777, 461] width 299 height 70
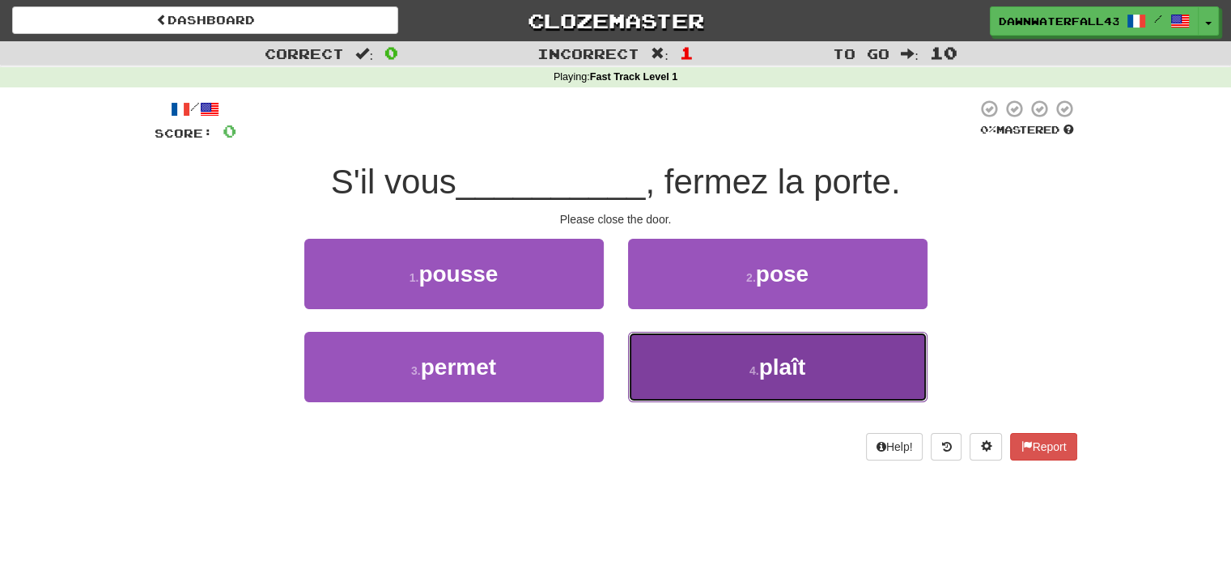
click at [664, 384] on button "4 . plaît" at bounding box center [777, 367] width 299 height 70
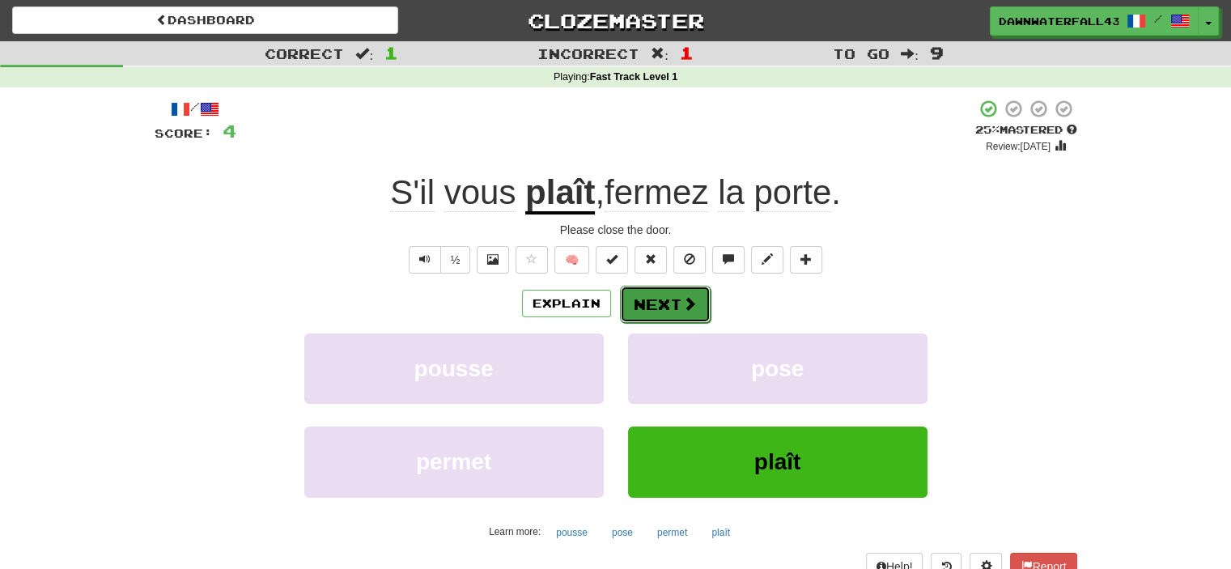
click at [649, 292] on button "Next" at bounding box center [665, 304] width 91 height 37
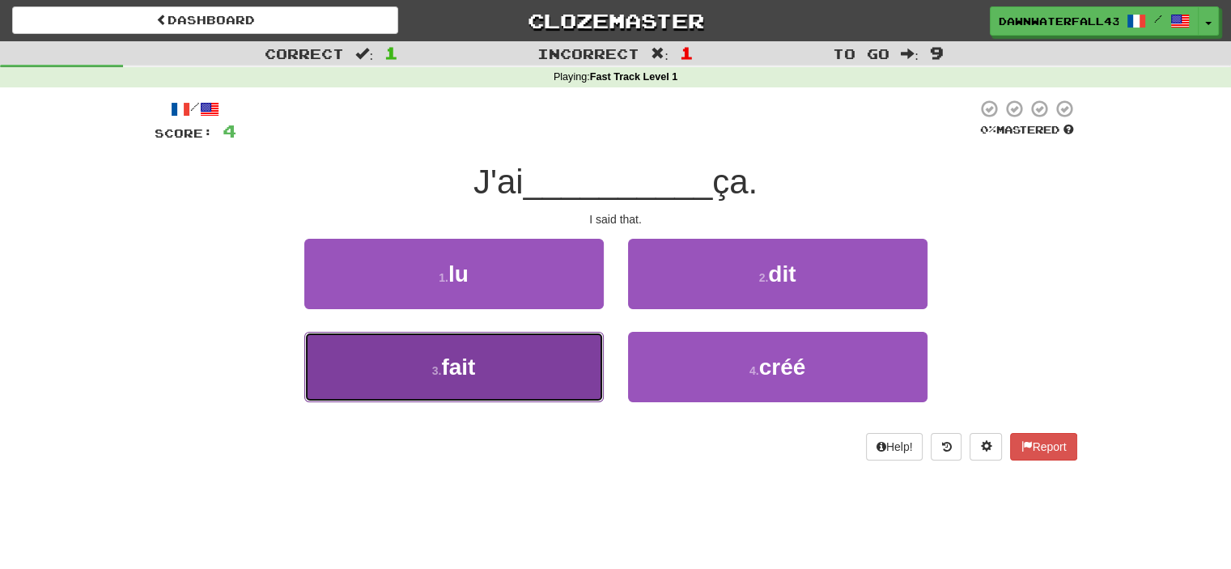
click at [579, 355] on button "3 . fait" at bounding box center [453, 367] width 299 height 70
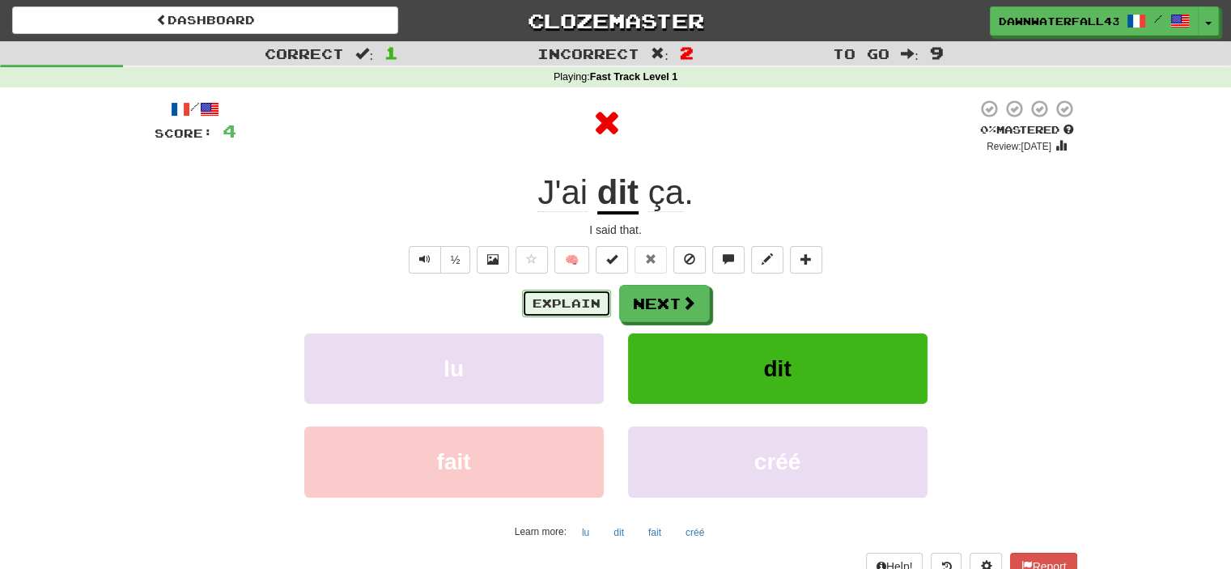
click at [586, 307] on button "Explain" at bounding box center [566, 304] width 89 height 28
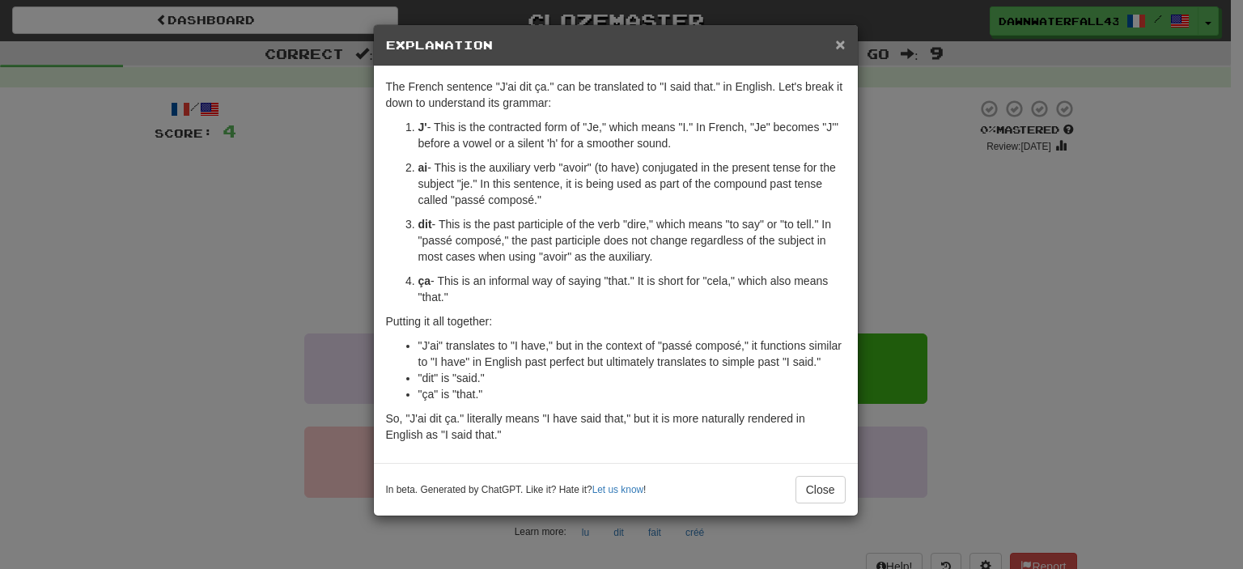
click at [839, 46] on span "×" at bounding box center [840, 44] width 10 height 19
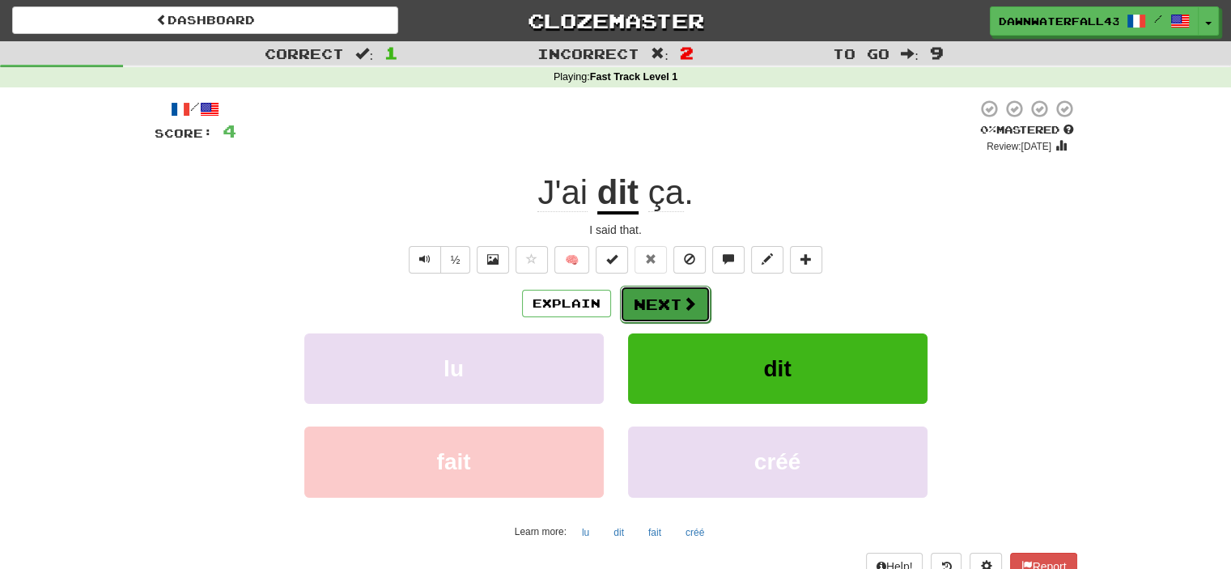
click at [672, 310] on button "Next" at bounding box center [665, 304] width 91 height 37
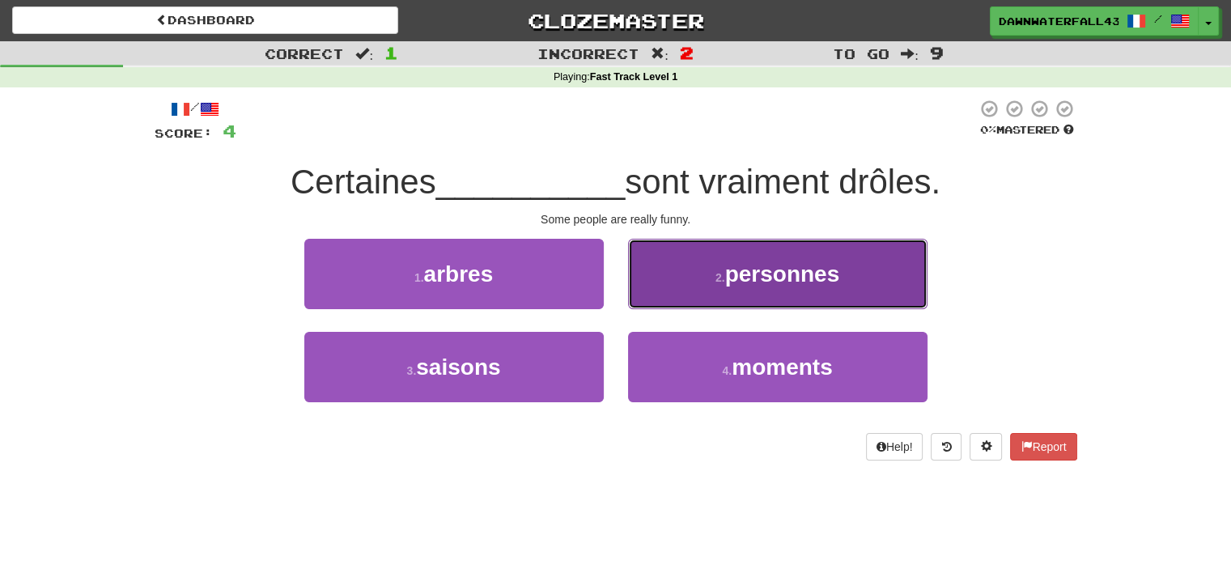
click at [884, 280] on button "2 . personnes" at bounding box center [777, 274] width 299 height 70
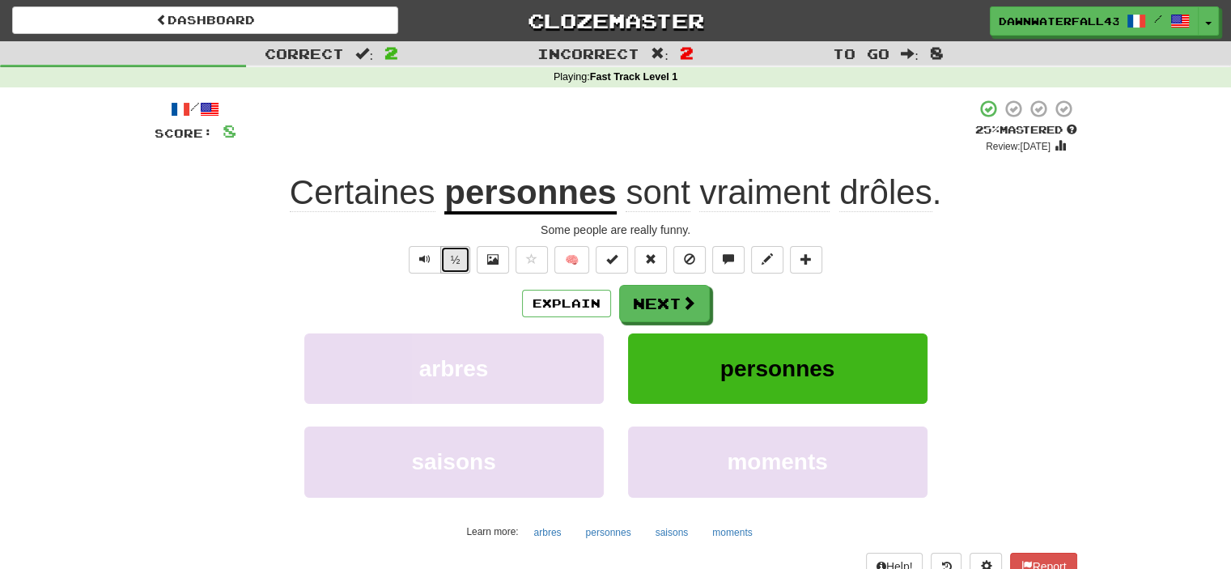
click at [463, 261] on button "½" at bounding box center [455, 260] width 31 height 28
click at [676, 299] on button "Next" at bounding box center [665, 304] width 91 height 37
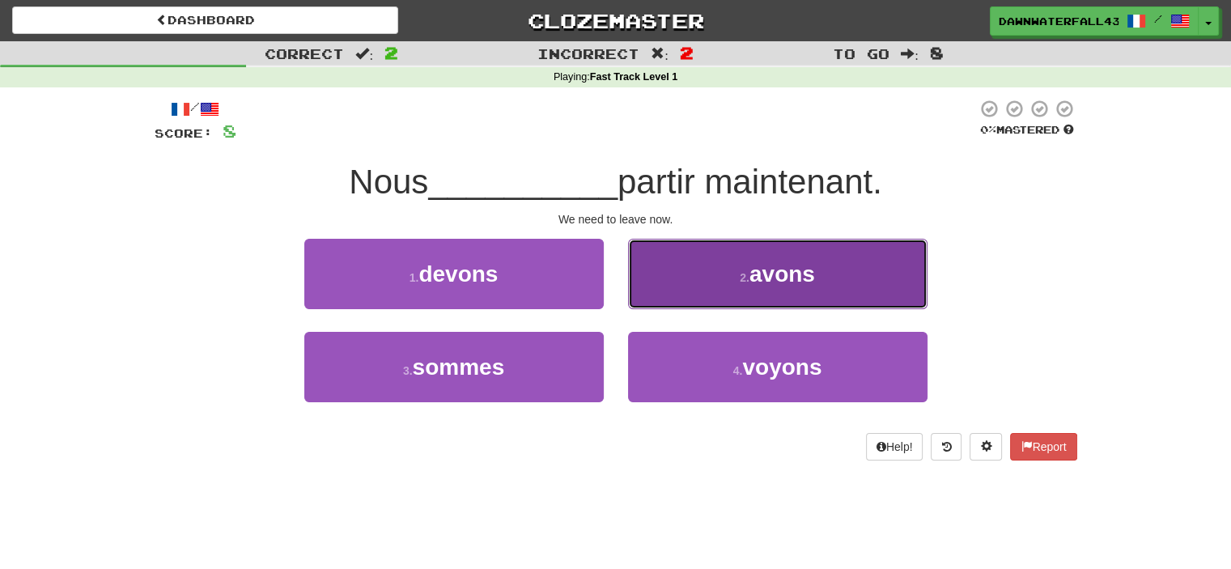
click at [649, 301] on button "2 . avons" at bounding box center [777, 274] width 299 height 70
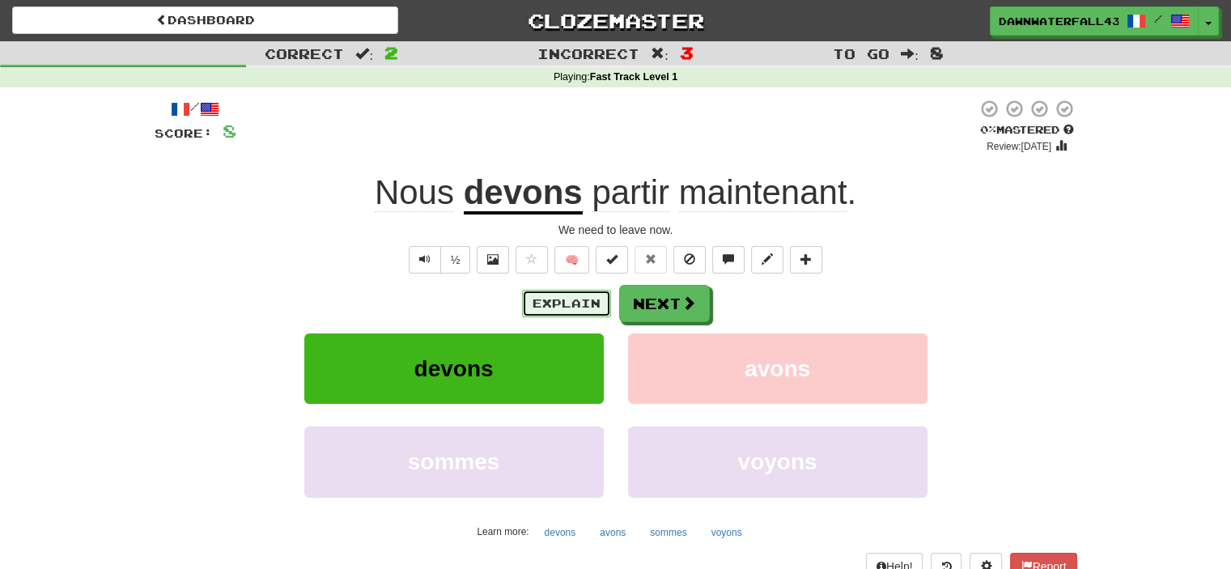
click at [583, 299] on button "Explain" at bounding box center [566, 304] width 89 height 28
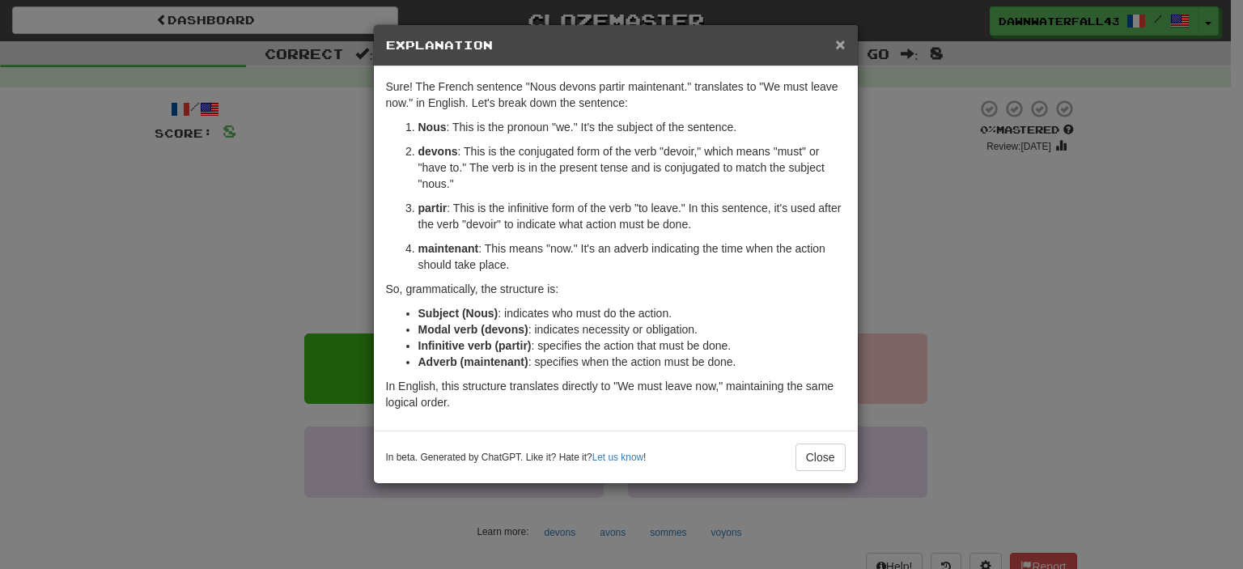
click at [839, 41] on span "×" at bounding box center [840, 44] width 10 height 19
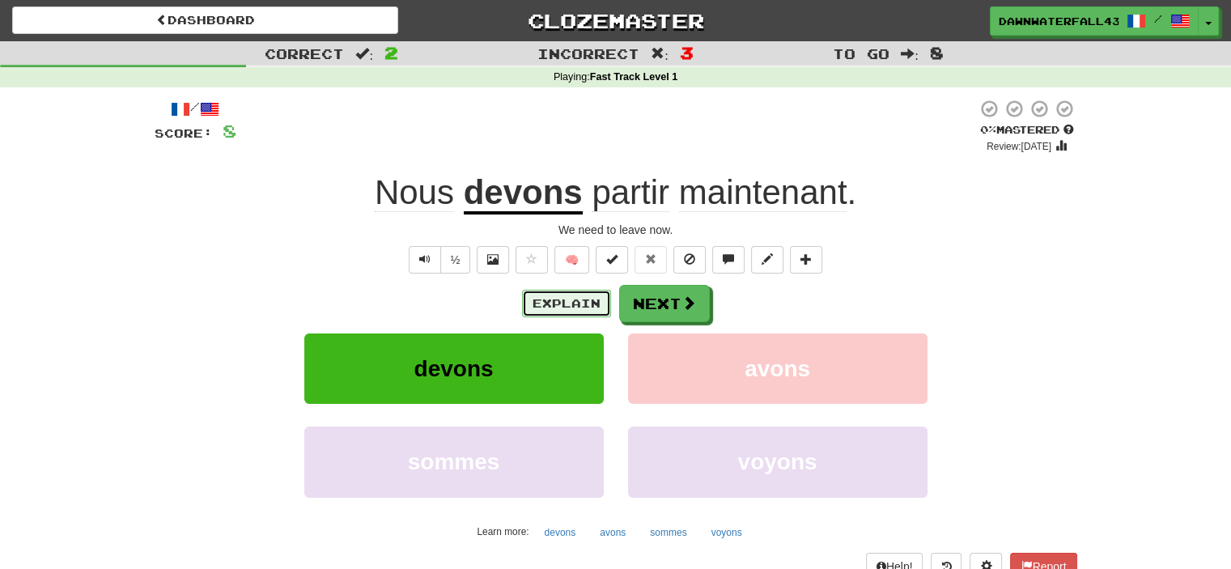
click at [544, 312] on button "Explain" at bounding box center [566, 304] width 89 height 28
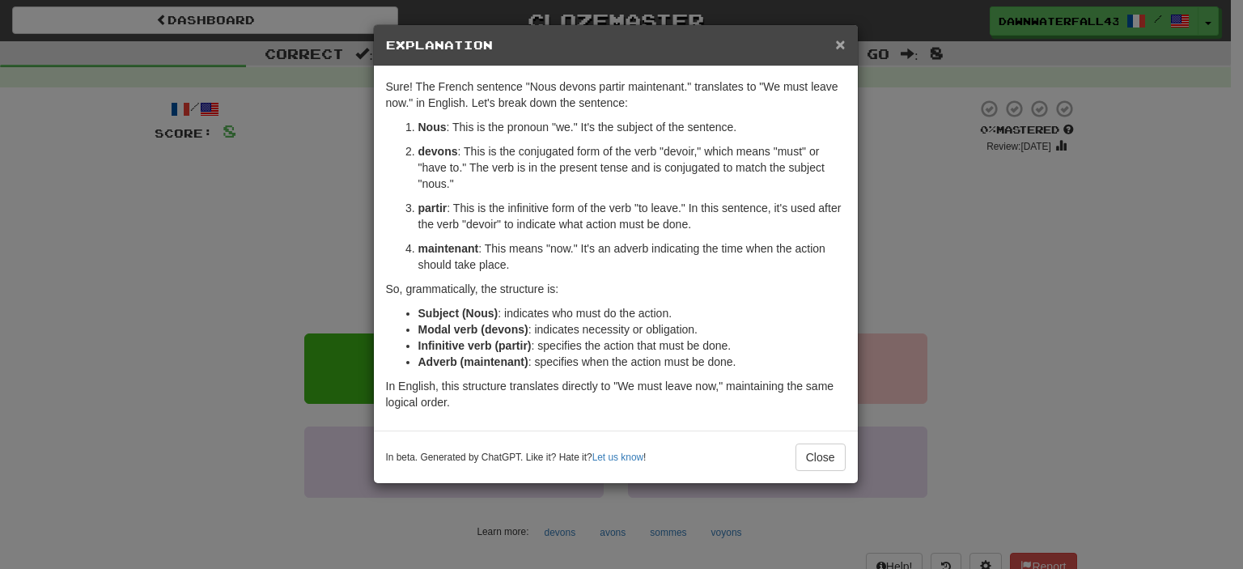
click at [845, 46] on span "×" at bounding box center [840, 44] width 10 height 19
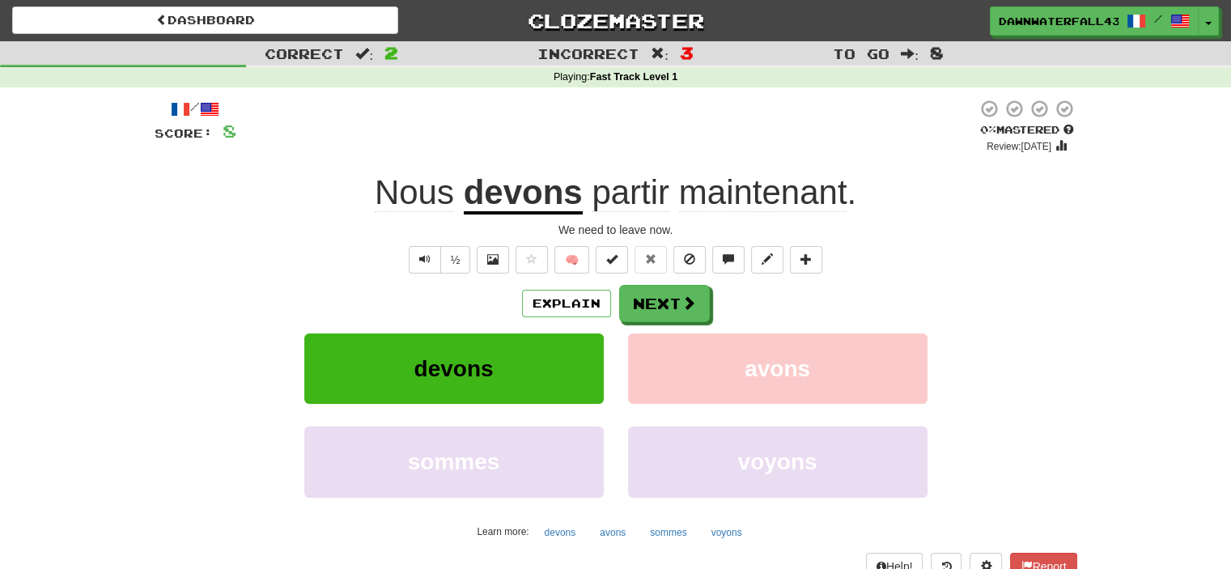
click at [405, 253] on div "½ 🧠" at bounding box center [616, 260] width 922 height 28
click at [412, 255] on button "Text-to-speech controls" at bounding box center [425, 260] width 32 height 28
click at [647, 305] on button "Next" at bounding box center [665, 304] width 91 height 37
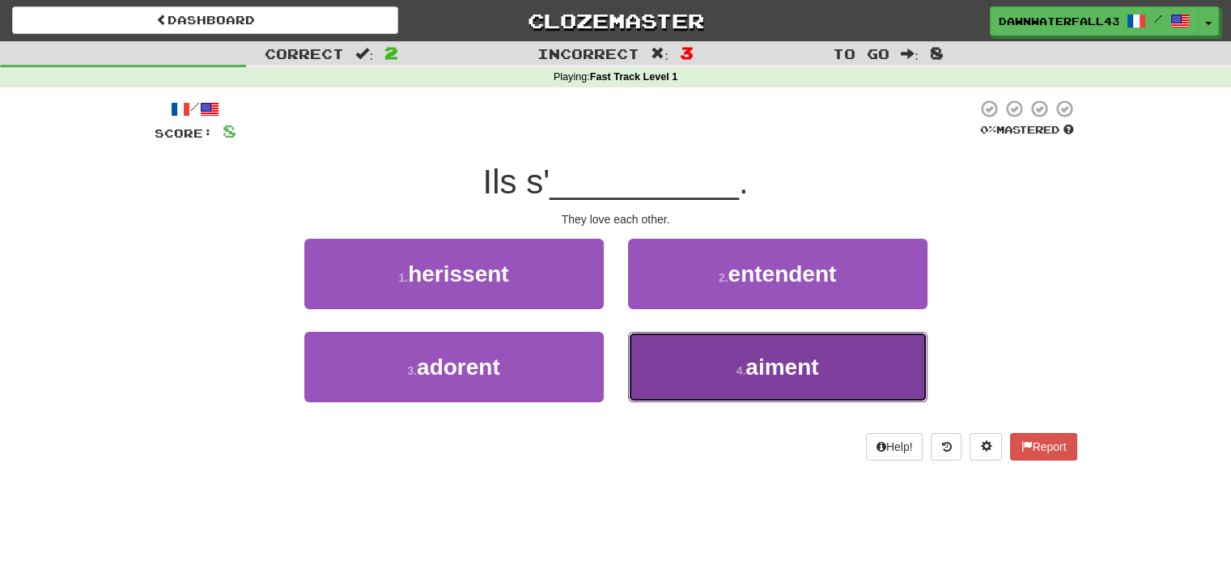
click at [709, 365] on button "4 . aiment" at bounding box center [777, 367] width 299 height 70
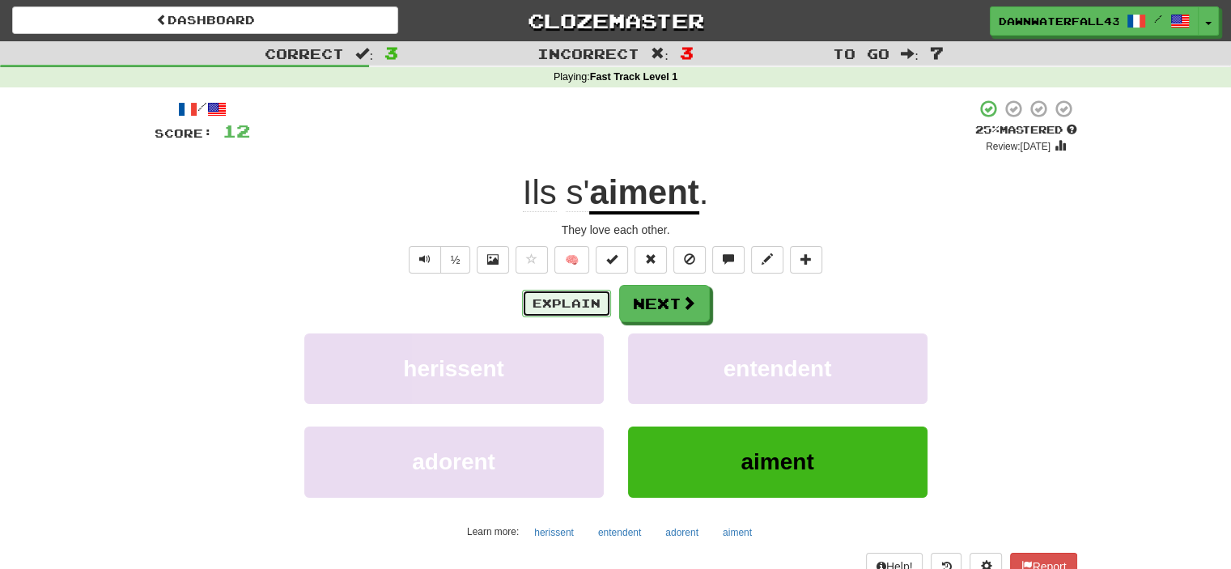
click at [532, 307] on button "Explain" at bounding box center [566, 304] width 89 height 28
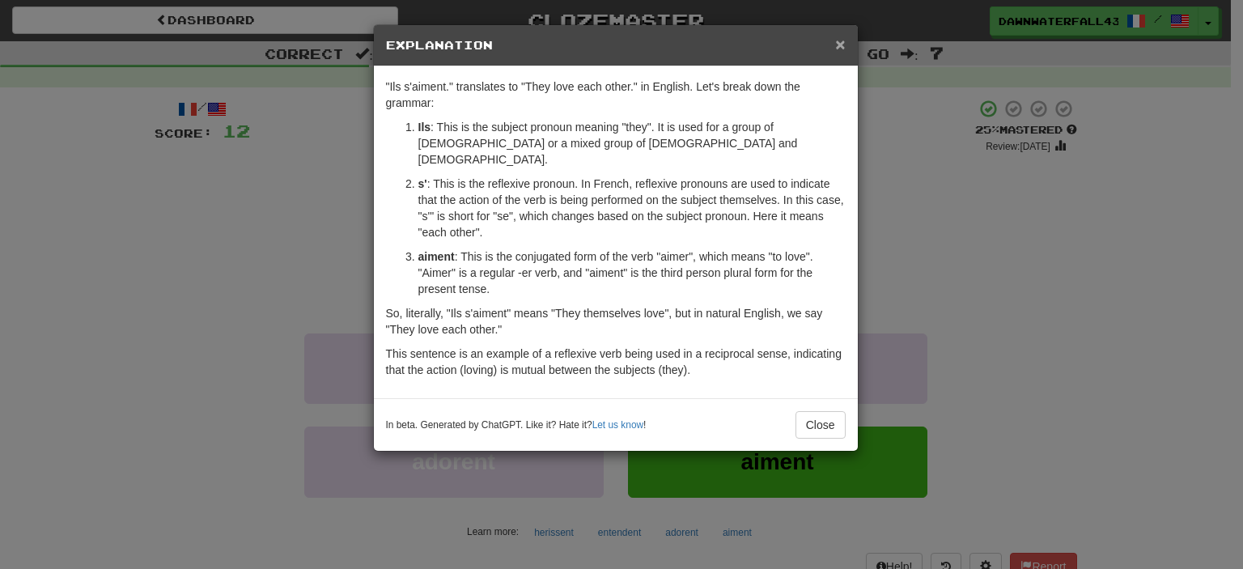
click at [842, 47] on span "×" at bounding box center [840, 44] width 10 height 19
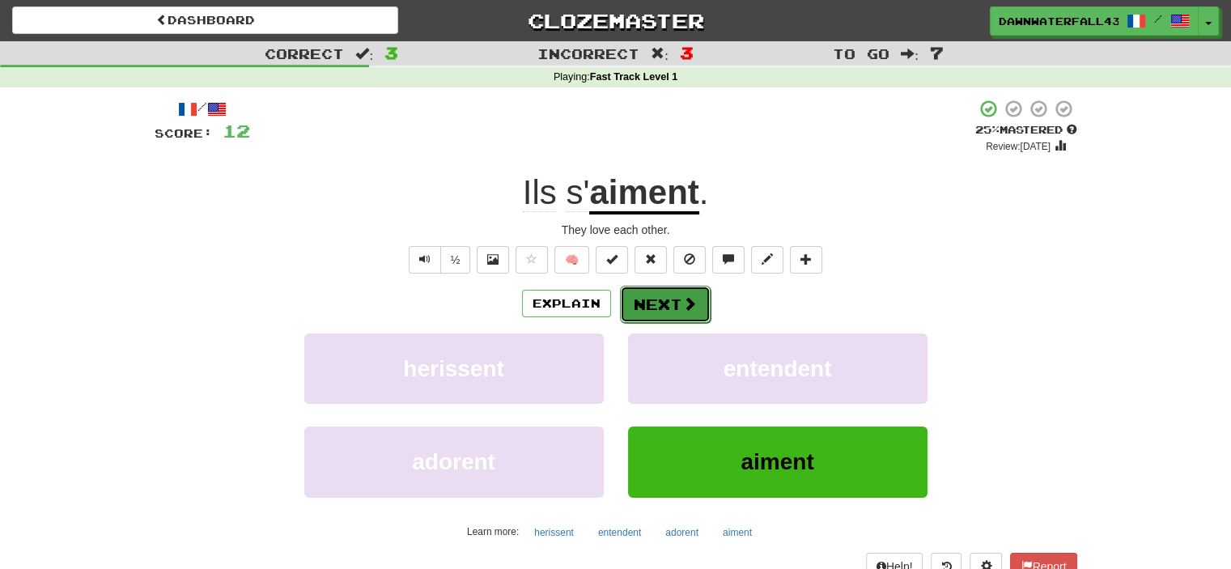
click at [692, 307] on span at bounding box center [689, 303] width 15 height 15
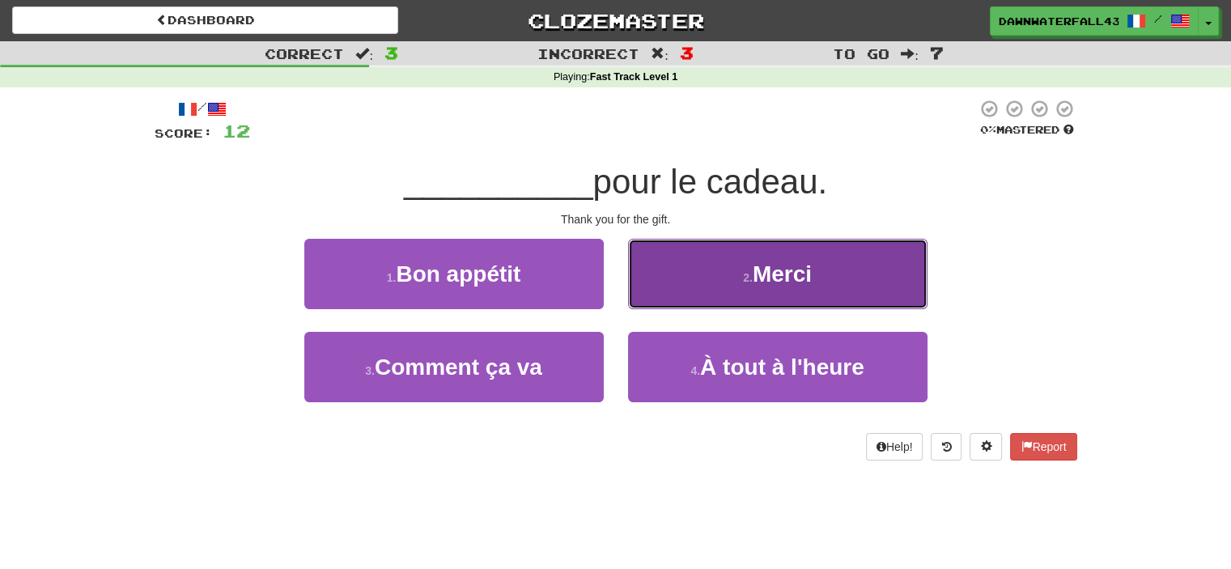
click at [757, 292] on button "2 . Merci" at bounding box center [777, 274] width 299 height 70
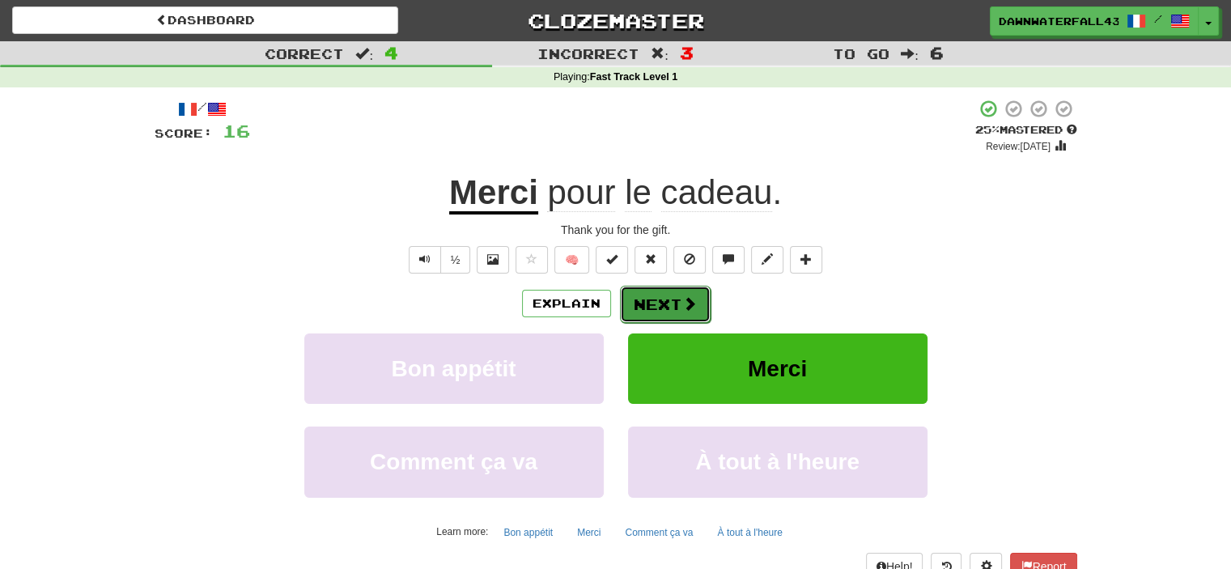
click at [693, 306] on span at bounding box center [689, 303] width 15 height 15
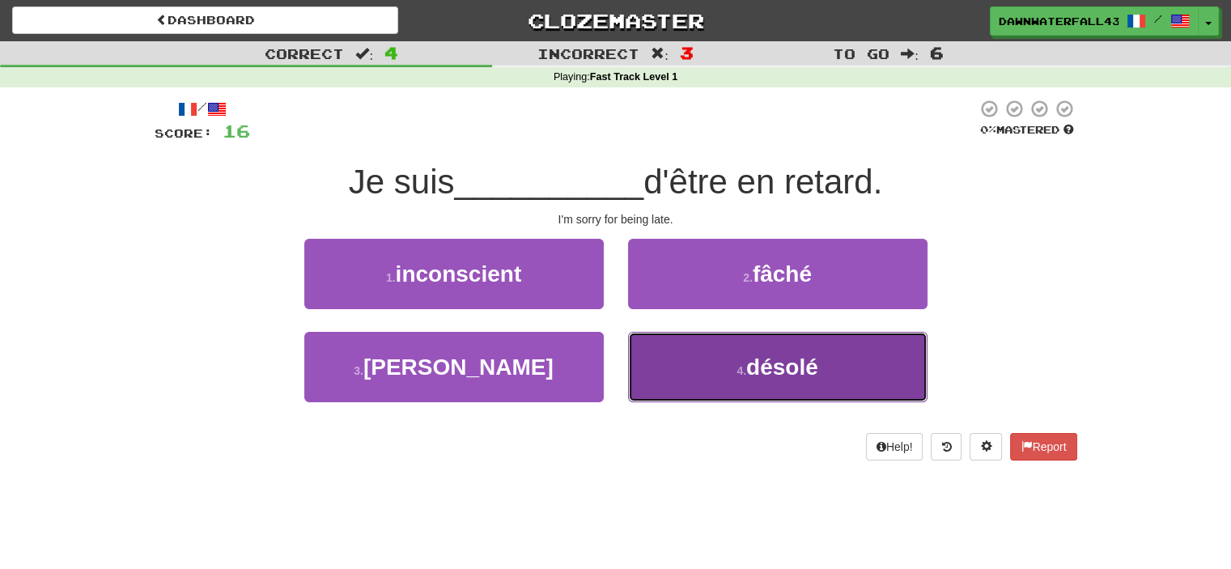
click at [811, 384] on button "4 . désolé" at bounding box center [777, 367] width 299 height 70
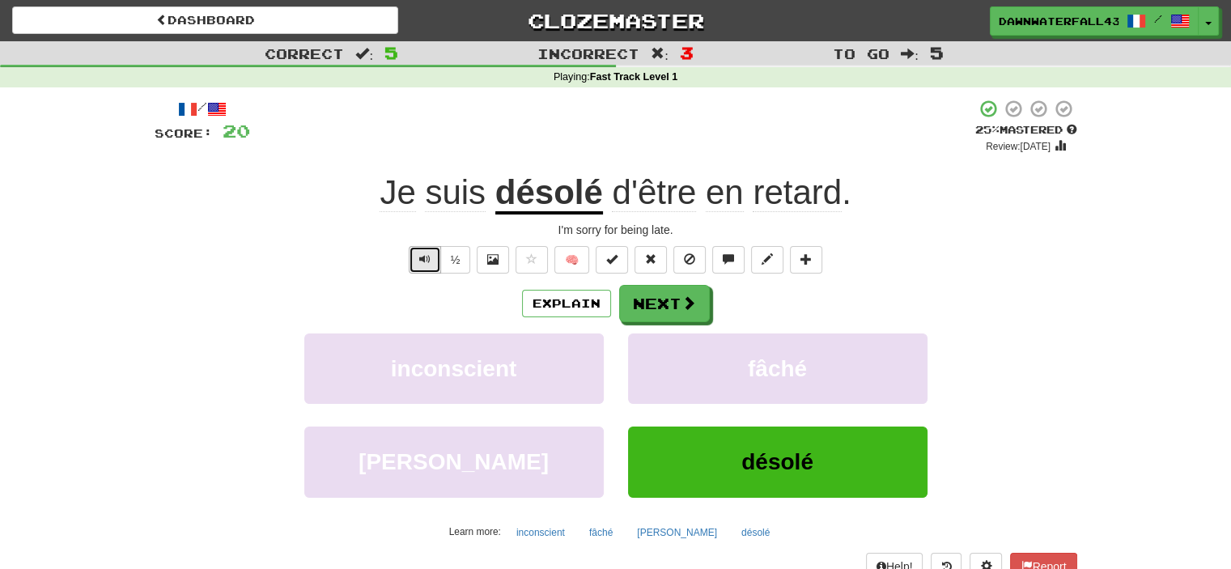
click at [426, 263] on span "Text-to-speech controls" at bounding box center [424, 258] width 11 height 11
click at [553, 311] on button "Explain" at bounding box center [566, 304] width 89 height 28
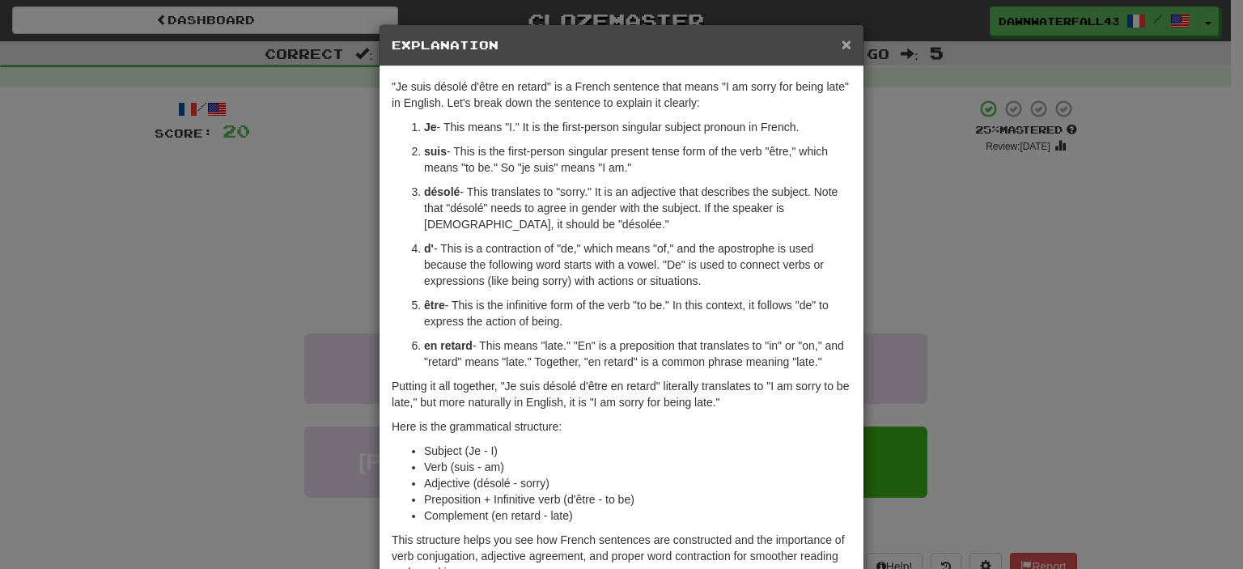
click at [842, 43] on span "×" at bounding box center [847, 44] width 10 height 19
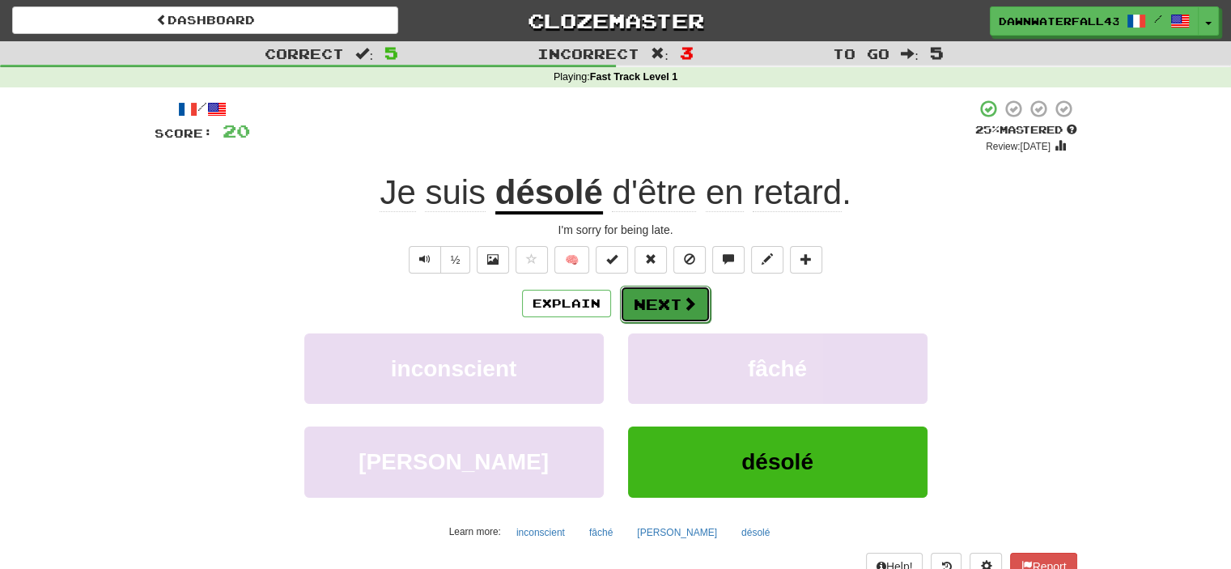
click at [689, 307] on span at bounding box center [689, 303] width 15 height 15
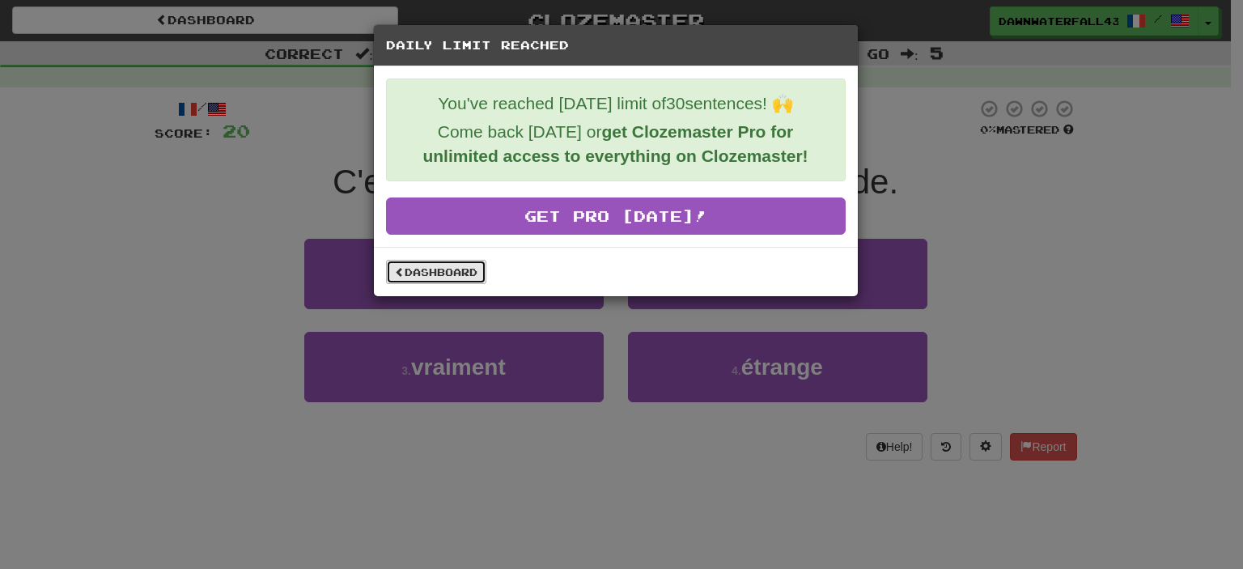
click at [455, 275] on link "Dashboard" at bounding box center [436, 272] width 100 height 24
